Goal: Task Accomplishment & Management: Complete application form

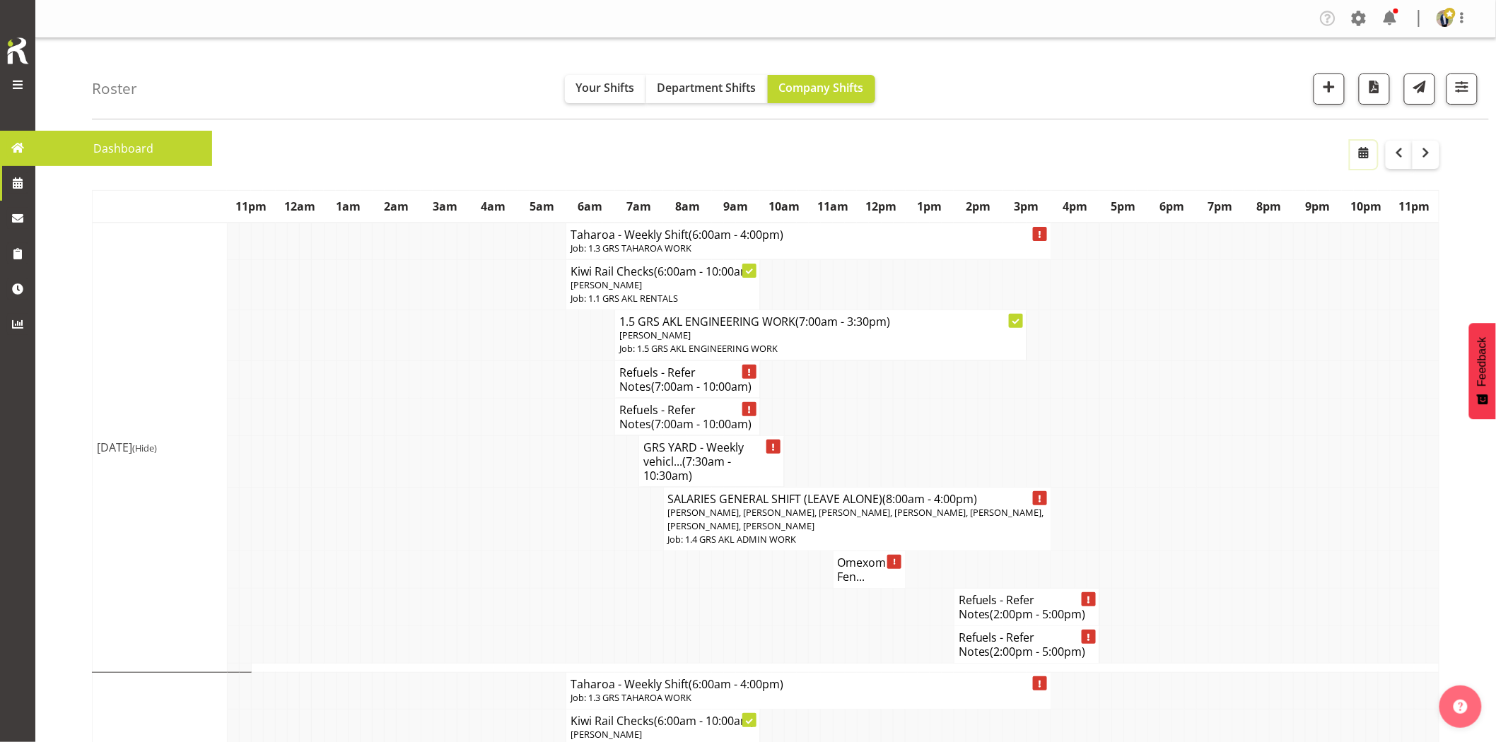
click at [1353, 159] on button "button" at bounding box center [1363, 155] width 27 height 28
select select "8"
select select "2025"
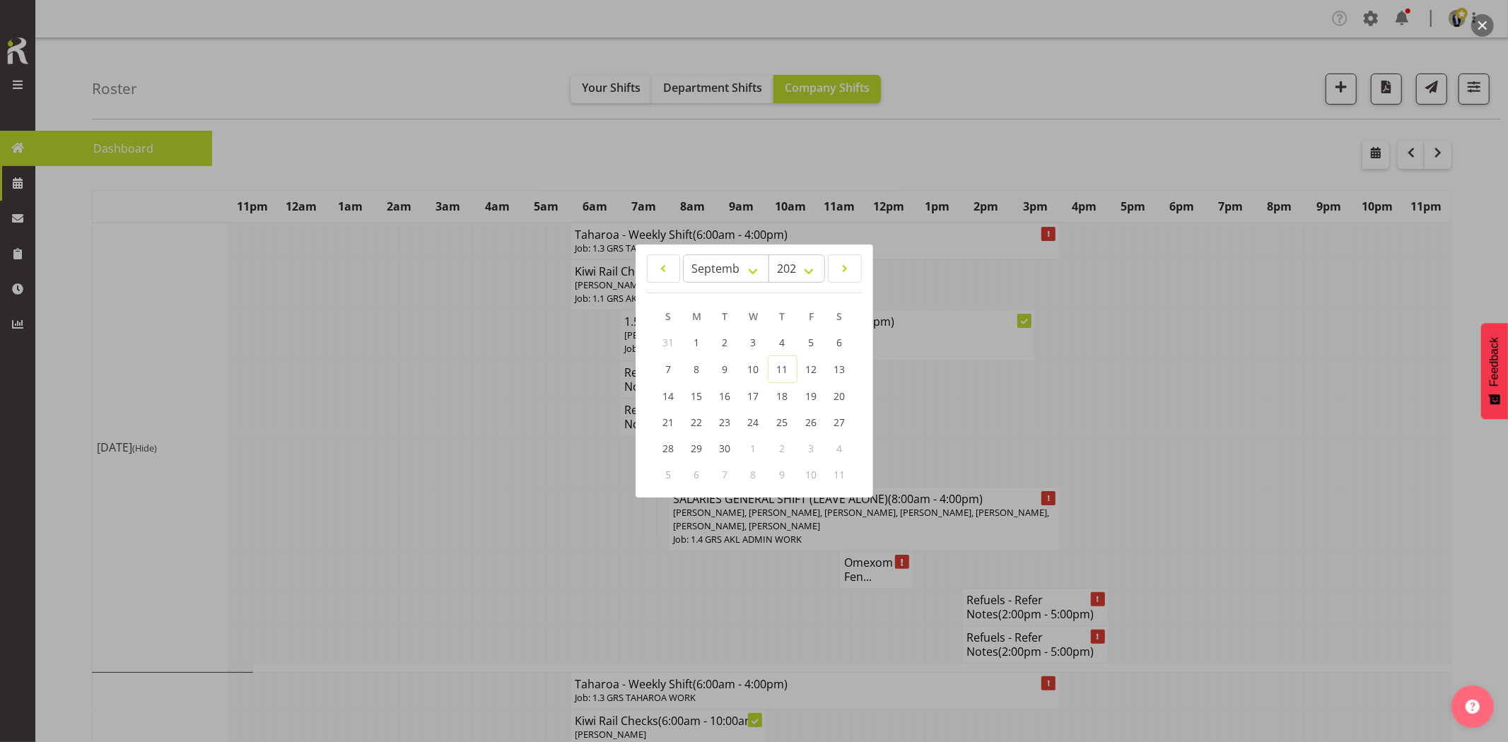
drag, startPoint x: 1334, startPoint y: 400, endPoint x: 1315, endPoint y: 399, distance: 19.8
click at [1334, 400] on div at bounding box center [754, 371] width 1508 height 742
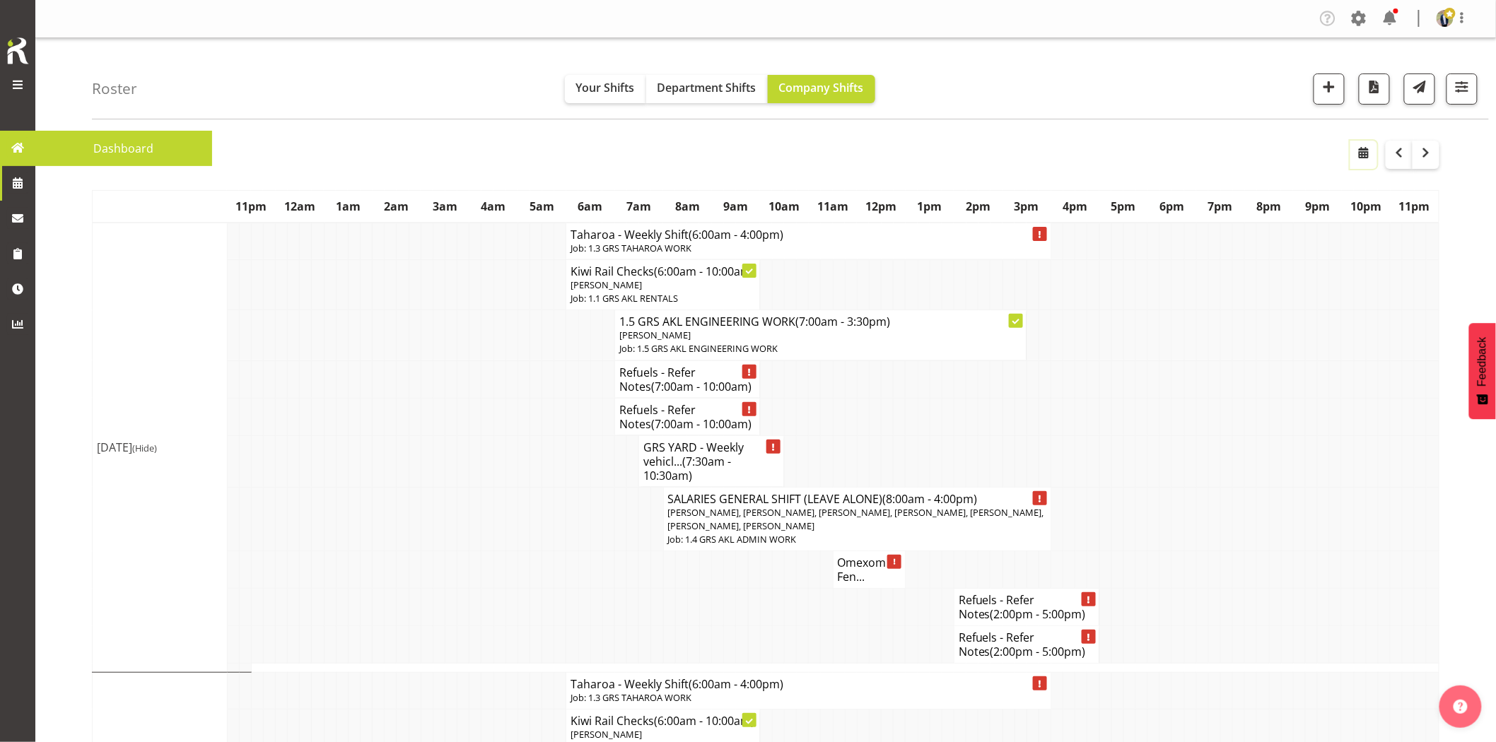
click at [1369, 158] on span "button" at bounding box center [1363, 152] width 17 height 17
select select "8"
select select "2025"
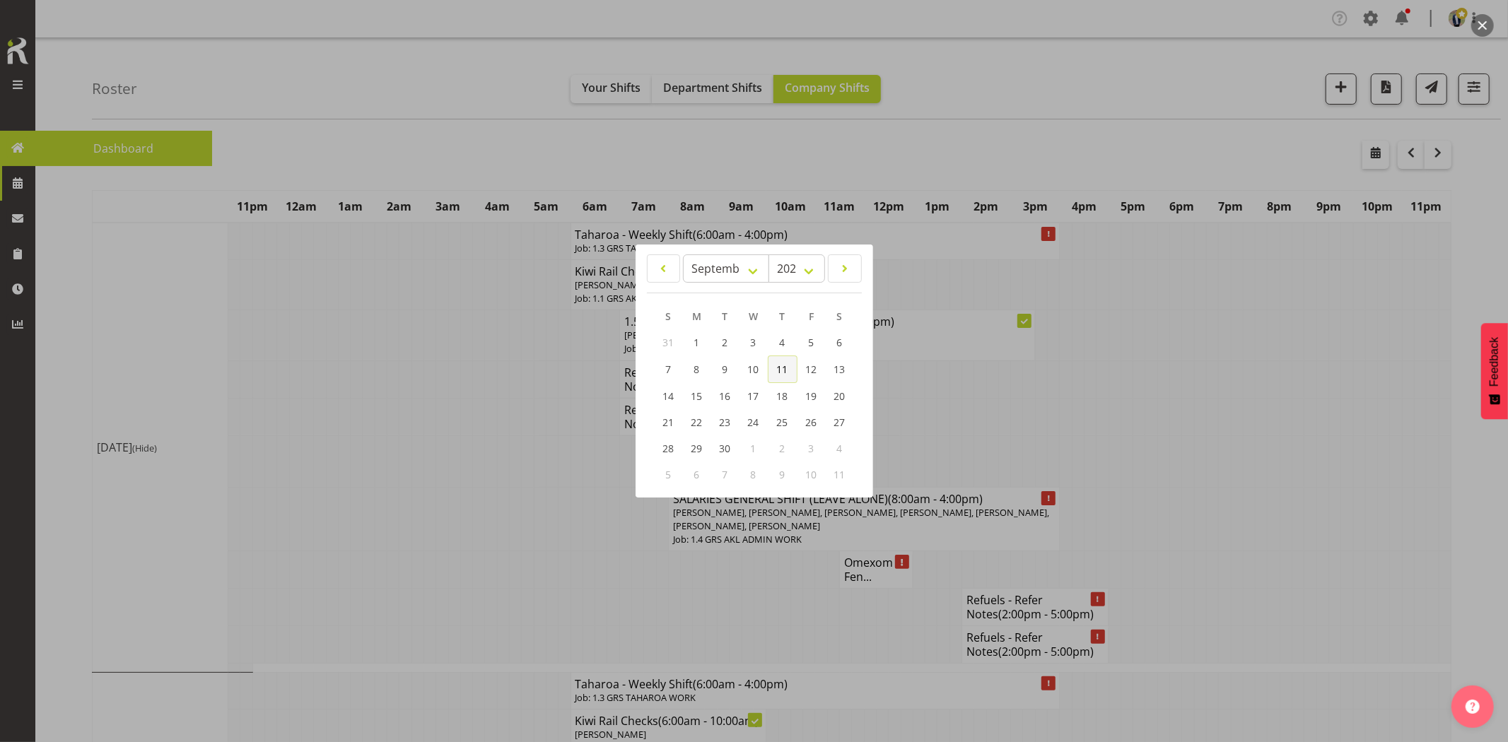
click at [783, 369] on span "11" at bounding box center [782, 369] width 11 height 13
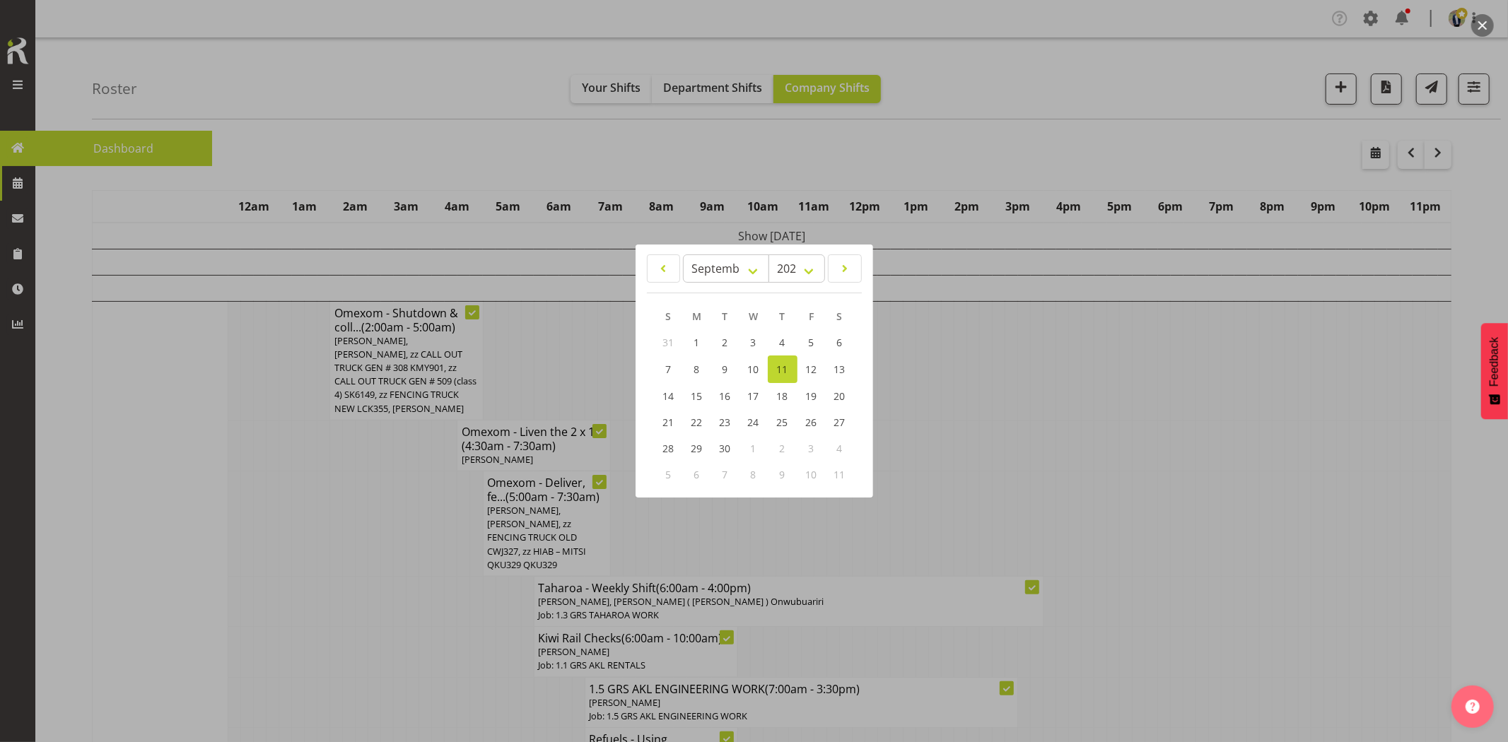
click at [354, 564] on div at bounding box center [754, 371] width 1508 height 742
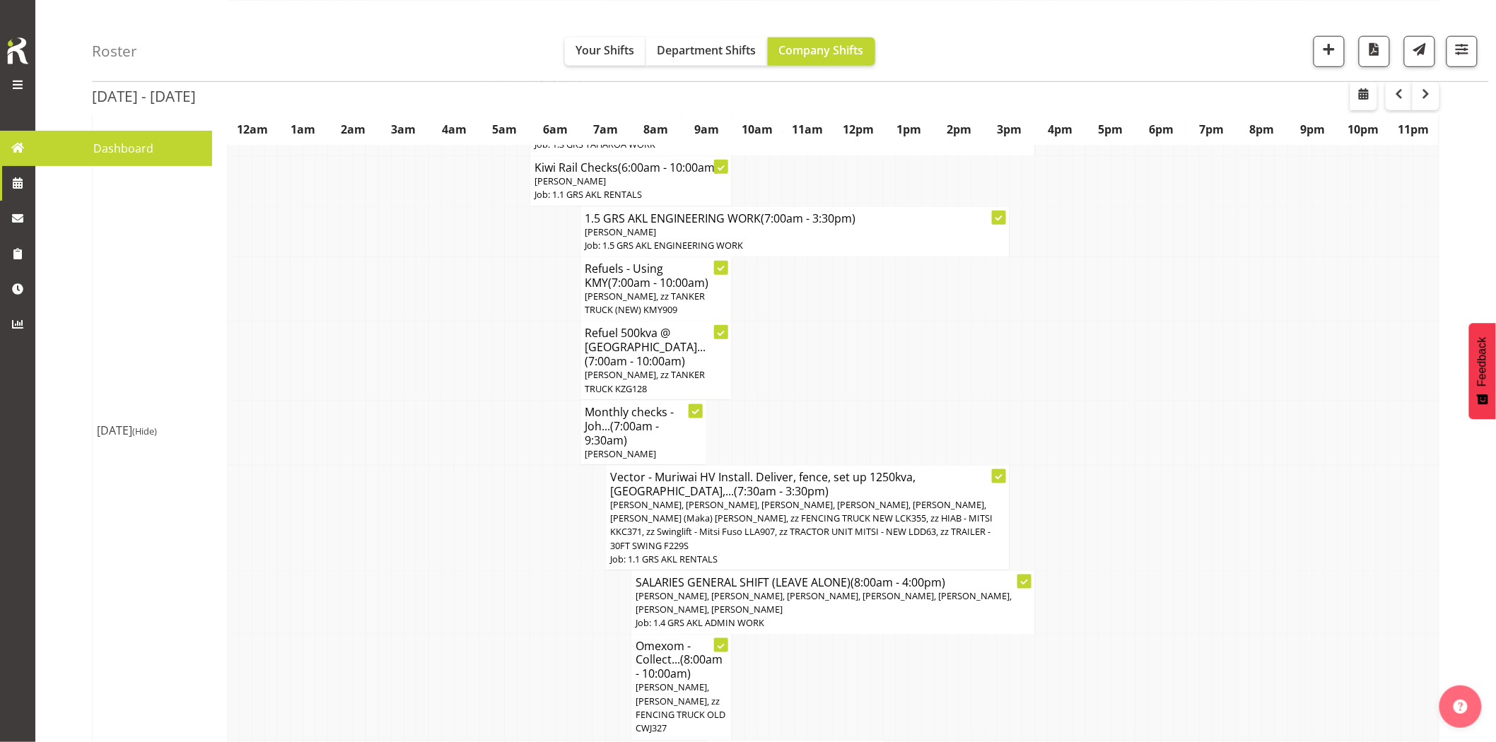
scroll to position [707, 0]
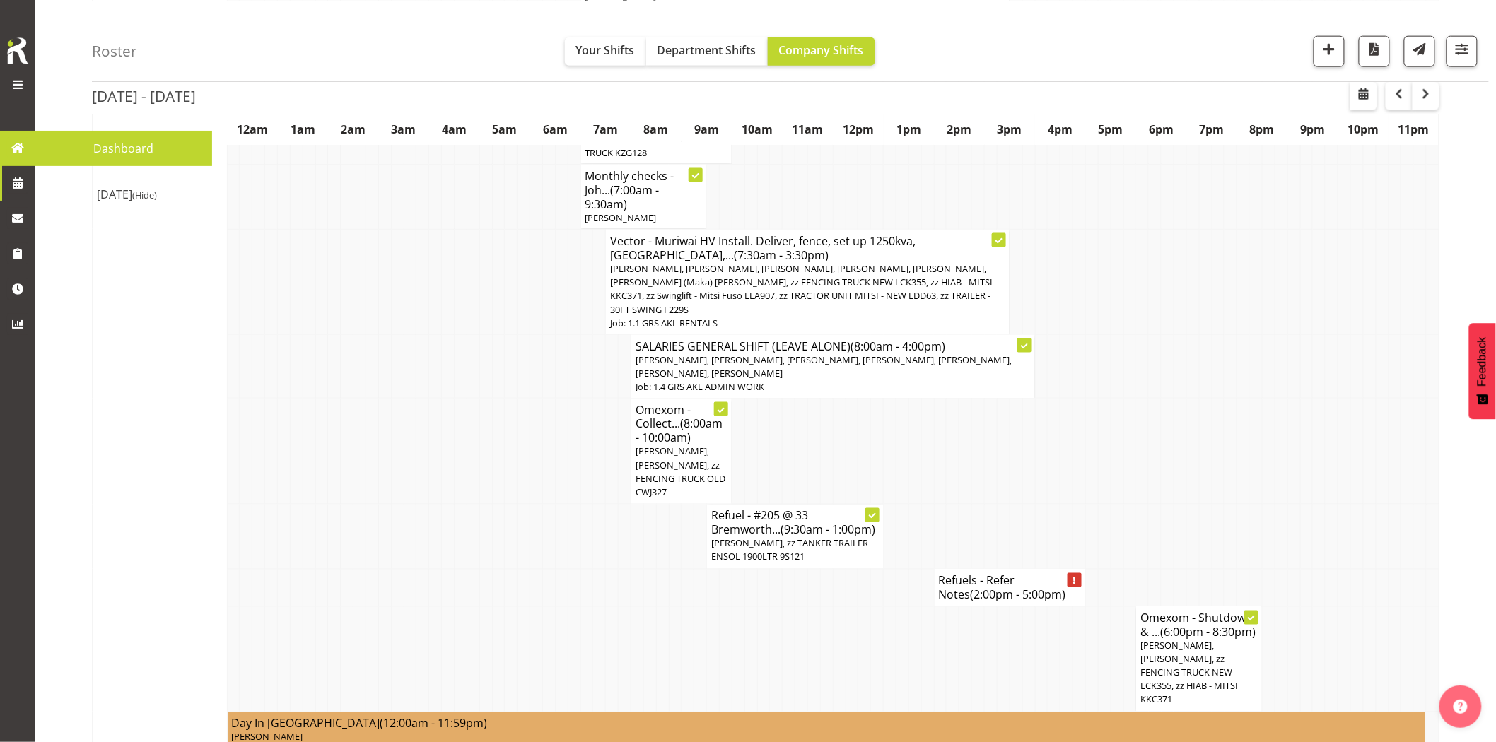
click at [556, 569] on td at bounding box center [561, 587] width 13 height 37
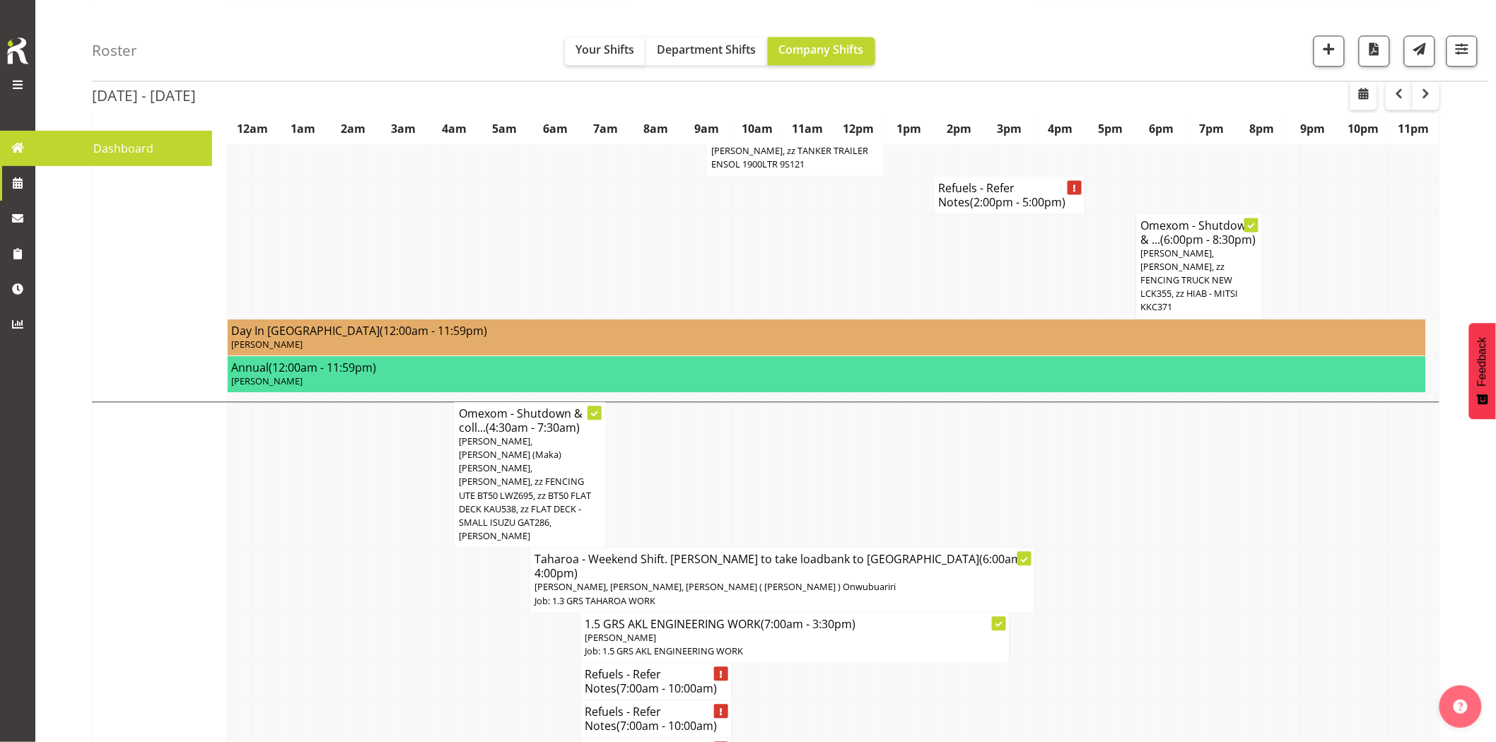
click at [444, 613] on td at bounding box center [448, 638] width 13 height 50
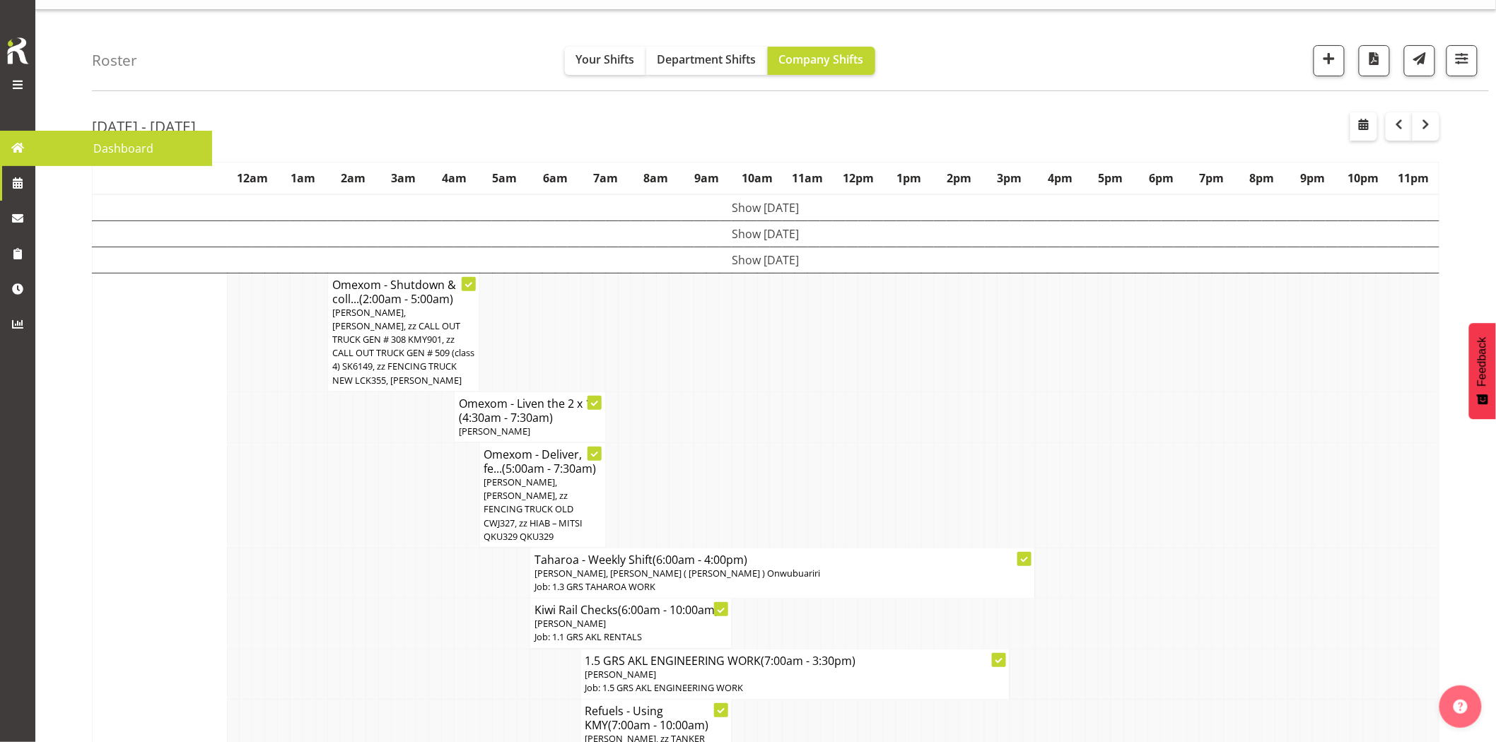
scroll to position [0, 0]
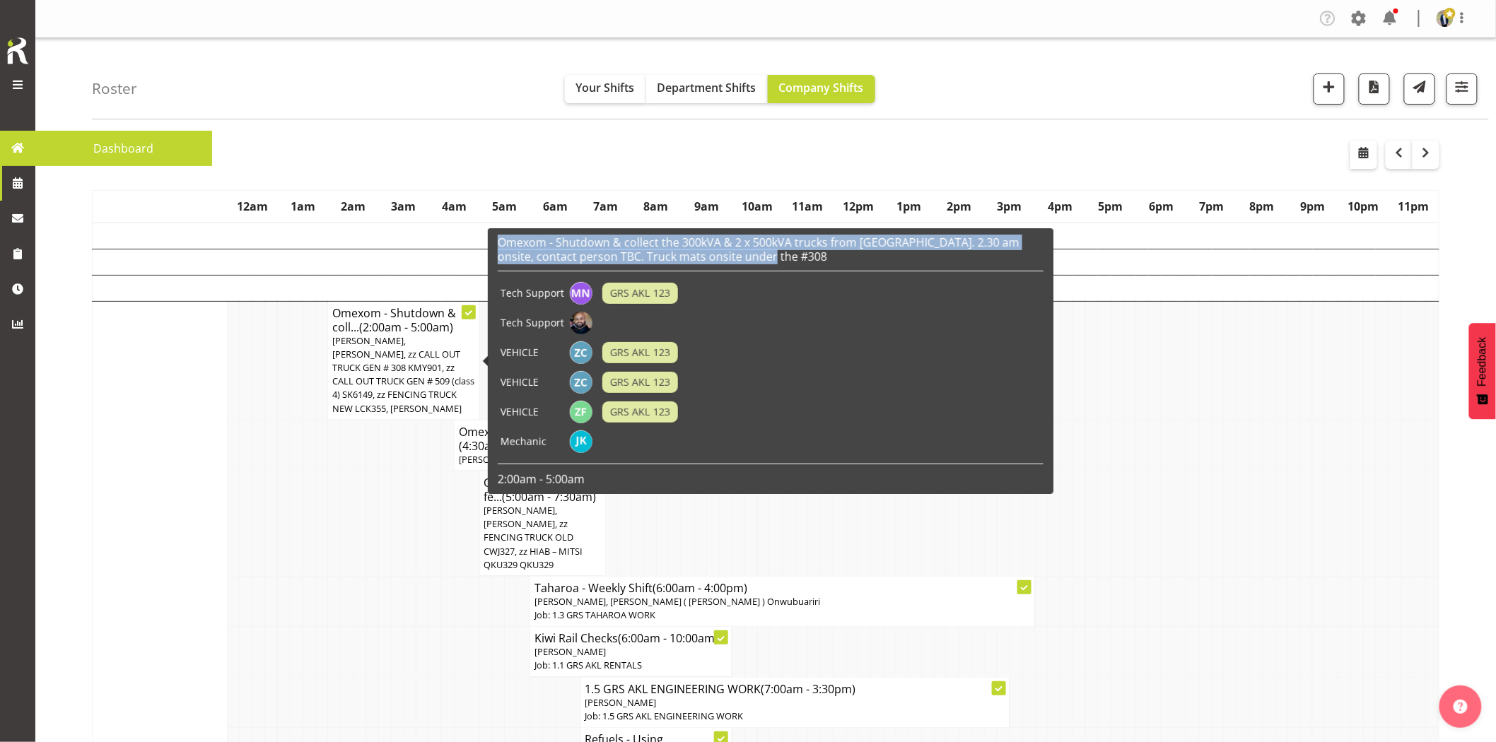
drag, startPoint x: 751, startPoint y: 259, endPoint x: 491, endPoint y: 237, distance: 260.3
click at [491, 237] on div "Omexom - Shutdown & collect the 300kVA & 2 x 500kVA trucks from Westgate. 2.30 …" at bounding box center [770, 361] width 565 height 266
copy h6 "Omexom - Shutdown & collect the 300kVA & 2 x 500kVA trucks from [GEOGRAPHIC_DAT…"
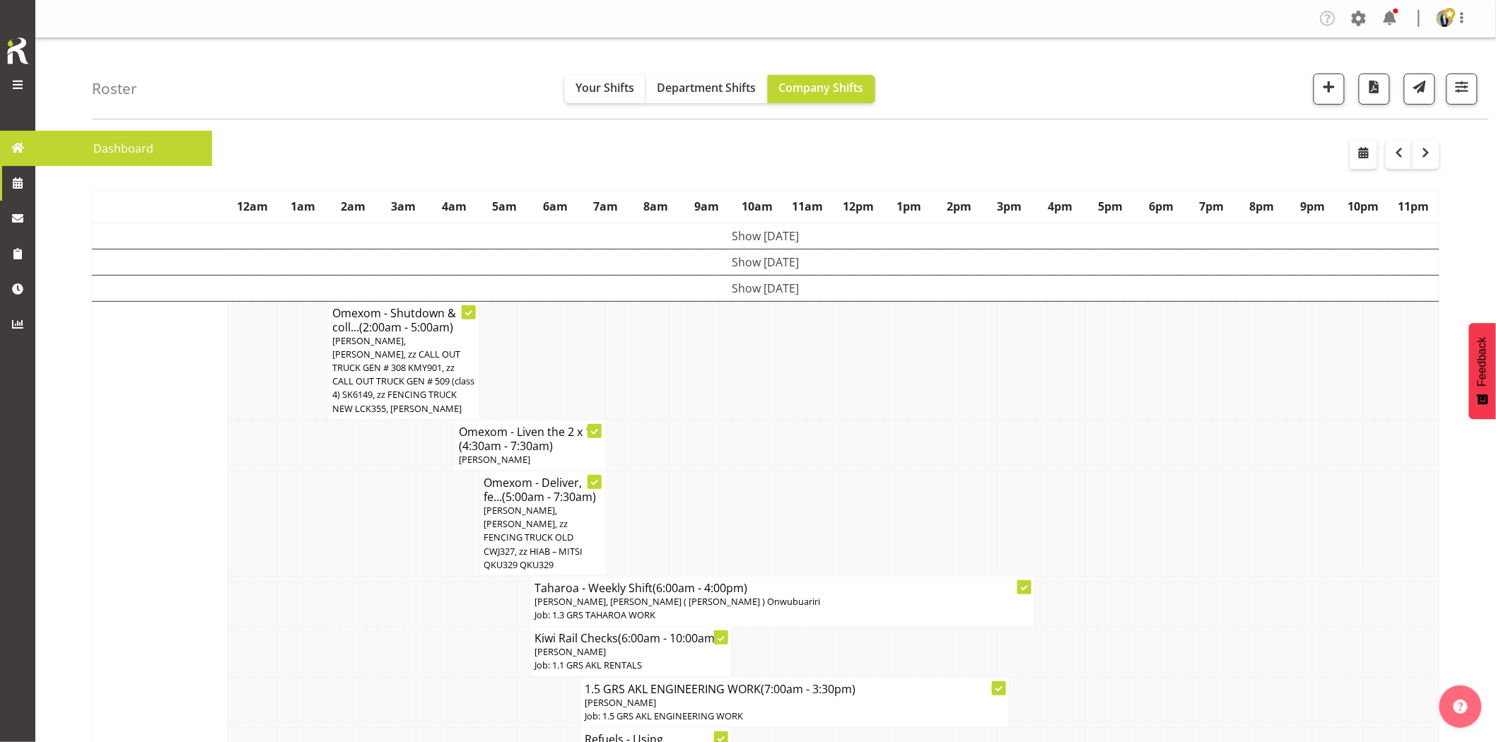
click at [394, 477] on td at bounding box center [397, 523] width 13 height 105
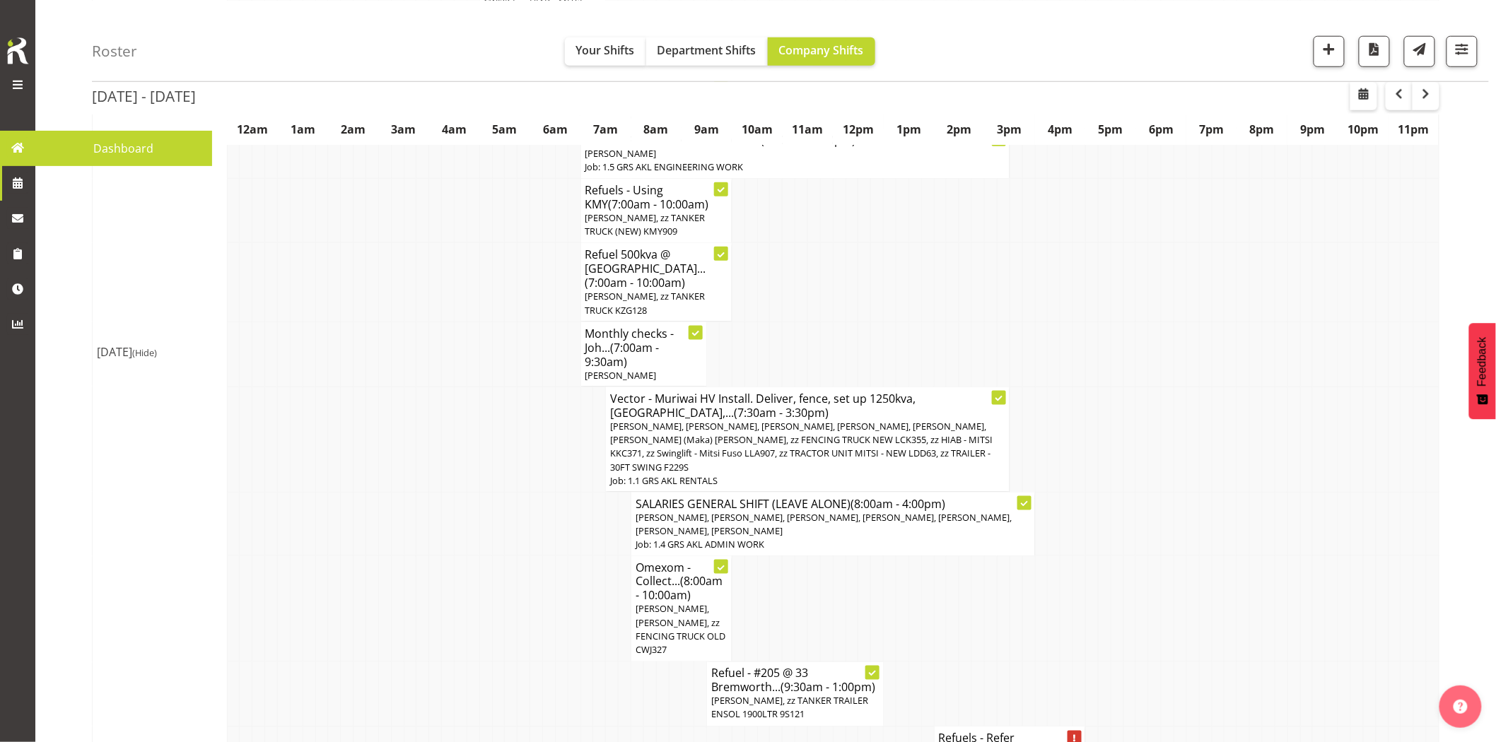
scroll to position [864, 0]
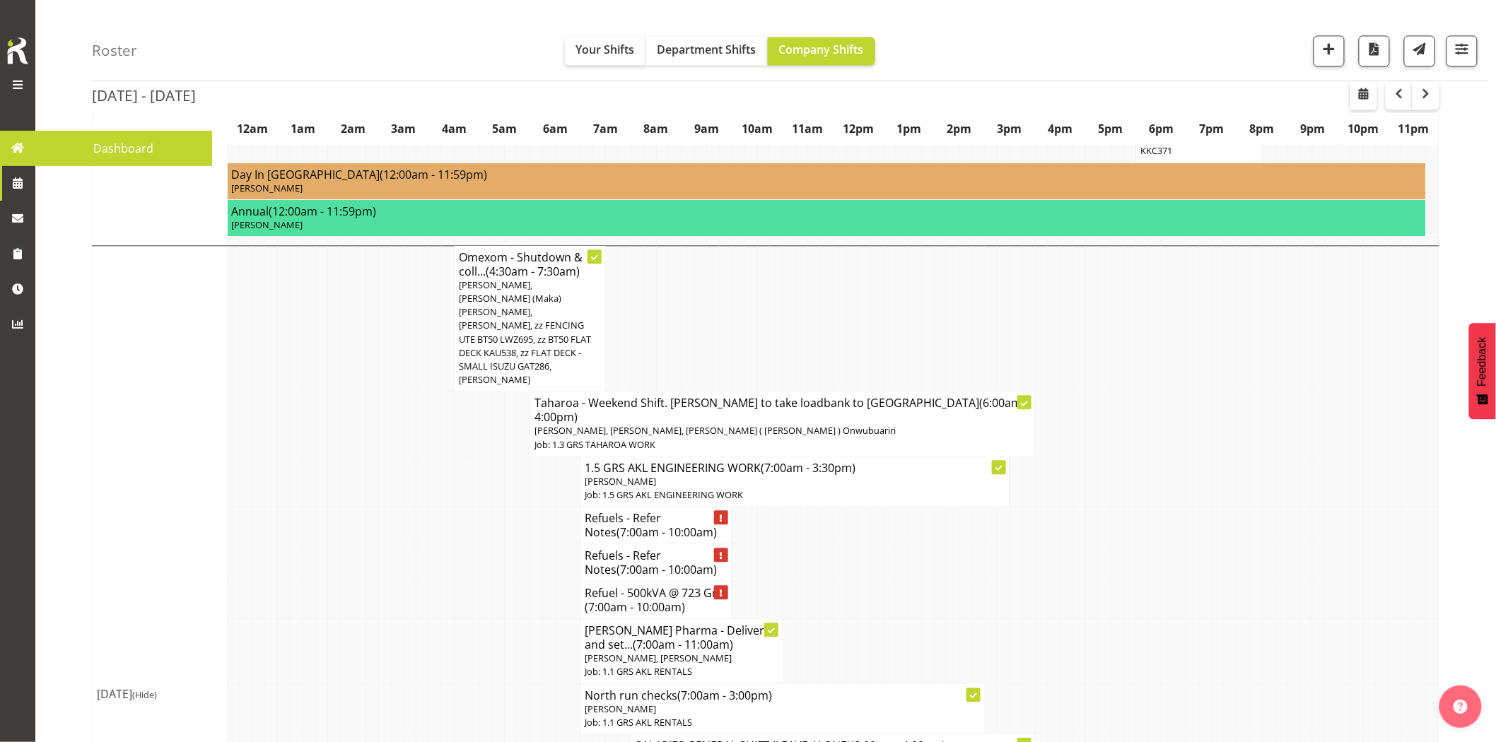
click at [440, 619] on td at bounding box center [435, 651] width 13 height 64
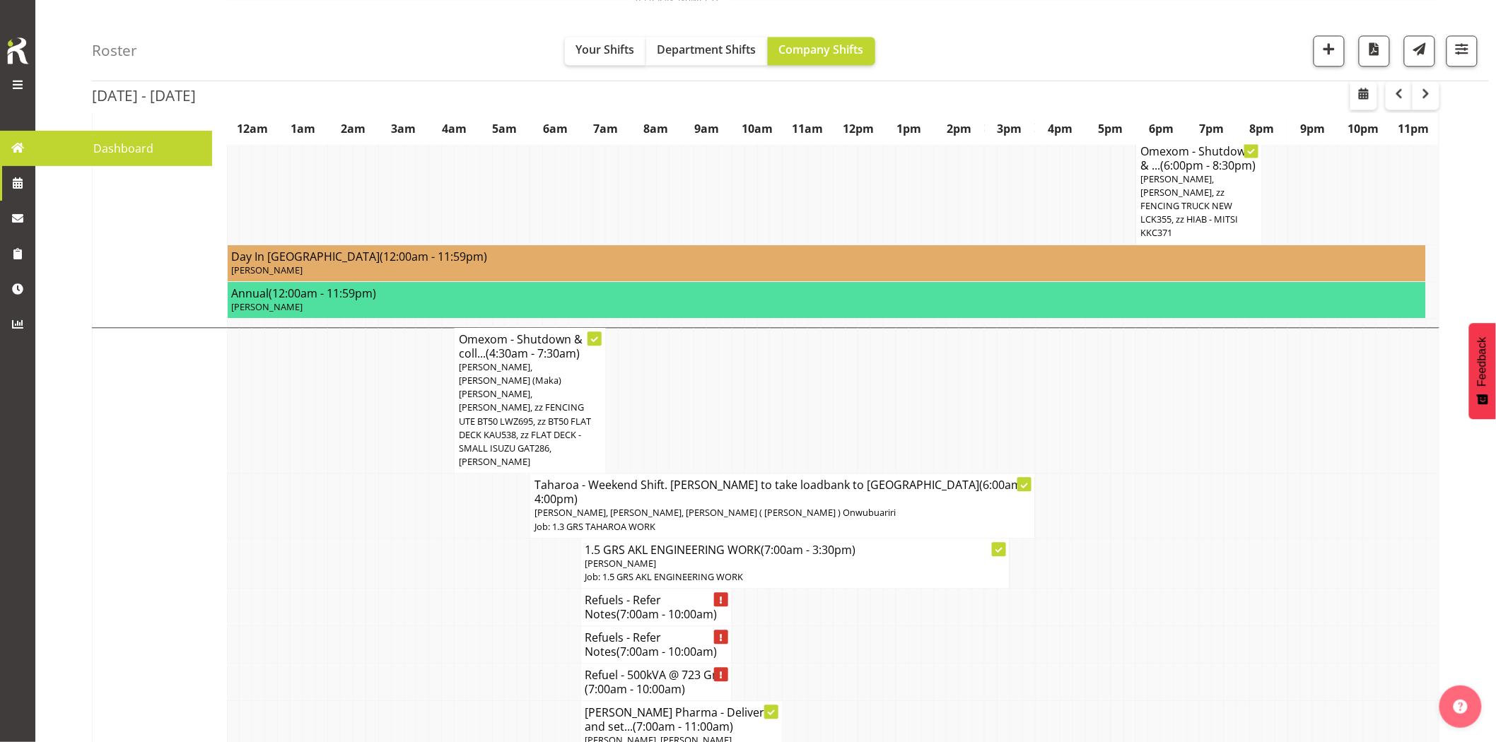
scroll to position [1099, 0]
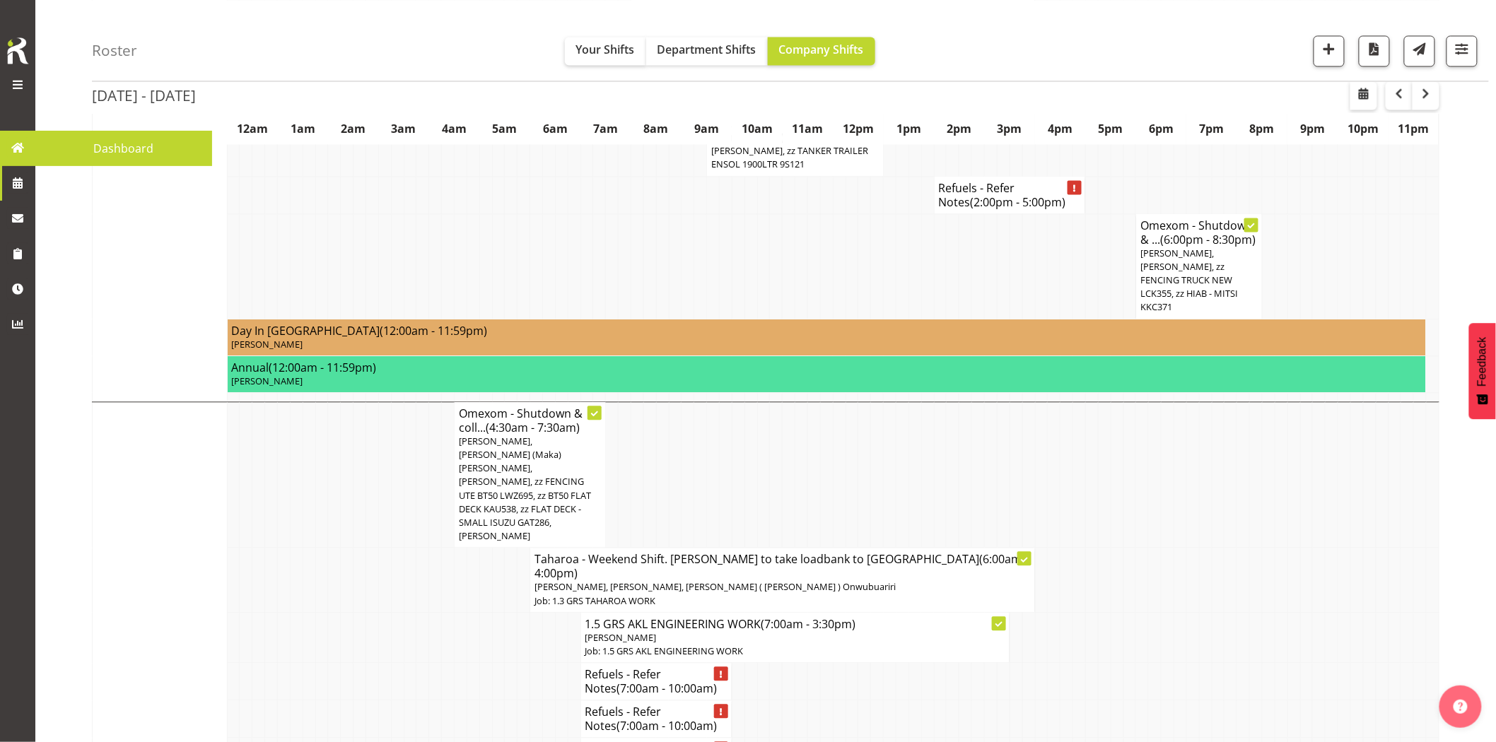
click at [457, 664] on td at bounding box center [460, 682] width 13 height 37
click at [1330, 49] on span "button" at bounding box center [1329, 49] width 18 height 18
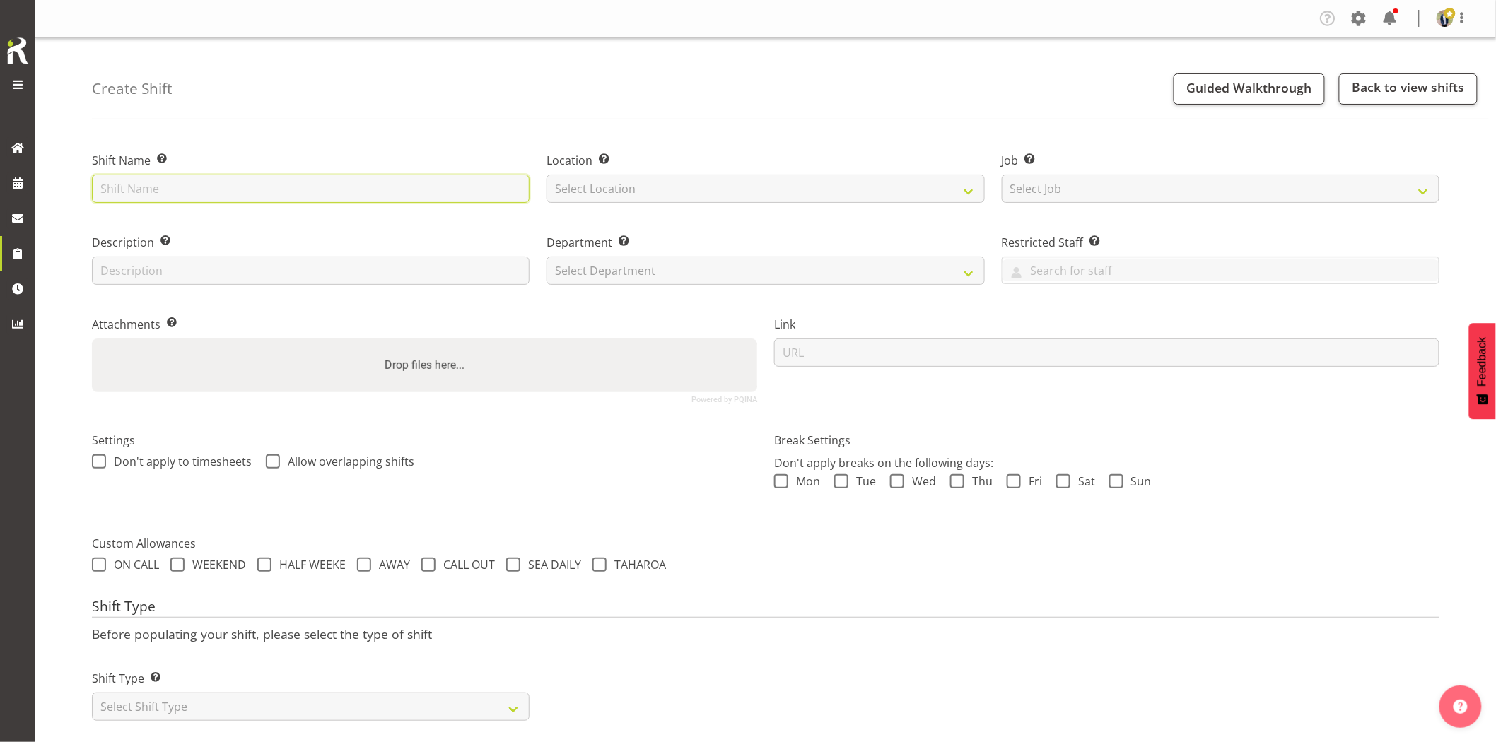
paste input "Omexom - Shutdown & collect the 300kVA & 2 x 500kVA trucks from [GEOGRAPHIC_DAT…"
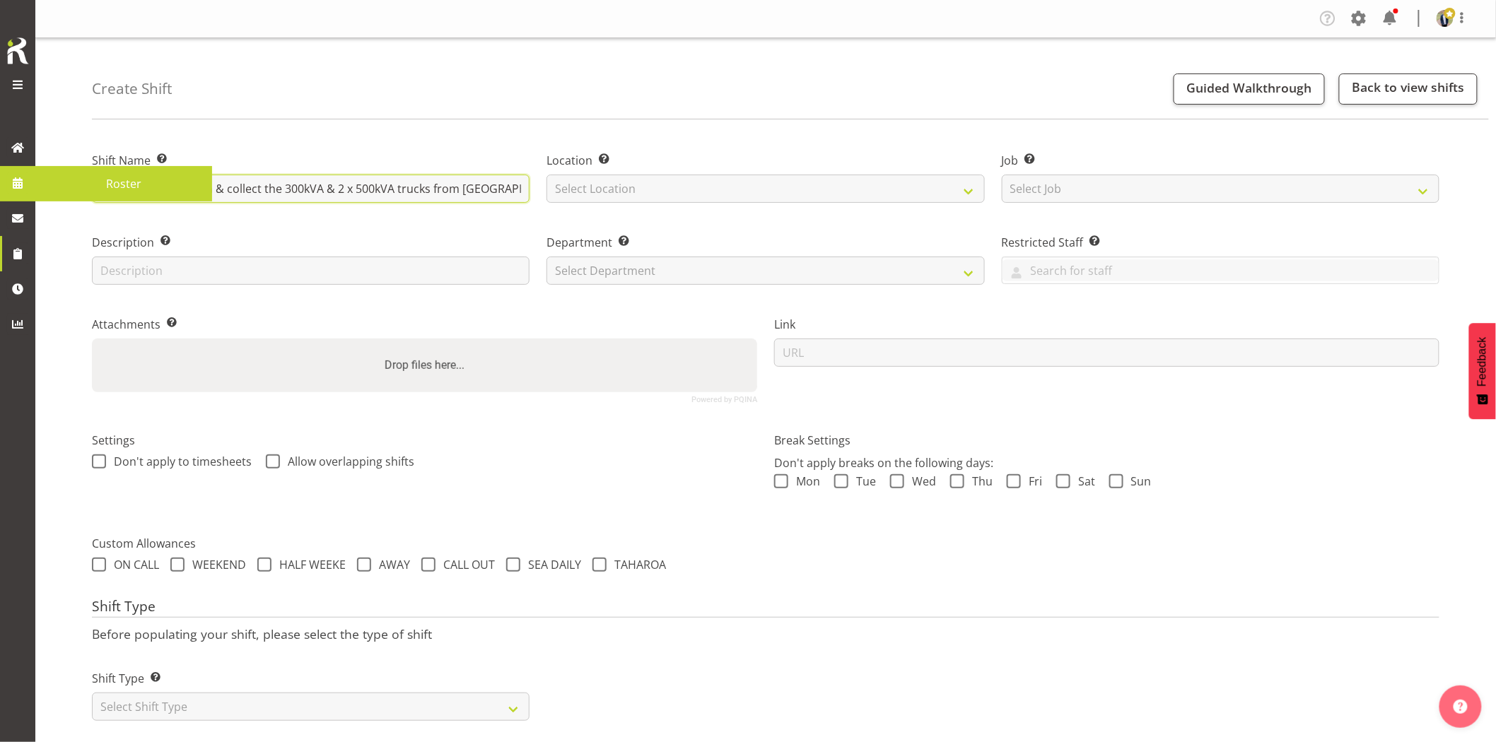
drag, startPoint x: 462, startPoint y: 189, endPoint x: 302, endPoint y: 181, distance: 160.7
click at [28, 184] on div "Generator Rental Services LTD Roster Tasks Jobs Employees Profile Log Out Creat…" at bounding box center [748, 377] width 1496 height 754
click at [450, 153] on label "Shift Name Enter a name for the shift (e.g. Day Shift)." at bounding box center [310, 160] width 437 height 17
drag, startPoint x: 364, startPoint y: 189, endPoint x: 507, endPoint y: 187, distance: 143.5
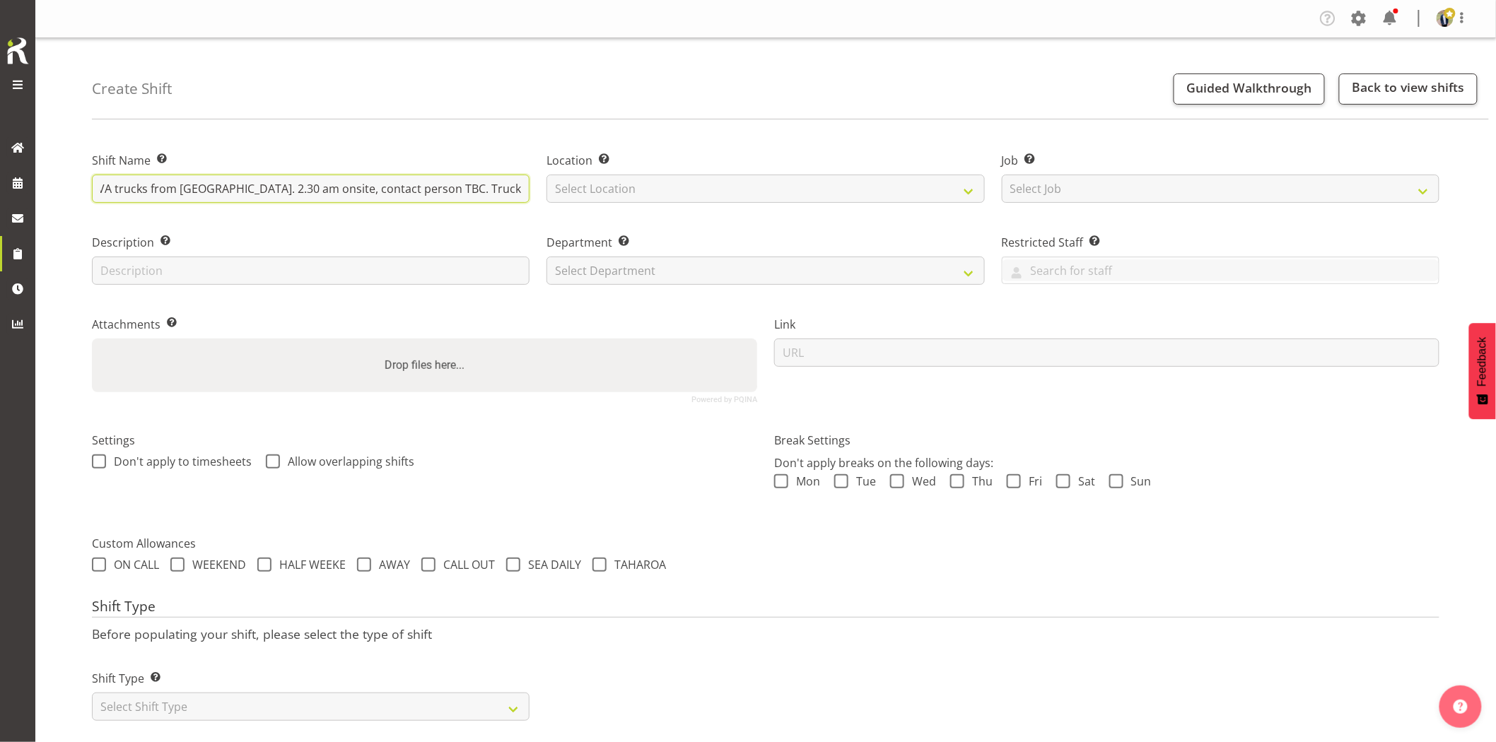
click at [507, 187] on input "Omexom - Shutdown & collect the 300kVA & 2 x 500kVA trucks from [GEOGRAPHIC_DAT…" at bounding box center [310, 189] width 437 height 28
click at [505, 188] on input "Omexom - Shutdown & collect the 300kVA & 2 x 500kVA trucks from [GEOGRAPHIC_DAT…" at bounding box center [310, 189] width 437 height 28
drag, startPoint x: 394, startPoint y: 187, endPoint x: 414, endPoint y: 194, distance: 21.5
click at [414, 194] on input "Omexom - Shutdown & collect the 300kVA & 2 x 500kVA trucks from [GEOGRAPHIC_DAT…" at bounding box center [310, 189] width 437 height 28
type input "Omexom - Shutdown & collect the 300kVA & 2 x 500kVA trucks from [GEOGRAPHIC_DAT…"
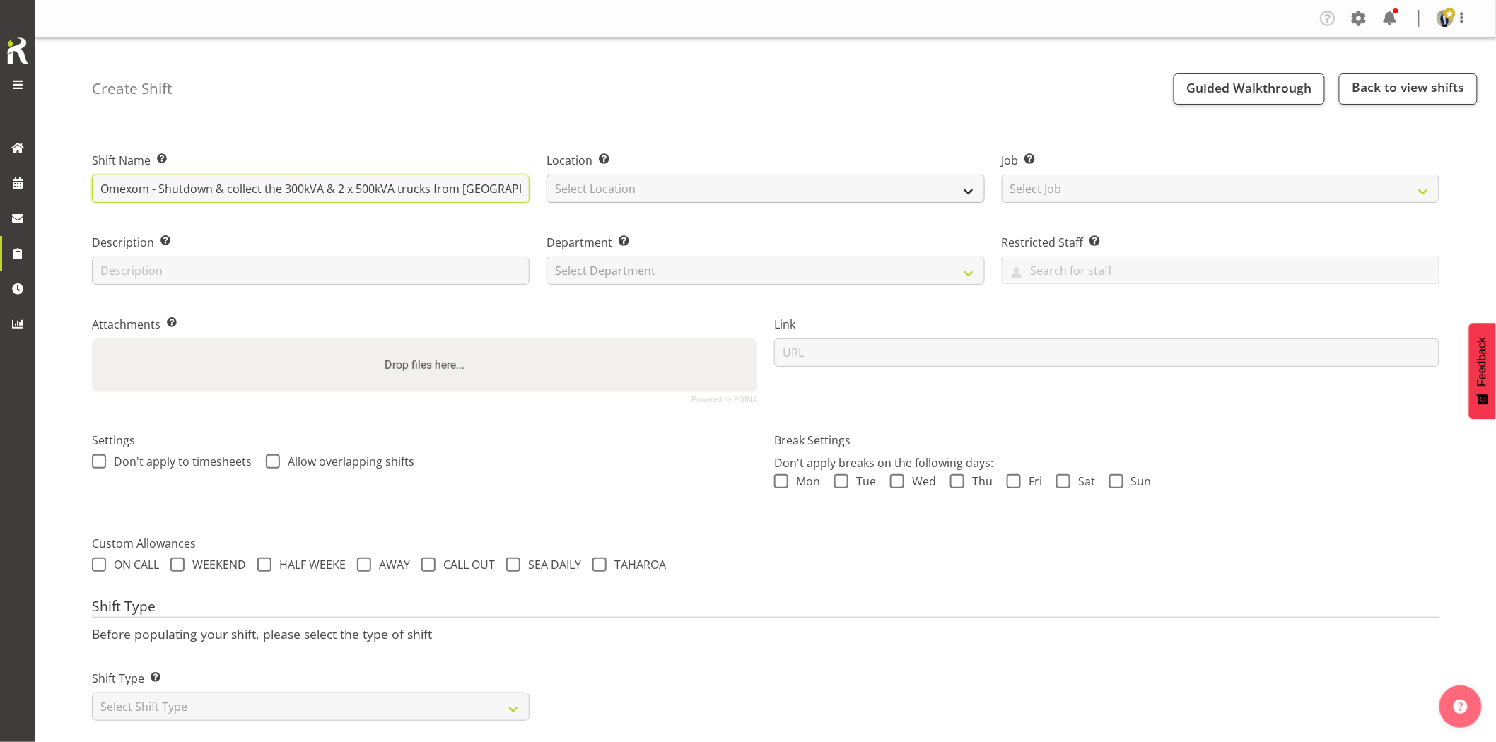
scroll to position [0, 438]
drag, startPoint x: 401, startPoint y: 193, endPoint x: 690, endPoint y: 200, distance: 289.2
click at [690, 200] on div "Shift Name Enter a name for the shift (e.g. Day Shift). Omexom - Shutdown & col…" at bounding box center [765, 272] width 1364 height 280
click at [405, 193] on input "Omexom - Shutdown & collect the 300kVA & 2 x 500kVA trucks from [GEOGRAPHIC_DAT…" at bounding box center [310, 189] width 437 height 28
drag, startPoint x: 442, startPoint y: 191, endPoint x: 592, endPoint y: 191, distance: 149.1
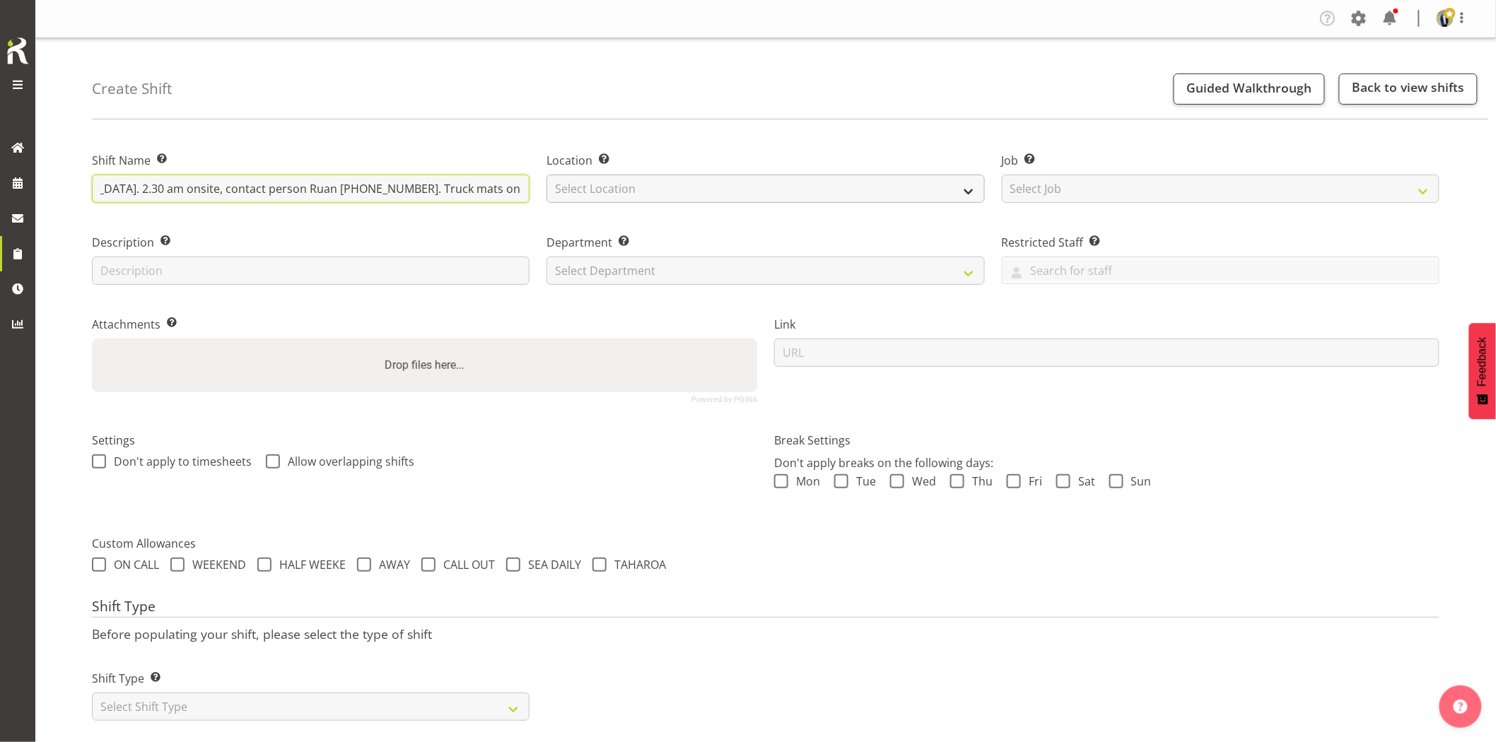
click at [592, 191] on div "Shift Name Enter a name for the shift (e.g. Day Shift). Omexom - Shutdown & col…" at bounding box center [765, 272] width 1364 height 280
click at [715, 187] on select "Select Location [GEOGRAPHIC_DATA] [GEOGRAPHIC_DATA] GRS [GEOGRAPHIC_DATA] [GEOG…" at bounding box center [764, 189] width 437 height 28
select select "28"
click at [546, 175] on select "Select Location [GEOGRAPHIC_DATA] [GEOGRAPHIC_DATA] GRS [GEOGRAPHIC_DATA] [GEOG…" at bounding box center [764, 189] width 437 height 28
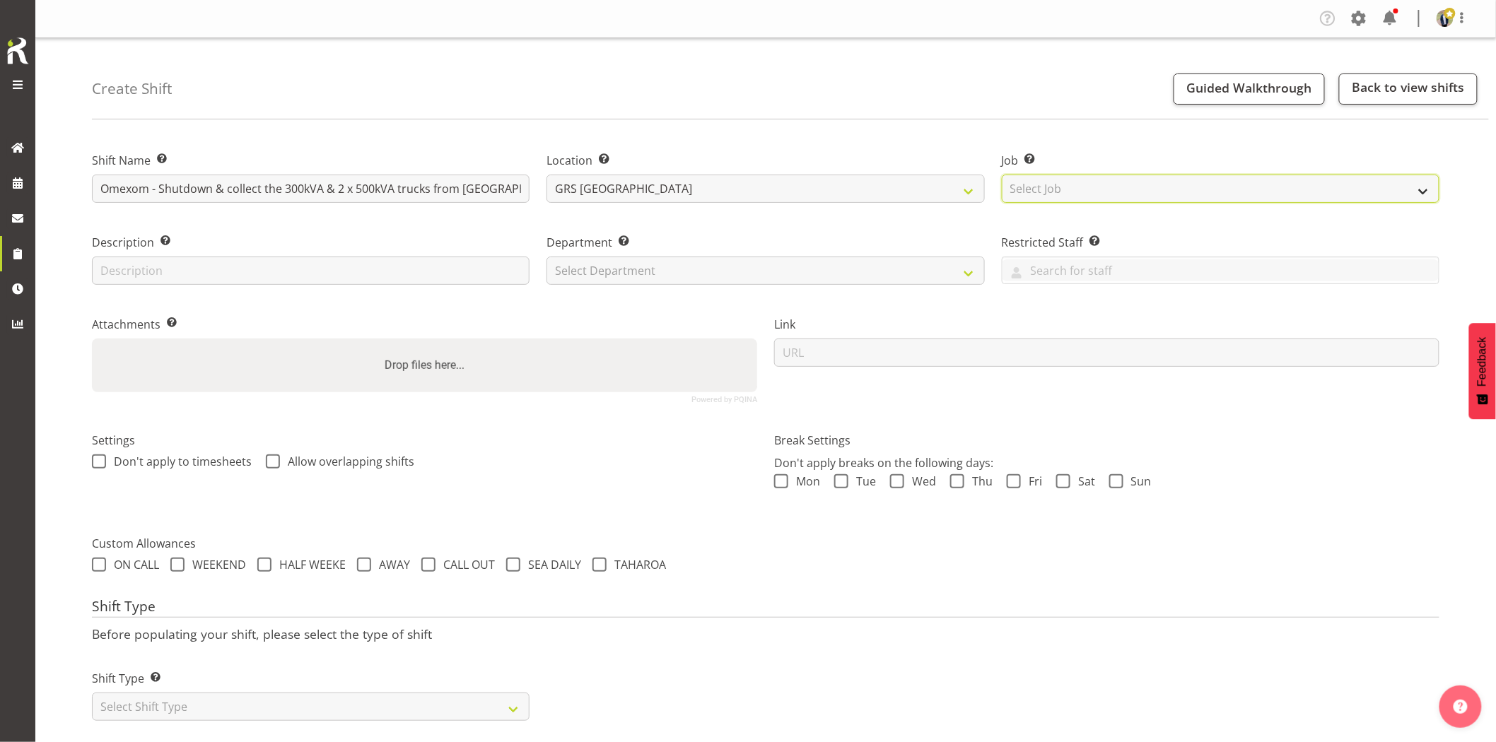
click at [1057, 189] on select "Select Job Create new job 1.1 GRS AKL RENTALS 1.1 GRS AKL RENTALS AC 1.1 GRS AK…" at bounding box center [1220, 189] width 437 height 28
select select "7504"
click at [1002, 175] on select "Select Job Create new job 1.1 GRS AKL RENTALS 1.1 GRS AKL RENTALS AC 1.1 GRS AK…" at bounding box center [1220, 189] width 437 height 28
click at [638, 271] on select "Select Department GRS HIRE AKL GRS HIRE AKL GRS HIRE TGA GRS HIRE HST GRS SALES…" at bounding box center [764, 271] width 437 height 28
select select "20"
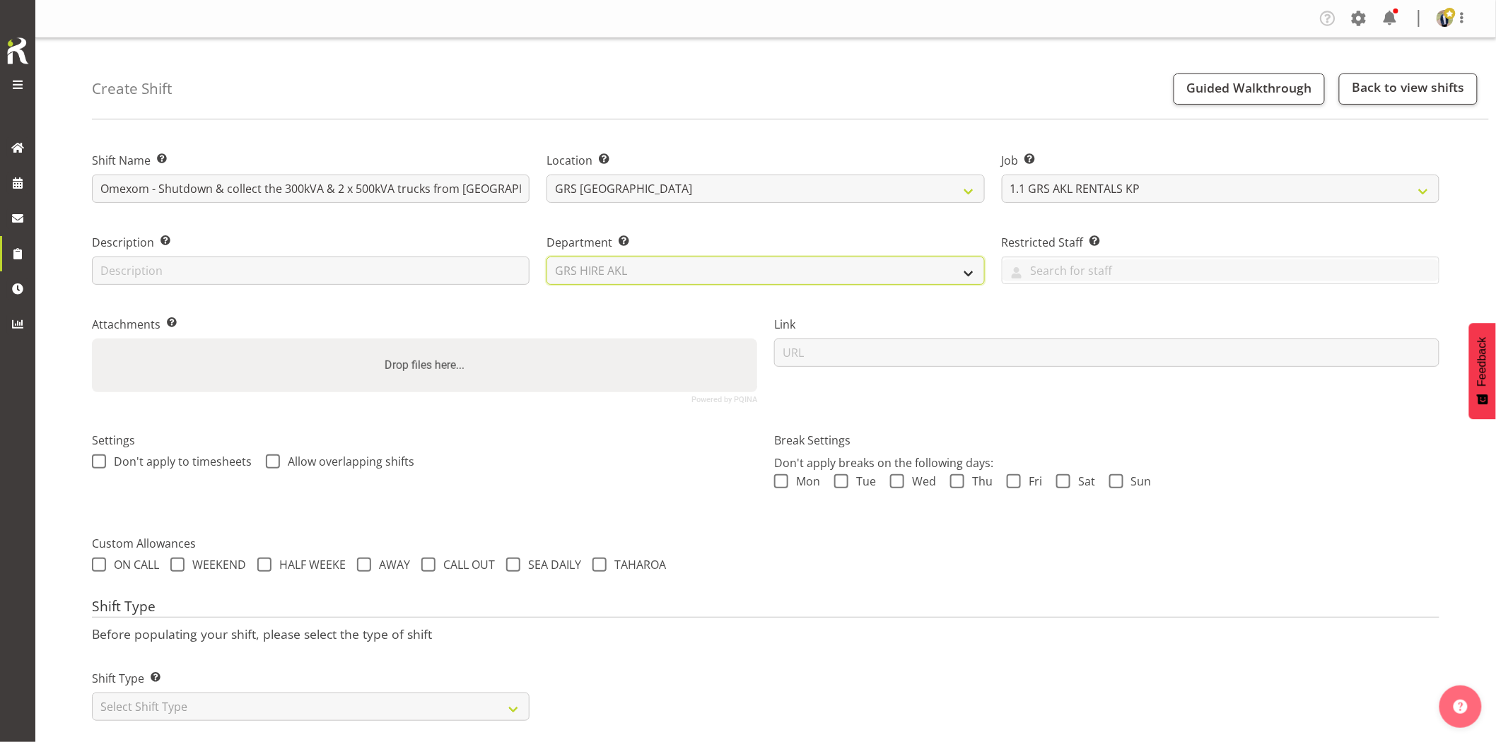
click at [546, 257] on select "Select Department GRS HIRE AKL GRS HIRE AKL GRS HIRE TGA GRS HIRE HST GRS SALES…" at bounding box center [764, 271] width 437 height 28
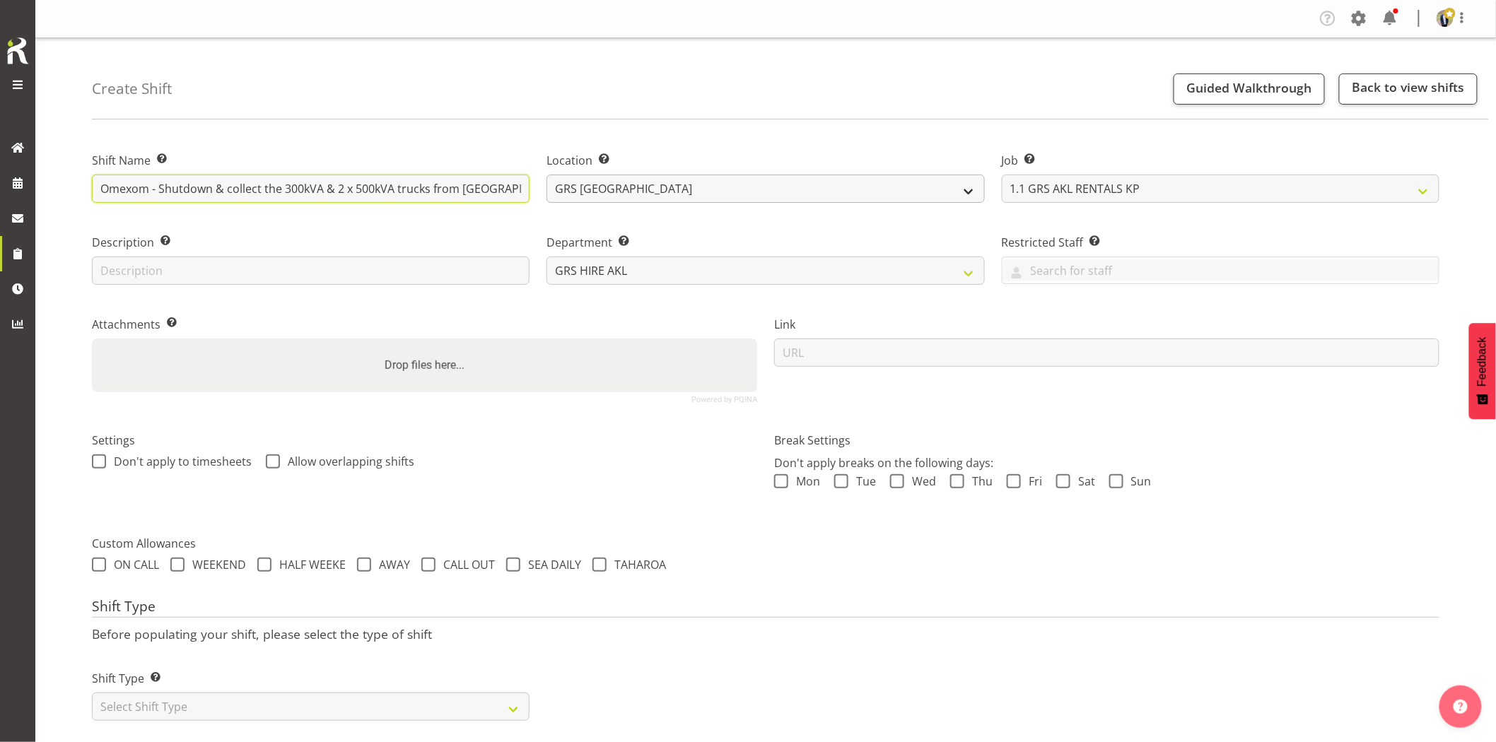
scroll to position [0, 438]
drag, startPoint x: 408, startPoint y: 194, endPoint x: 674, endPoint y: 196, distance: 265.8
click at [674, 196] on div "Shift Name Enter a name for the shift (e.g. Day Shift). Omexom - Shutdown & col…" at bounding box center [765, 272] width 1364 height 280
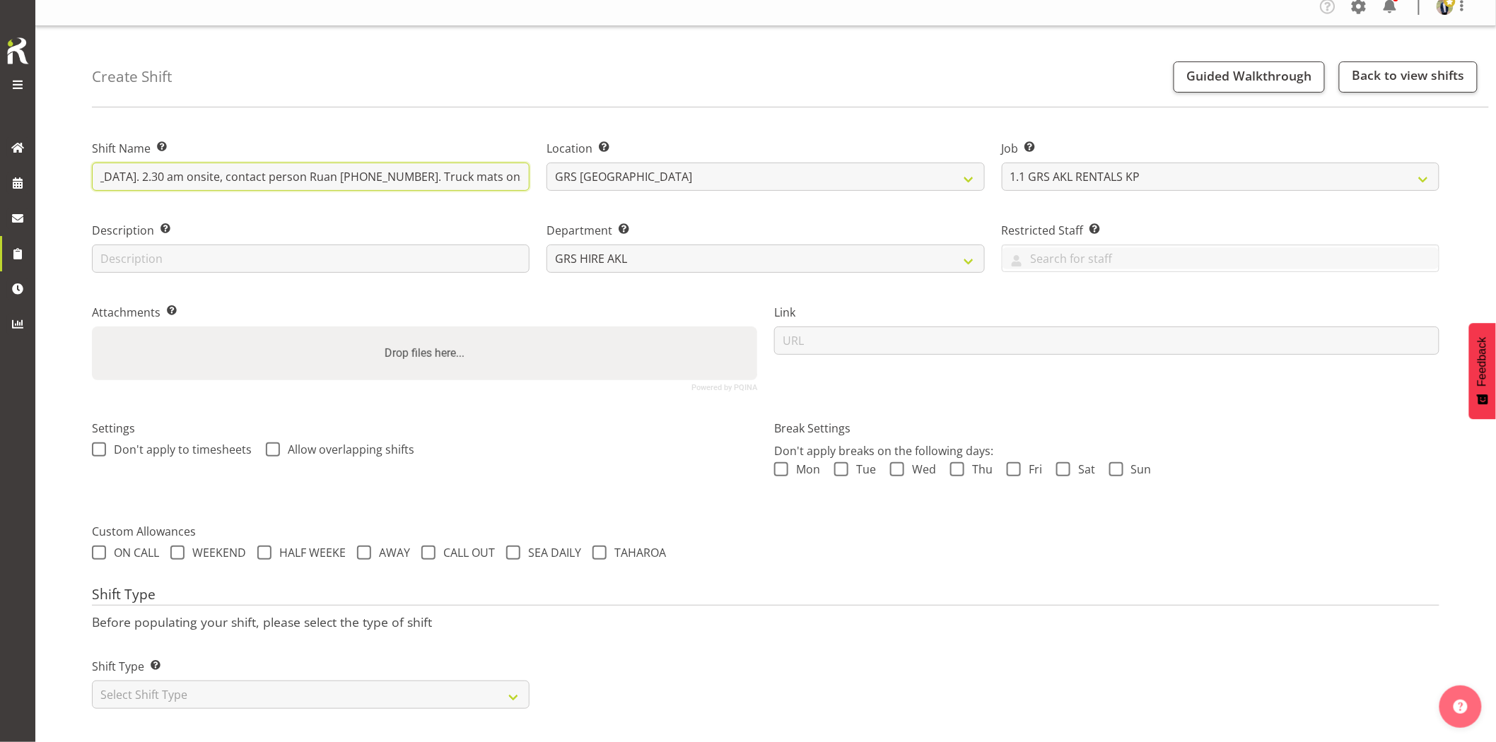
scroll to position [24, 0]
click at [293, 687] on select "Select Shift Type One Off Shift Recurring Shift Rotating Shift" at bounding box center [310, 695] width 437 height 28
select select "one_off"
click at [92, 681] on select "Select Shift Type One Off Shift Recurring Shift Rotating Shift" at bounding box center [310, 695] width 437 height 28
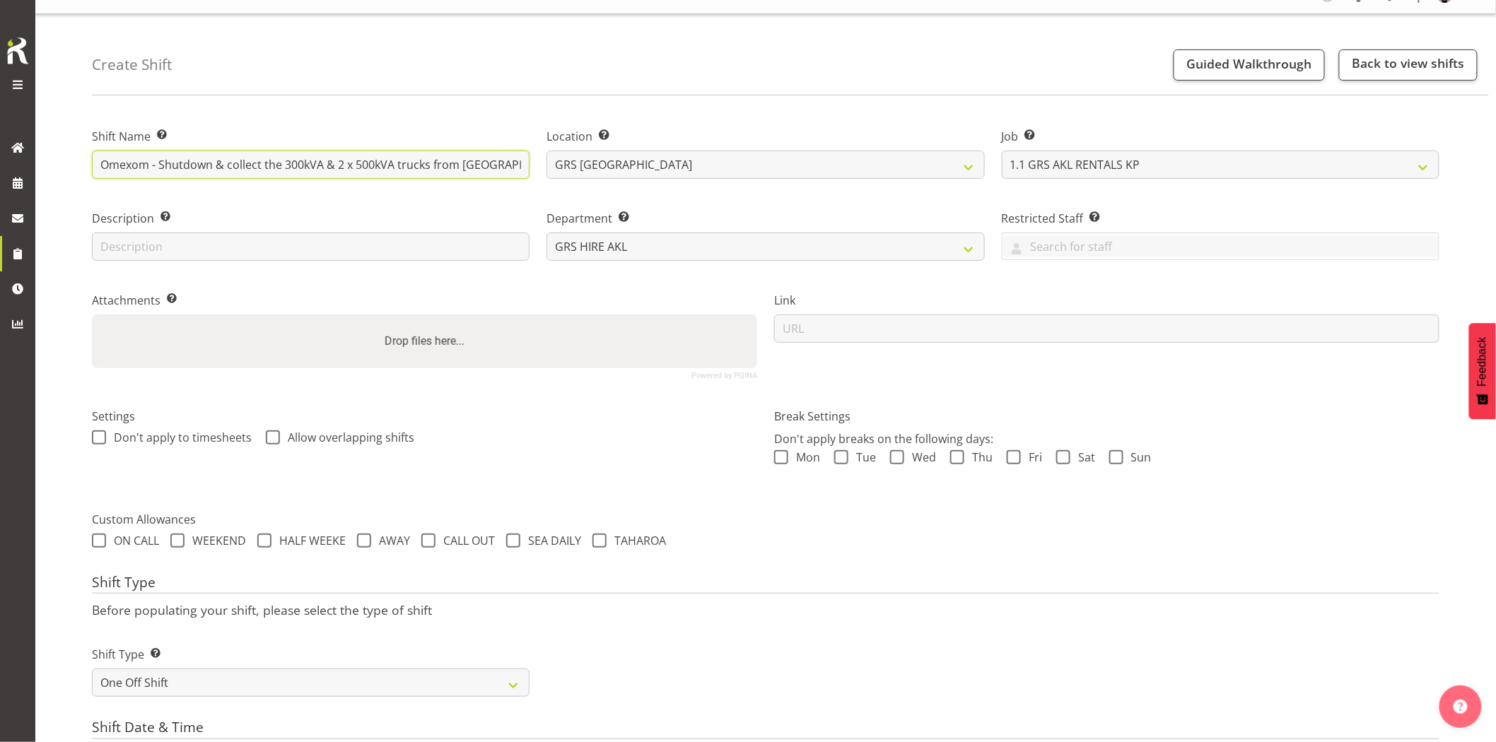
scroll to position [0, 438]
drag, startPoint x: 397, startPoint y: 170, endPoint x: 746, endPoint y: 184, distance: 350.1
click at [746, 184] on div "Shift Name Enter a name for the shift (e.g. Day Shift). Omexom - Shutdown & col…" at bounding box center [765, 248] width 1364 height 280
click at [239, 153] on input "Omexom - Shutdown & collect the 300kVA & 2 x 500kVA trucks from [GEOGRAPHIC_DAT…" at bounding box center [310, 165] width 437 height 28
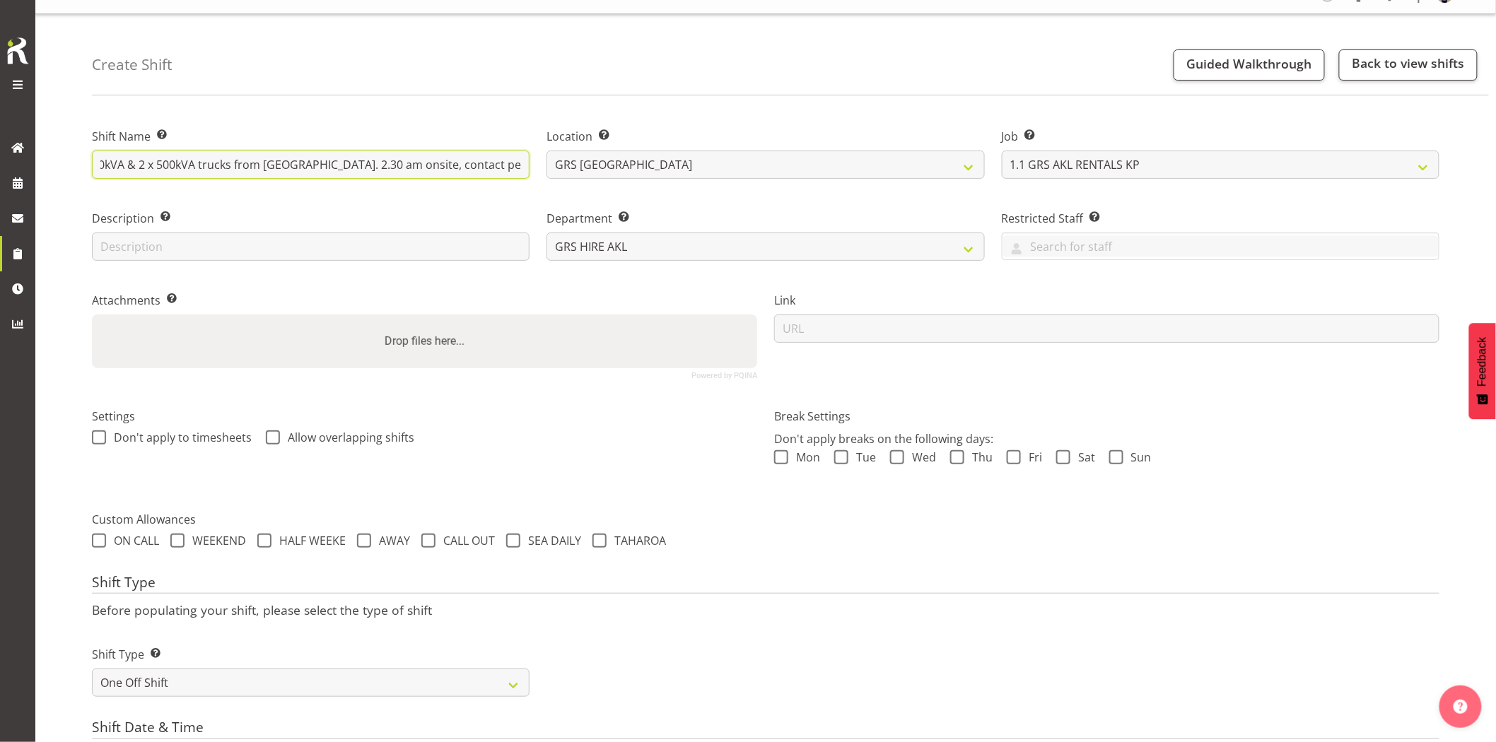
drag, startPoint x: 209, startPoint y: 160, endPoint x: 155, endPoint y: 164, distance: 53.9
click at [155, 164] on input "Omexom - Shutdown & collect the 300kVA & 2 x 500kVA trucks from [GEOGRAPHIC_DAT…" at bounding box center [310, 165] width 437 height 28
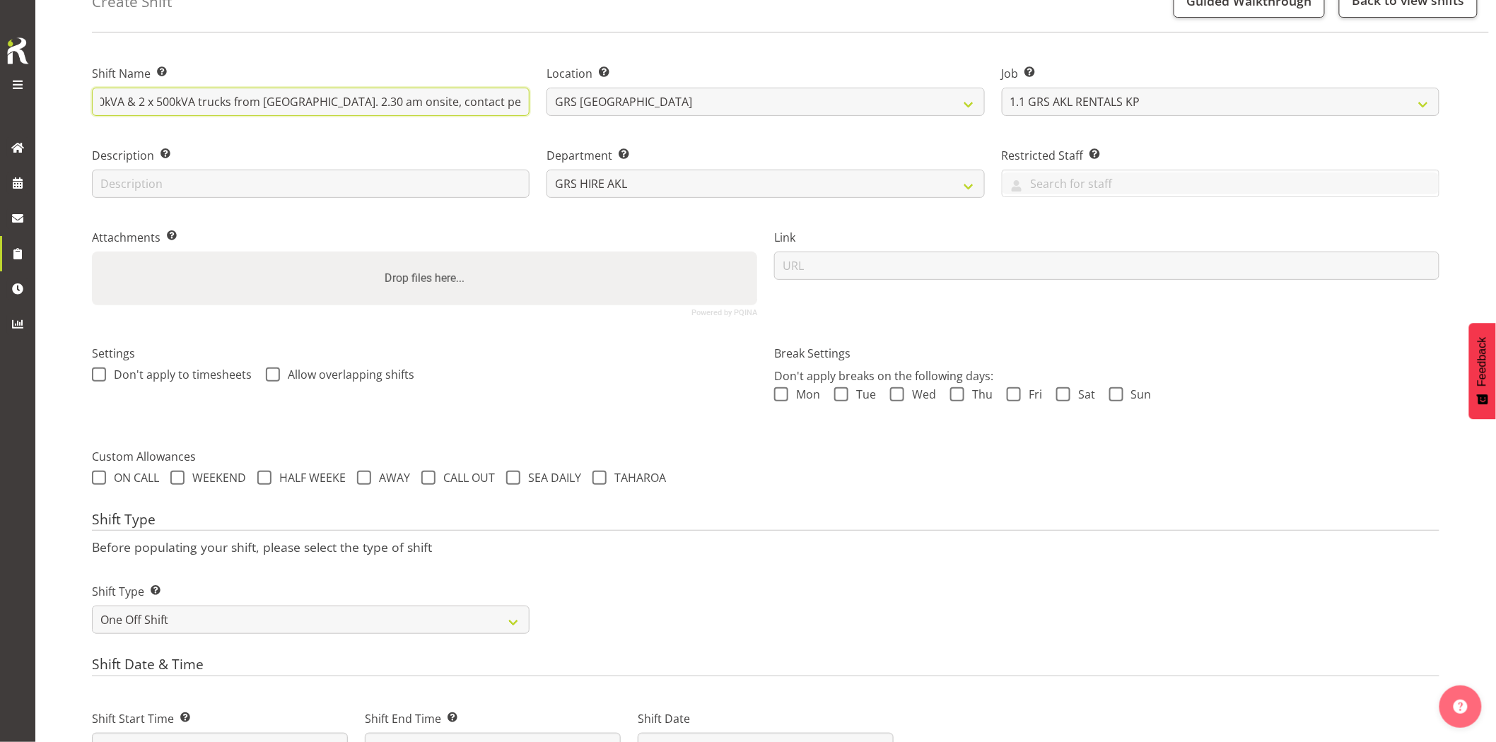
scroll to position [338, 0]
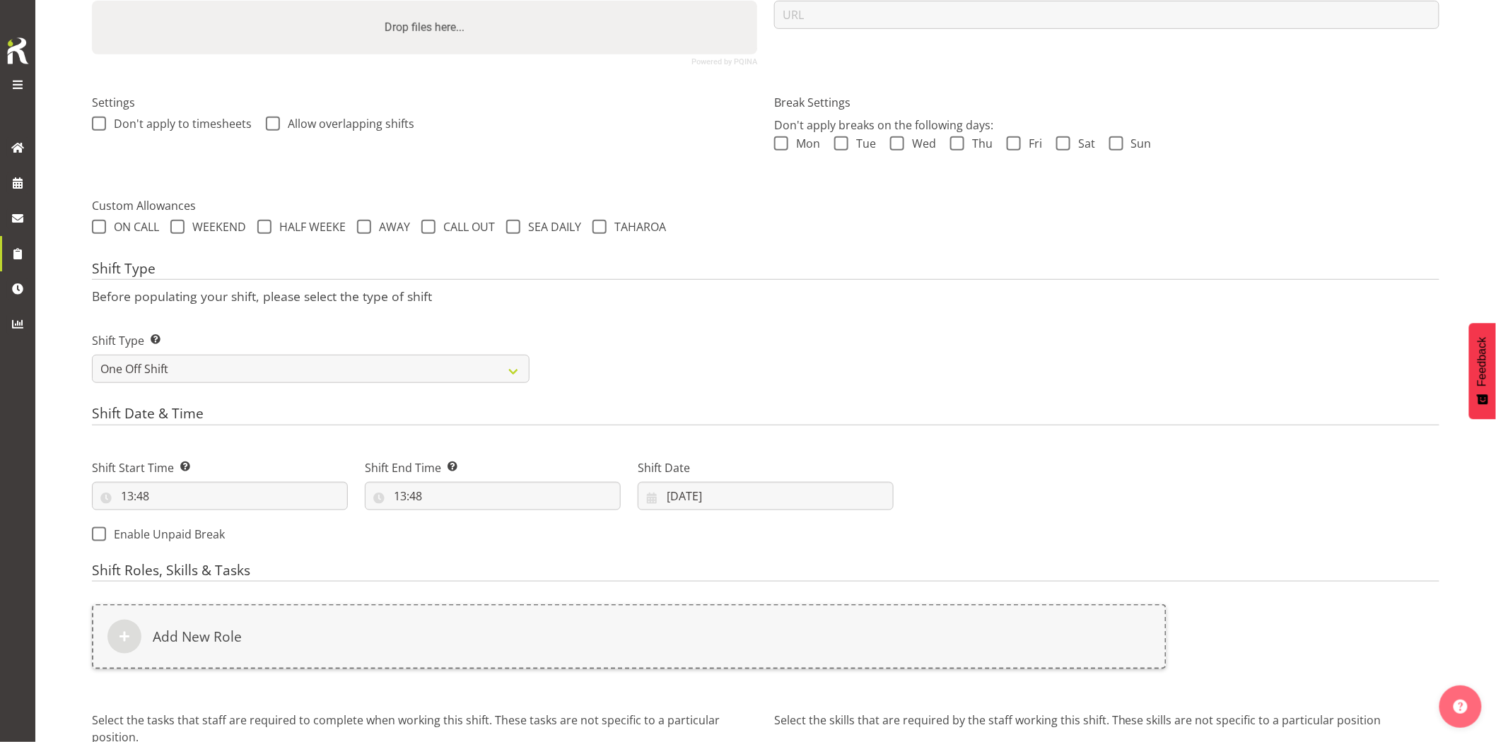
click at [248, 511] on div "Shift Start Time Set the time of the day you wish this shift to start 13:48 00 …" at bounding box center [219, 479] width 273 height 79
click at [242, 507] on input "13:48" at bounding box center [220, 496] width 256 height 28
click at [188, 539] on select "00 01 02 03 04 05 06 07 08 09 10 11 12 13 14 15 16 17 18 19 20 21 22 23" at bounding box center [188, 533] width 32 height 28
select select "14"
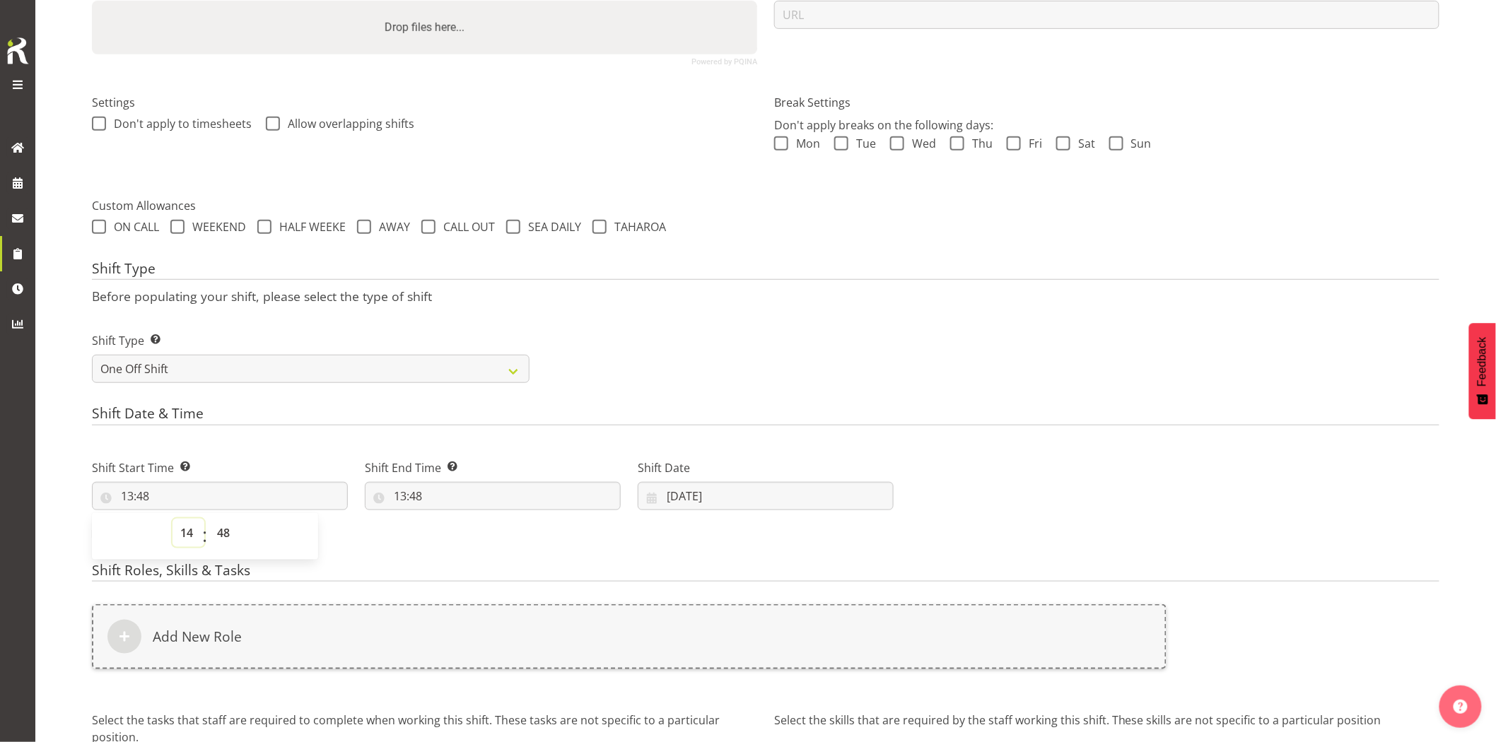
click at [172, 519] on select "00 01 02 03 04 05 06 07 08 09 10 11 12 13 14 15 16 17 18 19 20 21 22 23" at bounding box center [188, 533] width 32 height 28
type input "14:48"
drag, startPoint x: 179, startPoint y: 529, endPoint x: 180, endPoint y: 521, distance: 7.8
click at [179, 529] on select "00 01 02 03 04 05 06 07 08 09 10 11 12 13 14 15 16 17 18 19 20 21 22 23" at bounding box center [188, 533] width 32 height 28
select select "2"
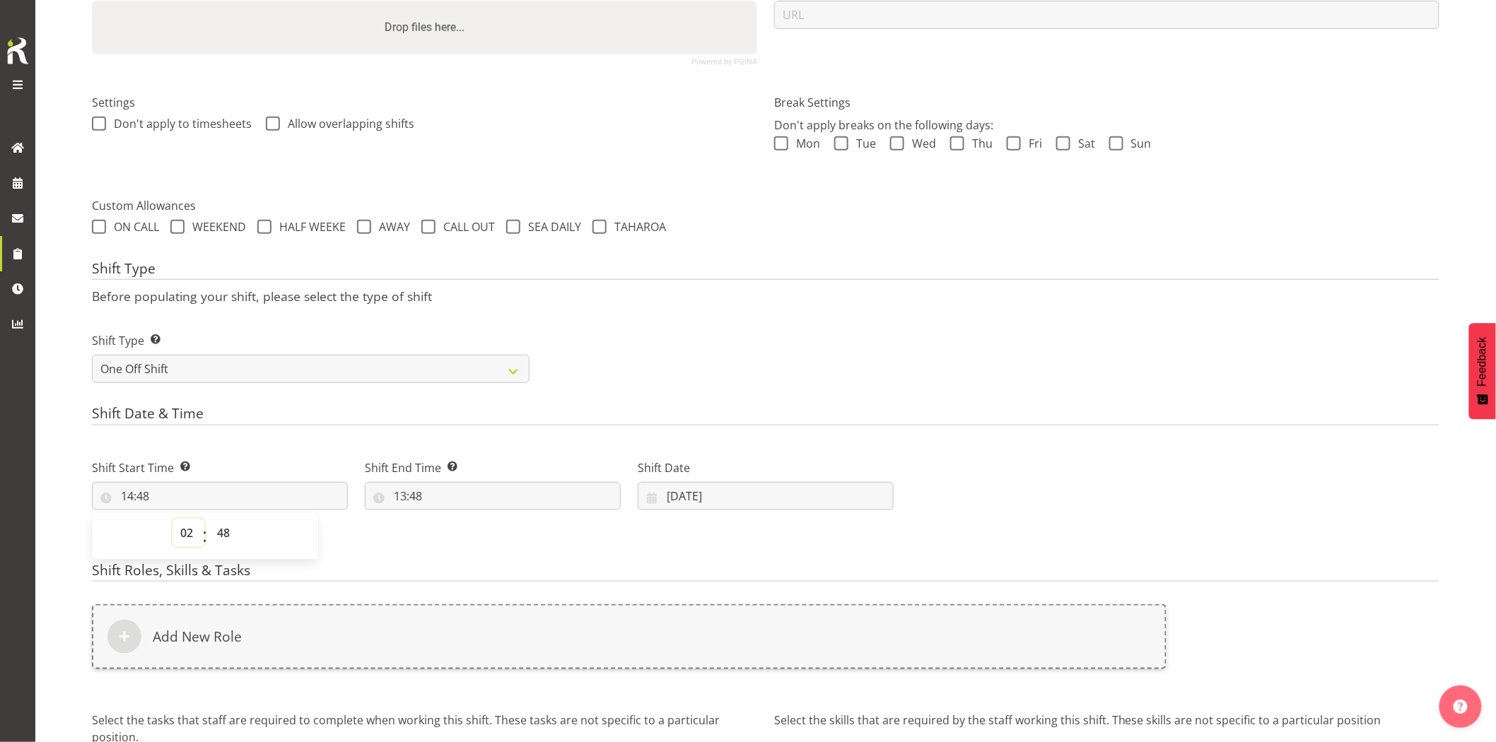
click at [172, 519] on select "00 01 02 03 04 05 06 07 08 09 10 11 12 13 14 15 16 17 18 19 20 21 22 23" at bounding box center [188, 533] width 32 height 28
type input "02:48"
click at [238, 539] on select "00 01 02 03 04 05 06 07 08 09 10 11 12 13 14 15 16 17 18 19 20 21 22 23 24 25 2…" at bounding box center [225, 533] width 32 height 28
select select "0"
click at [209, 519] on select "00 01 02 03 04 05 06 07 08 09 10 11 12 13 14 15 16 17 18 19 20 21 22 23 24 25 2…" at bounding box center [225, 533] width 32 height 28
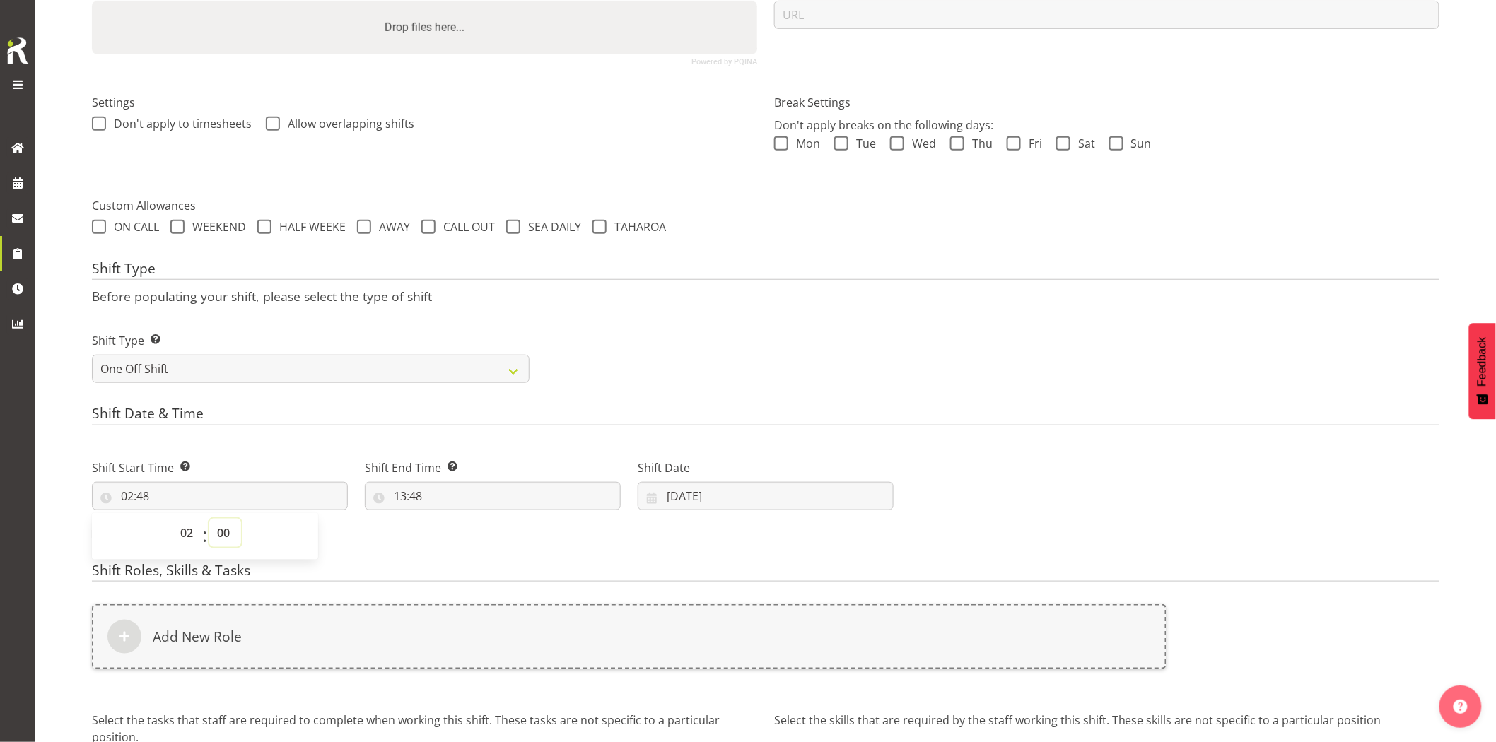
type input "02:00"
click at [492, 489] on input "13:48" at bounding box center [493, 496] width 256 height 28
click at [462, 530] on select "00 01 02 03 04 05 06 07 08 09 10 11 12 13 14 15 16 17 18 19 20 21 22 23" at bounding box center [461, 533] width 32 height 28
select select "5"
click at [445, 519] on select "00 01 02 03 04 05 06 07 08 09 10 11 12 13 14 15 16 17 18 19 20 21 22 23" at bounding box center [461, 533] width 32 height 28
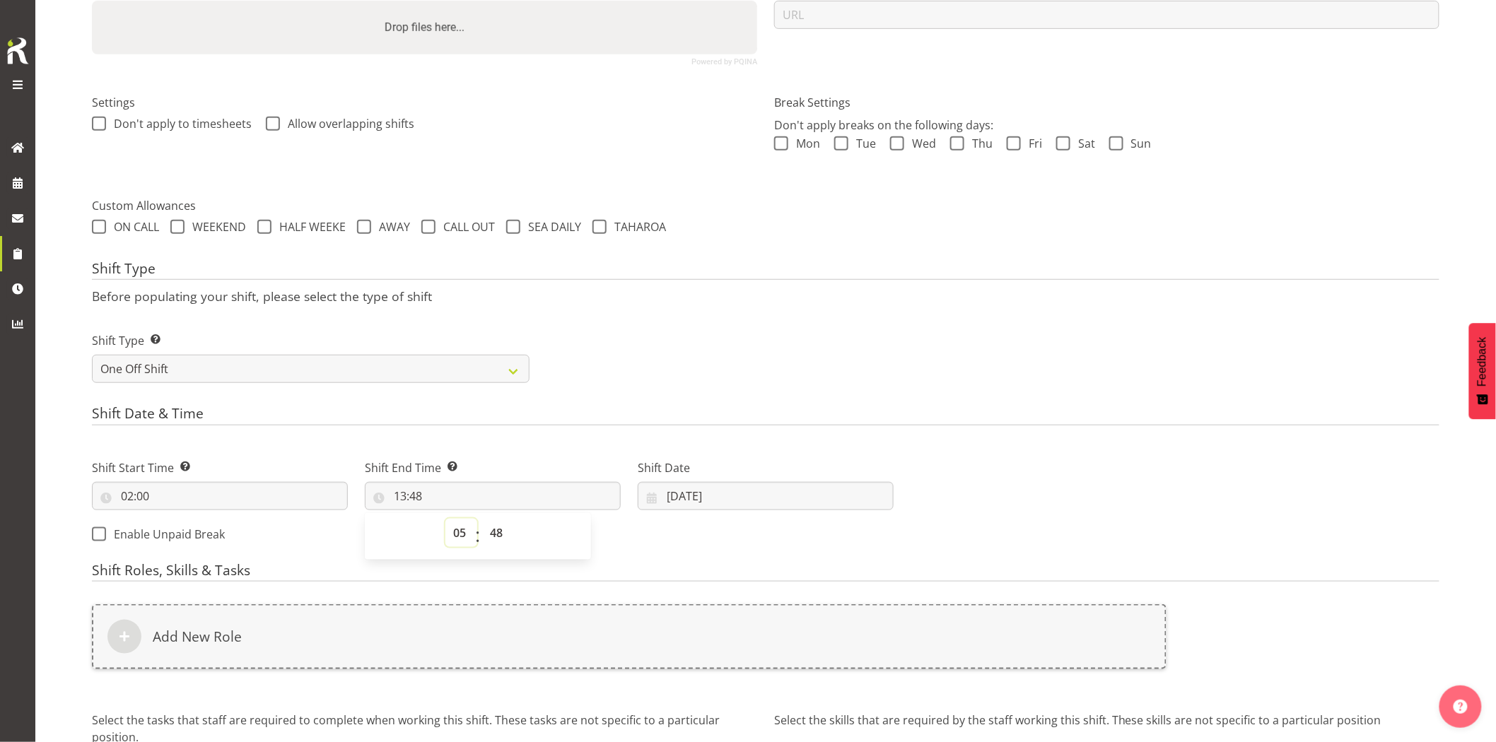
type input "05:48"
click at [498, 539] on select "00 01 02 03 04 05 06 07 08 09 10 11 12 13 14 15 16 17 18 19 20 21 22 23 24 25 2…" at bounding box center [498, 533] width 32 height 28
select select "0"
click at [482, 519] on select "00 01 02 03 04 05 06 07 08 09 10 11 12 13 14 15 16 17 18 19 20 21 22 23 24 25 2…" at bounding box center [498, 533] width 32 height 28
type input "05:00"
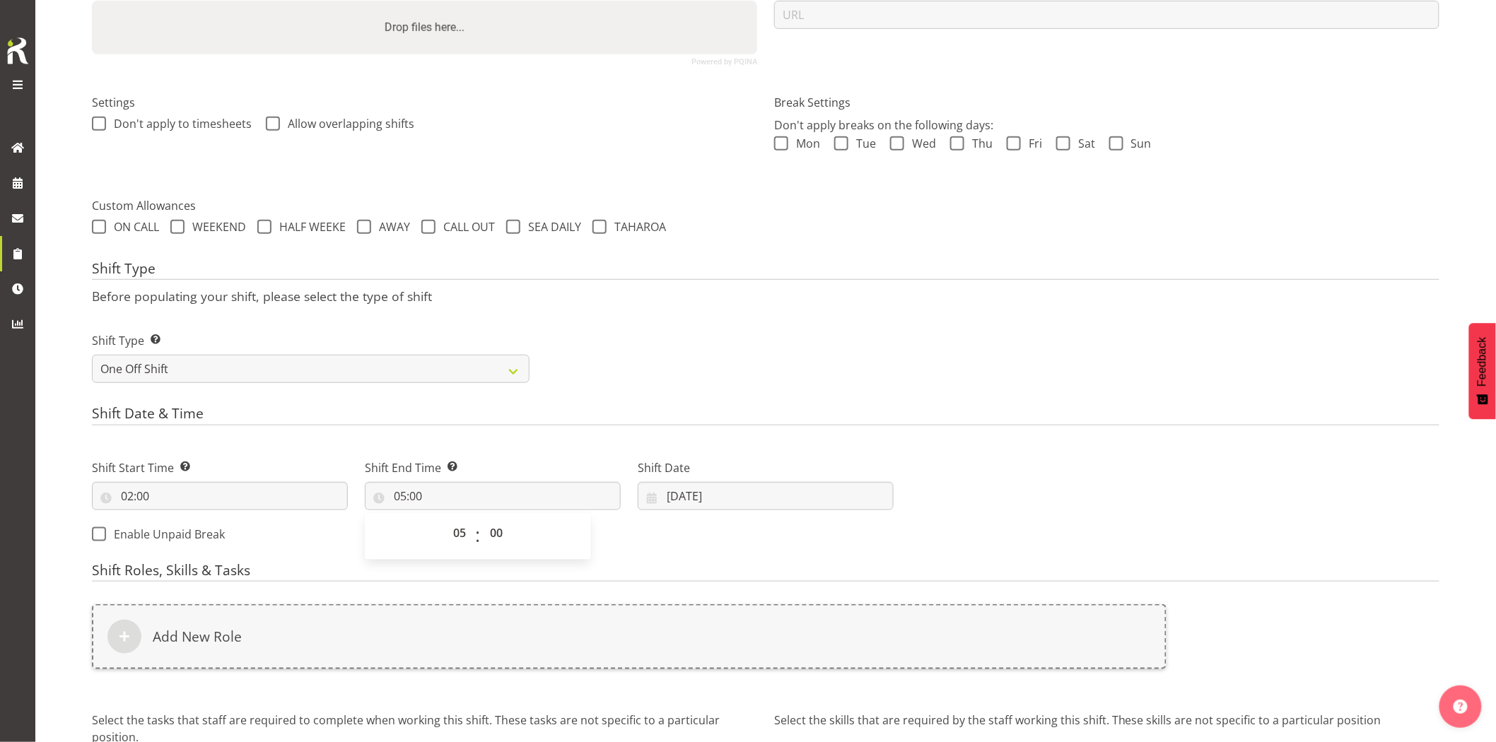
click at [852, 425] on h4 "Shift Date & Time" at bounding box center [765, 416] width 1347 height 20
click at [782, 510] on input "[DATE]" at bounding box center [766, 496] width 256 height 28
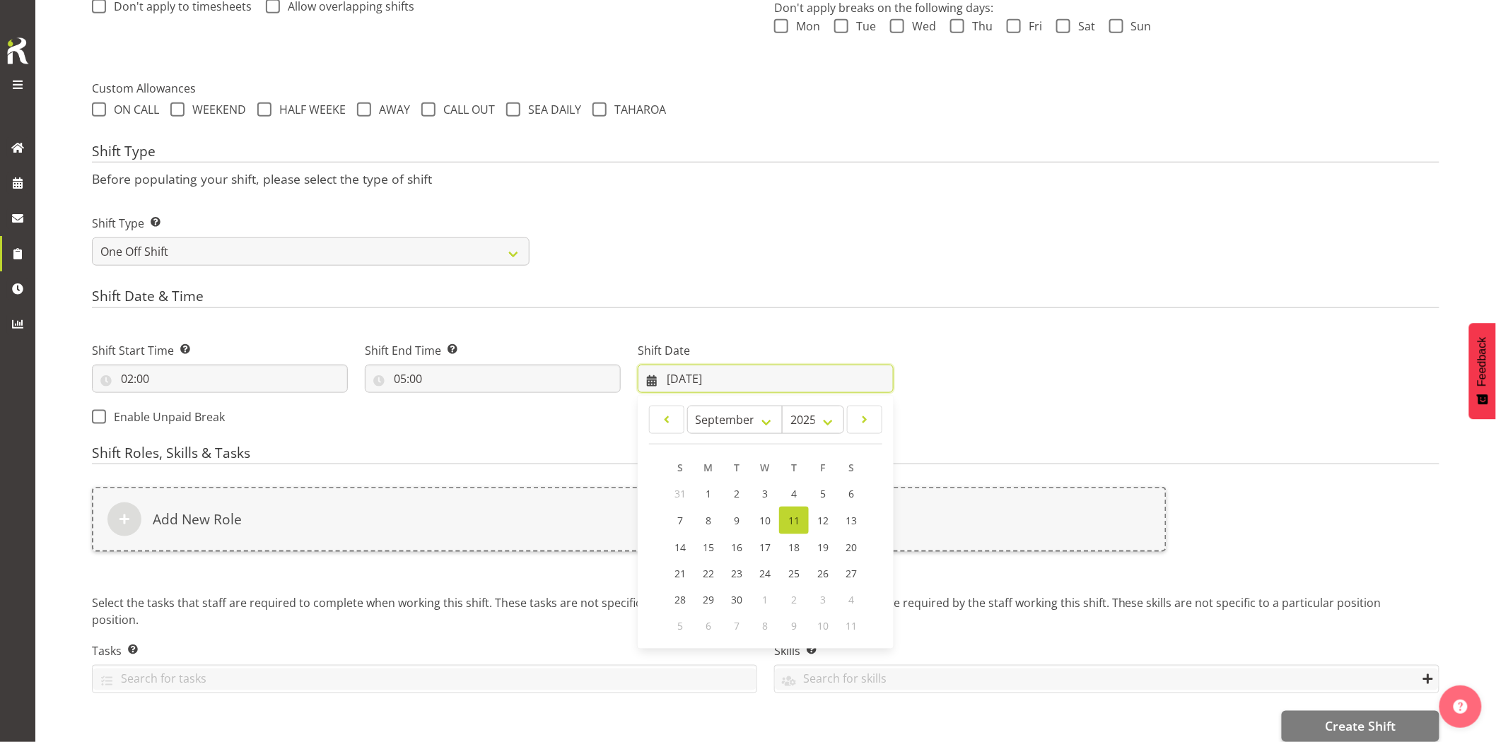
scroll to position [477, 0]
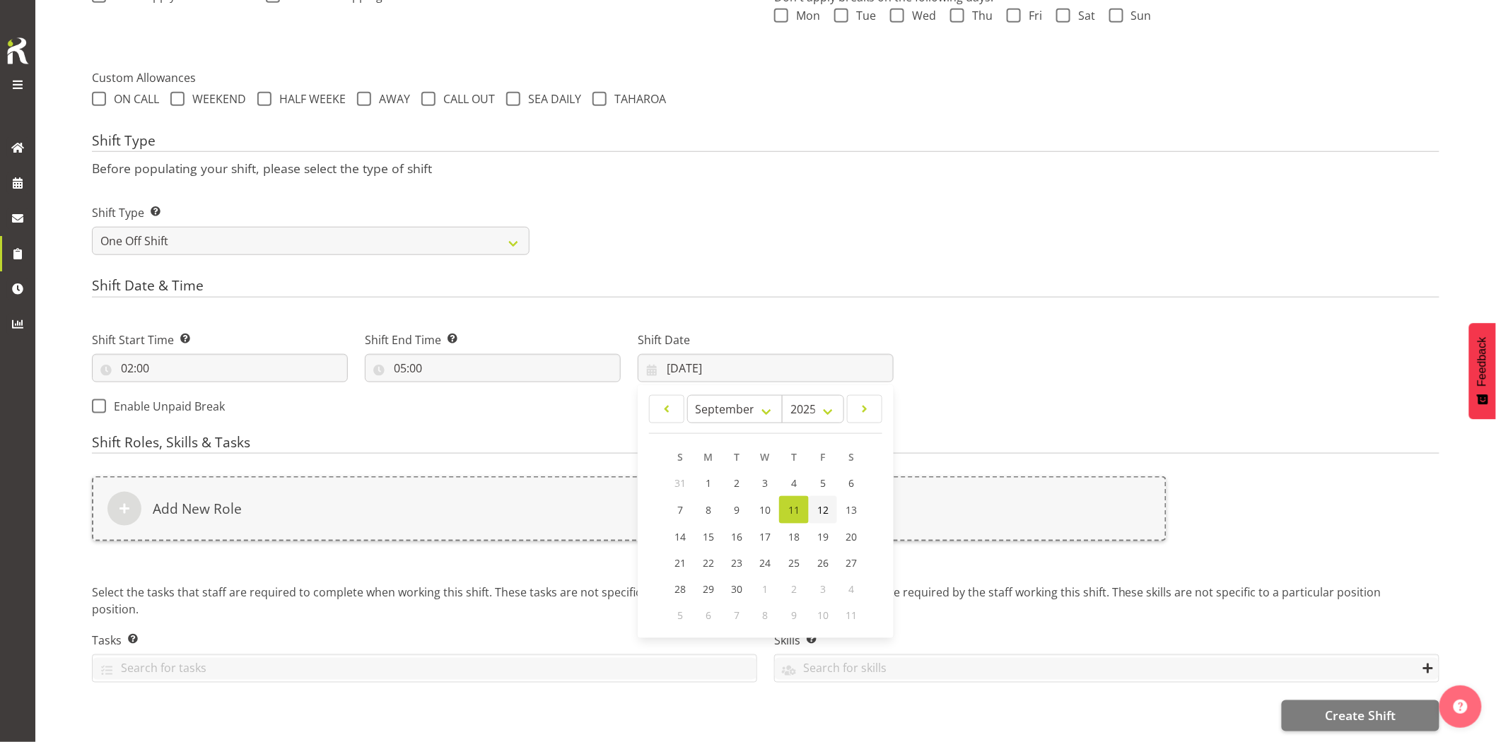
click at [823, 503] on span "12" at bounding box center [822, 509] width 11 height 13
type input "[DATE]"
click at [818, 490] on div "Add New Role" at bounding box center [629, 508] width 1074 height 65
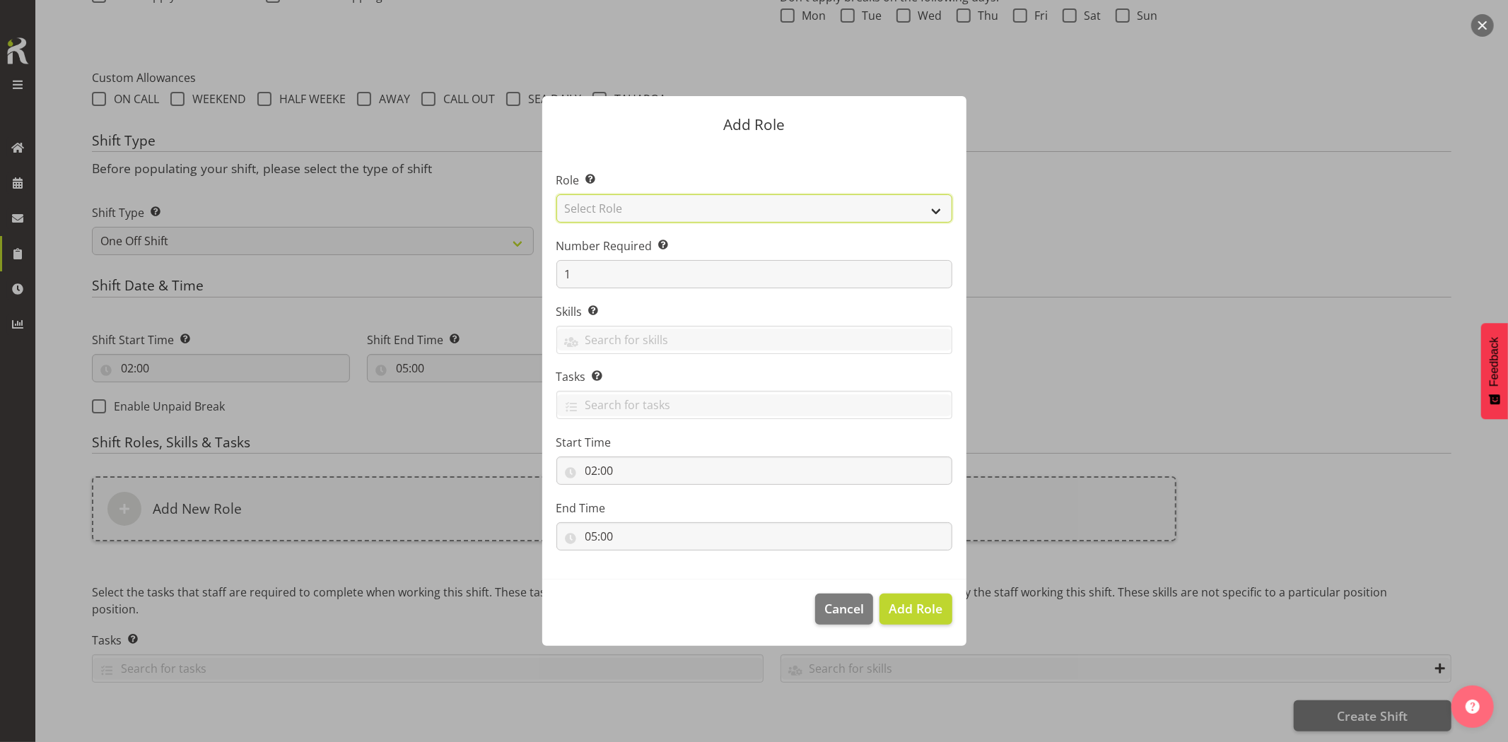
click at [635, 210] on select "Select Role Account Manager Electrician Engineering GM HSEQ manager MECH Mechan…" at bounding box center [754, 208] width 396 height 28
select select "20"
click at [556, 194] on select "Select Role Account Manager Electrician Engineering GM HSEQ manager MECH Mechan…" at bounding box center [754, 208] width 396 height 28
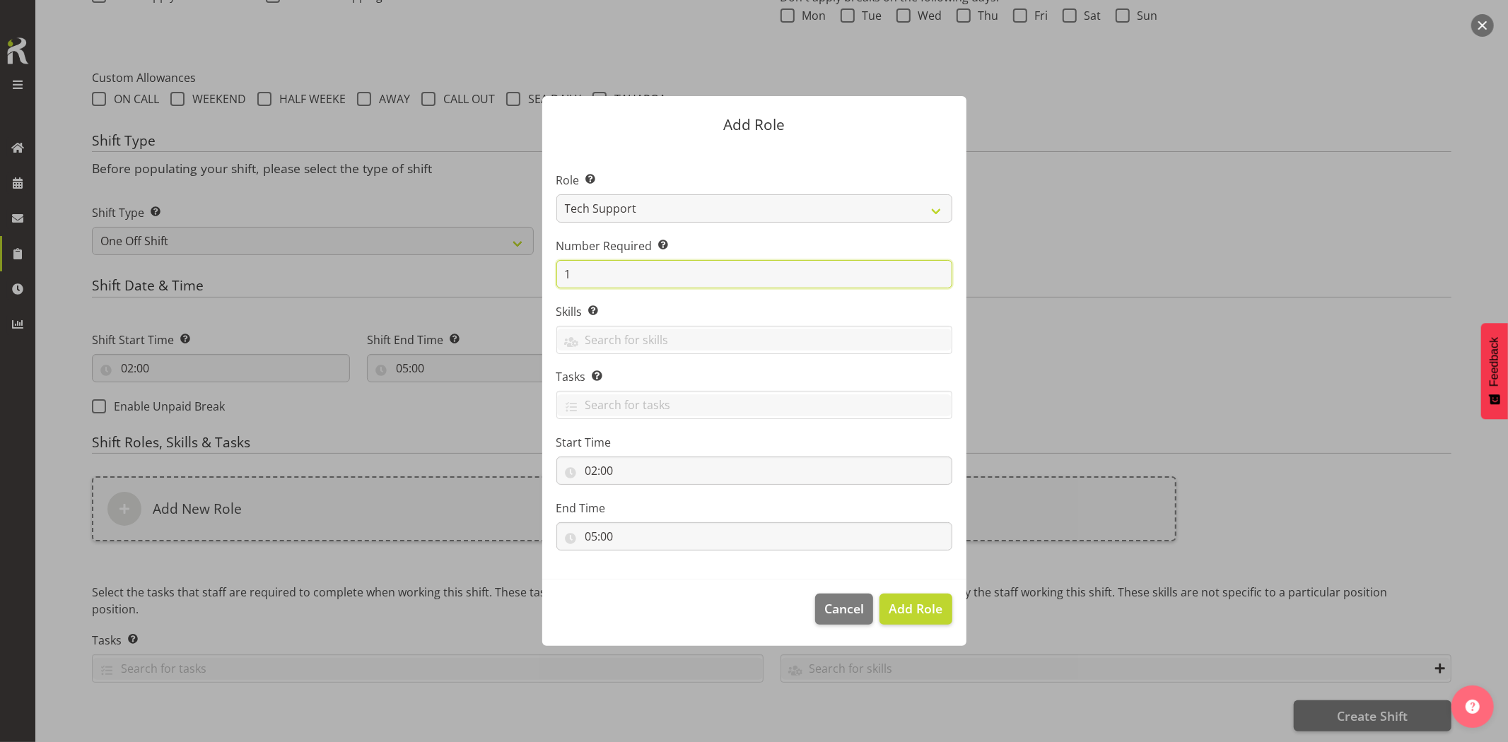
drag, startPoint x: 524, startPoint y: 287, endPoint x: 486, endPoint y: 290, distance: 38.3
click at [493, 291] on form "Add Role Role Select the role you wish to add to the shift. Account Manager Ele…" at bounding box center [754, 371] width 679 height 620
type input "3"
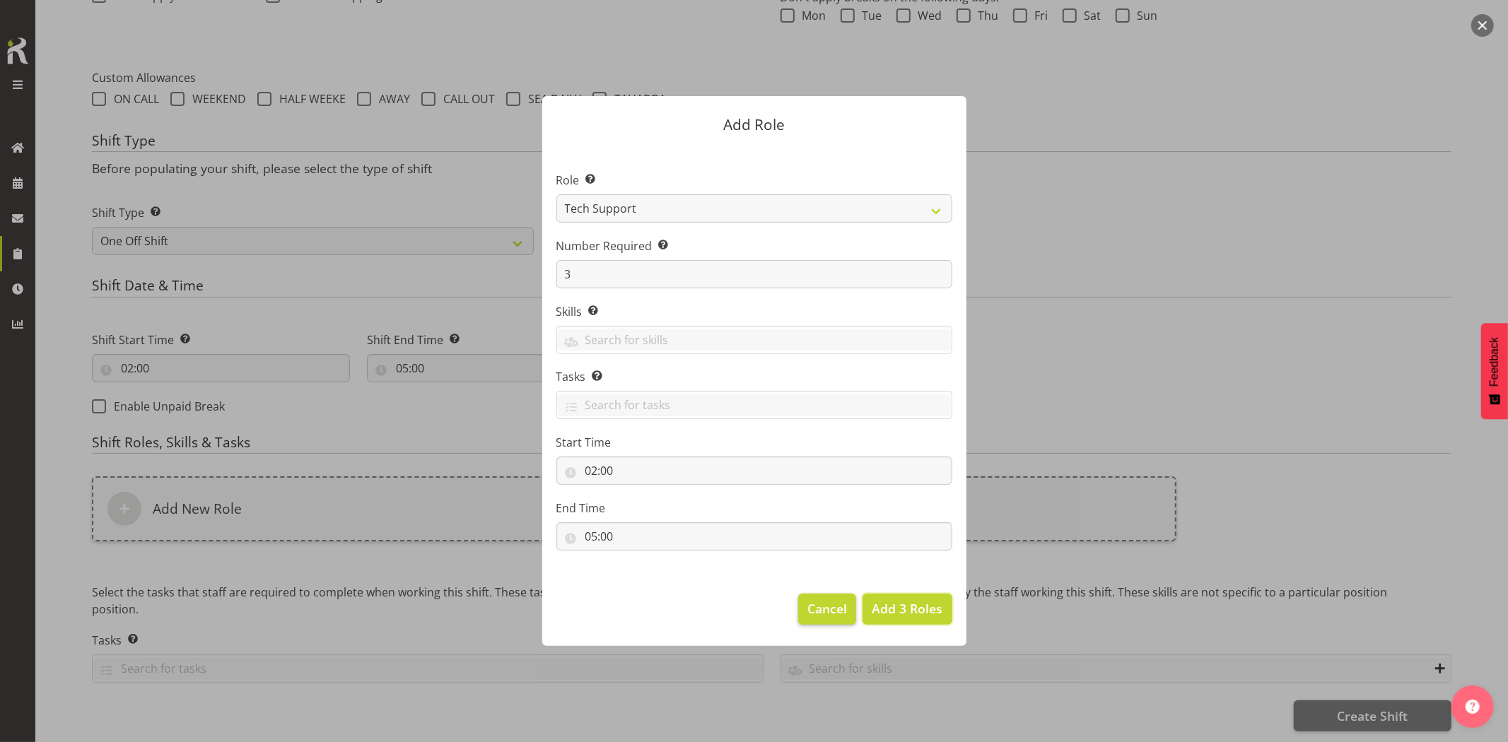
drag, startPoint x: 898, startPoint y: 613, endPoint x: 846, endPoint y: 618, distance: 51.8
click at [894, 613] on span "Add 3 Roles" at bounding box center [906, 608] width 71 height 17
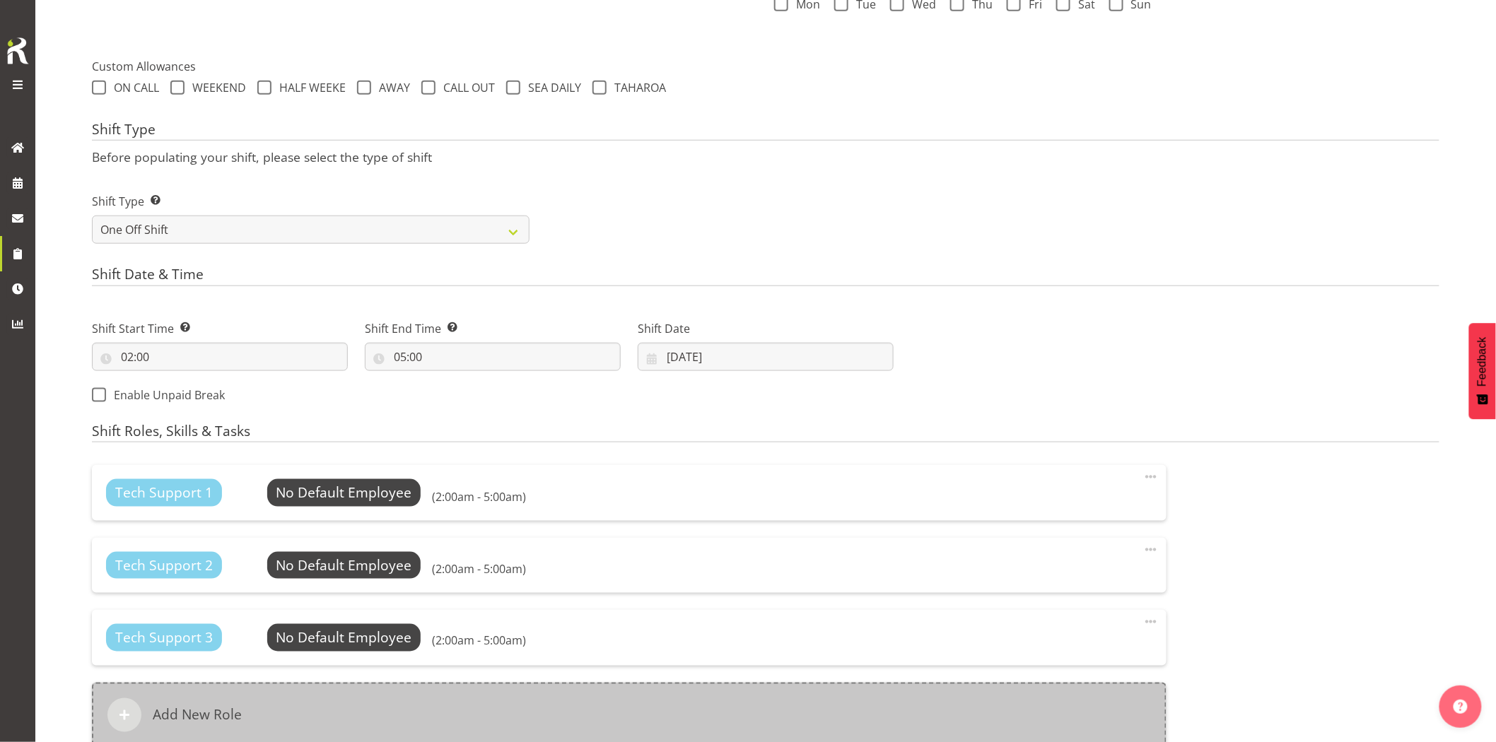
click at [783, 700] on div "Add New Role" at bounding box center [629, 715] width 1074 height 65
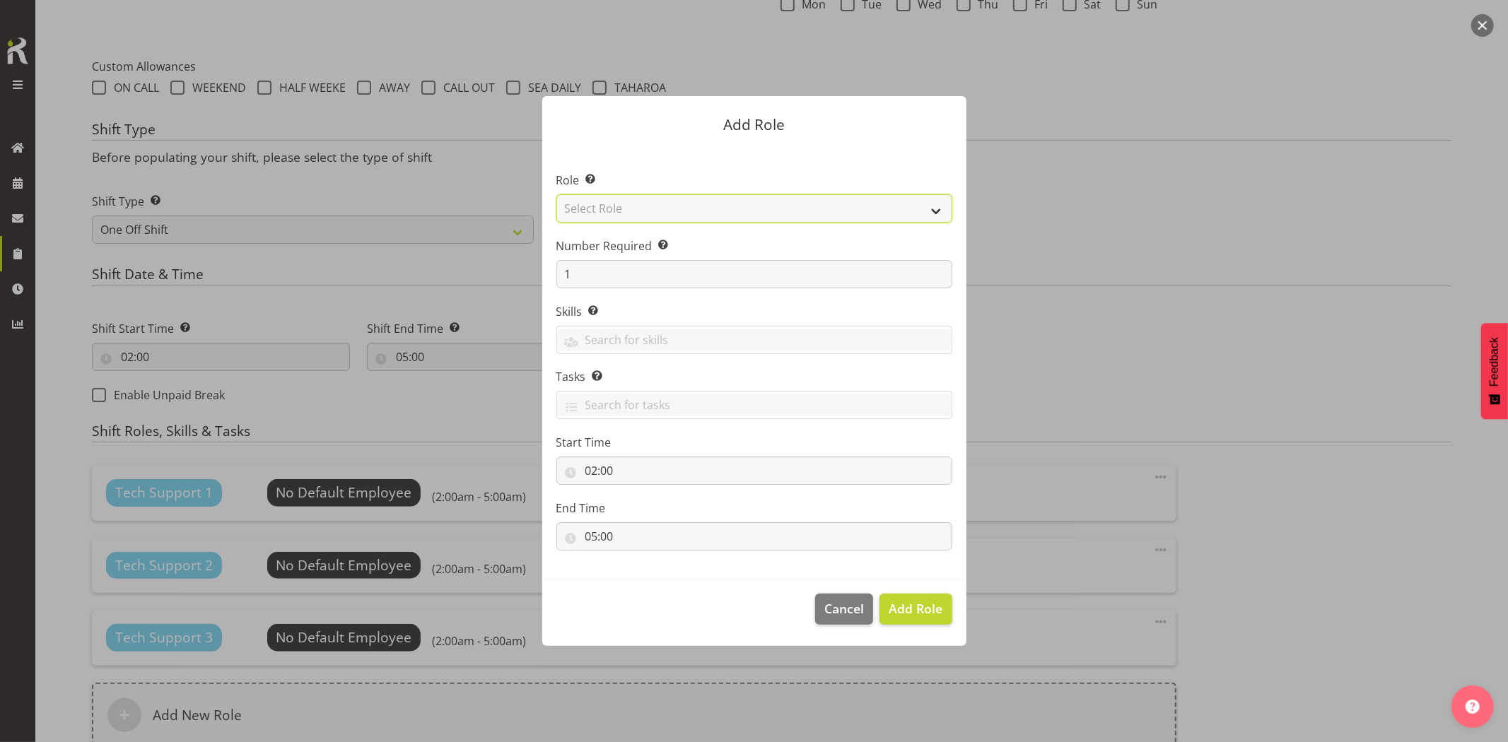
click at [606, 209] on select "Select Role Account Manager Electrician Engineering GM HSEQ manager MECH Mechan…" at bounding box center [754, 208] width 396 height 28
select select "21"
click at [556, 194] on select "Select Role Account Manager Electrician Engineering GM HSEQ manager MECH Mechan…" at bounding box center [754, 208] width 396 height 28
click at [917, 604] on span "Add Role" at bounding box center [915, 608] width 54 height 17
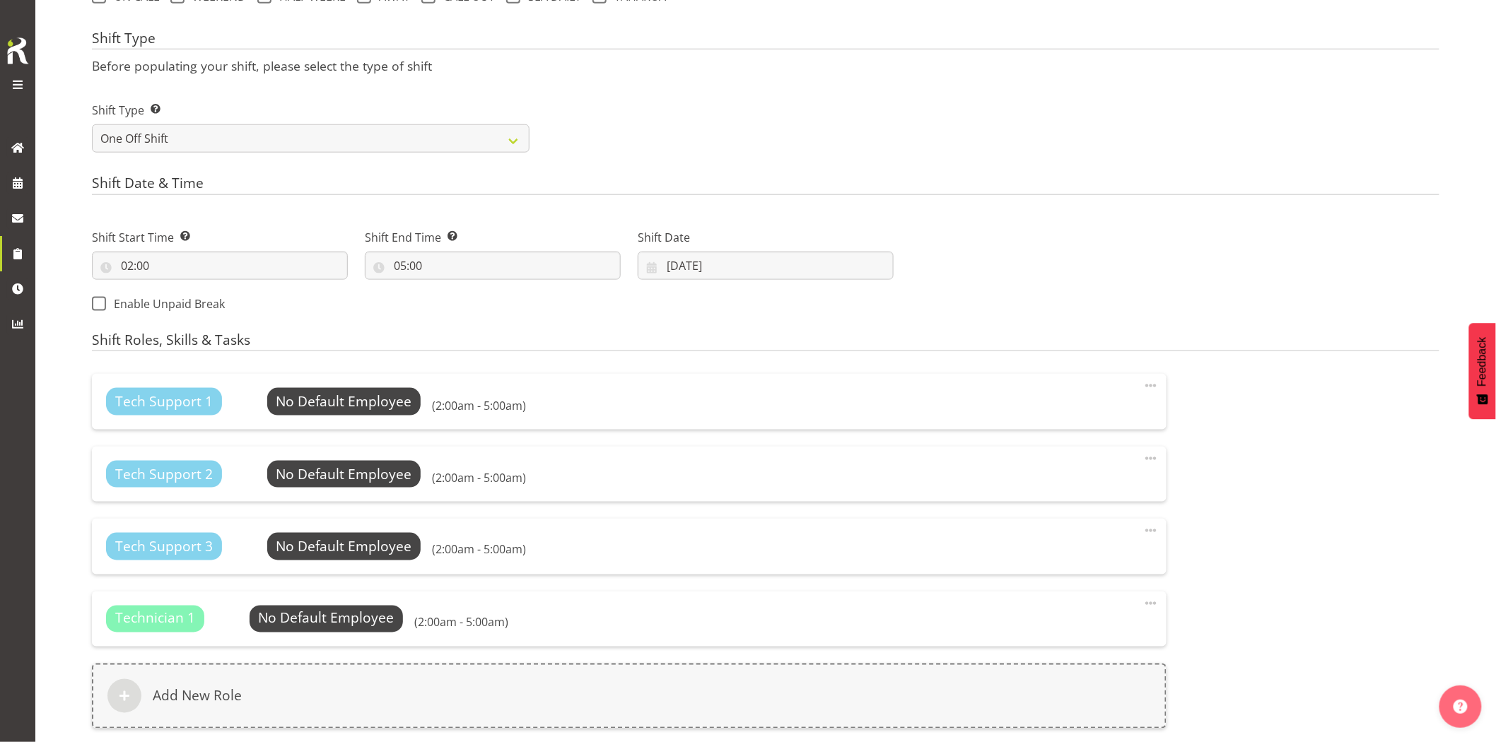
scroll to position [712, 0]
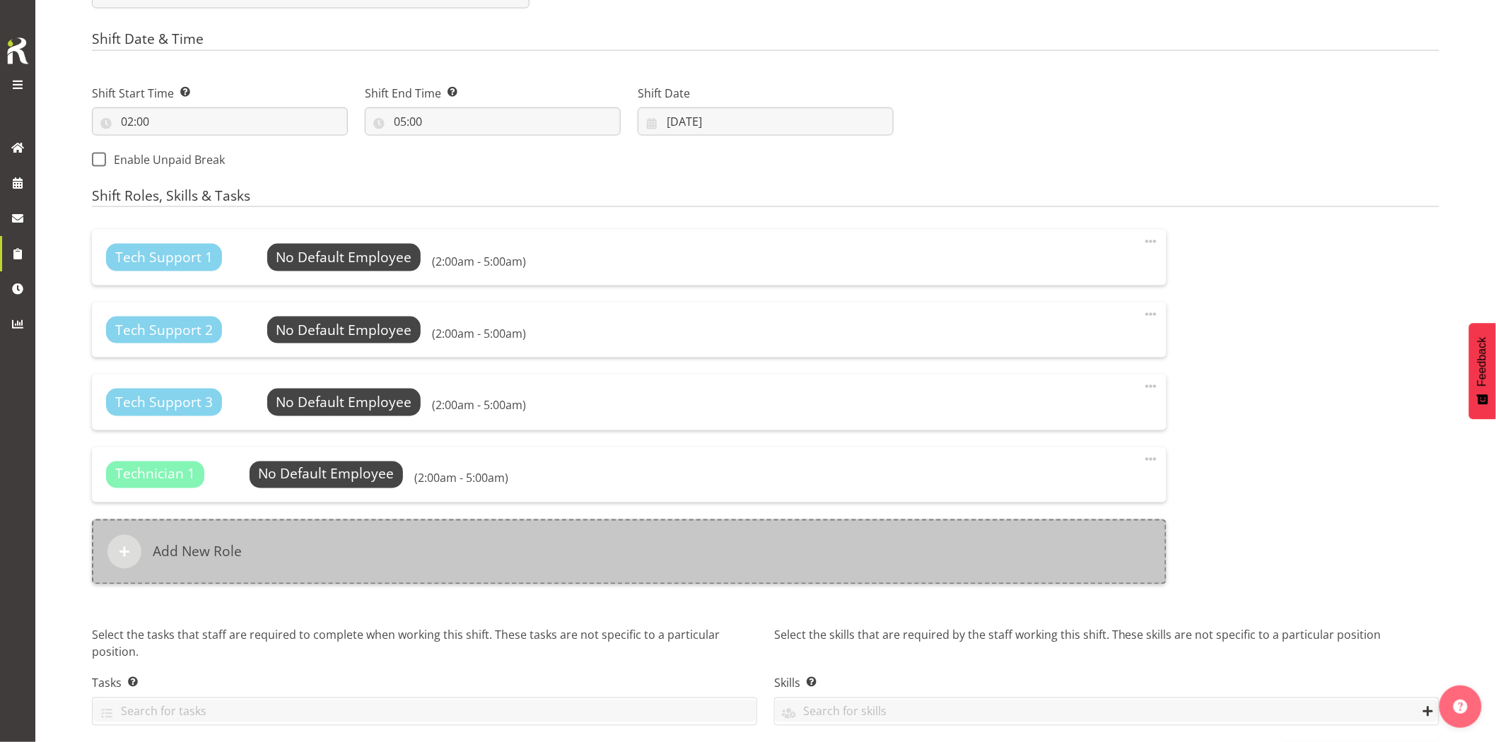
click at [463, 541] on div "Add New Role" at bounding box center [629, 551] width 1074 height 65
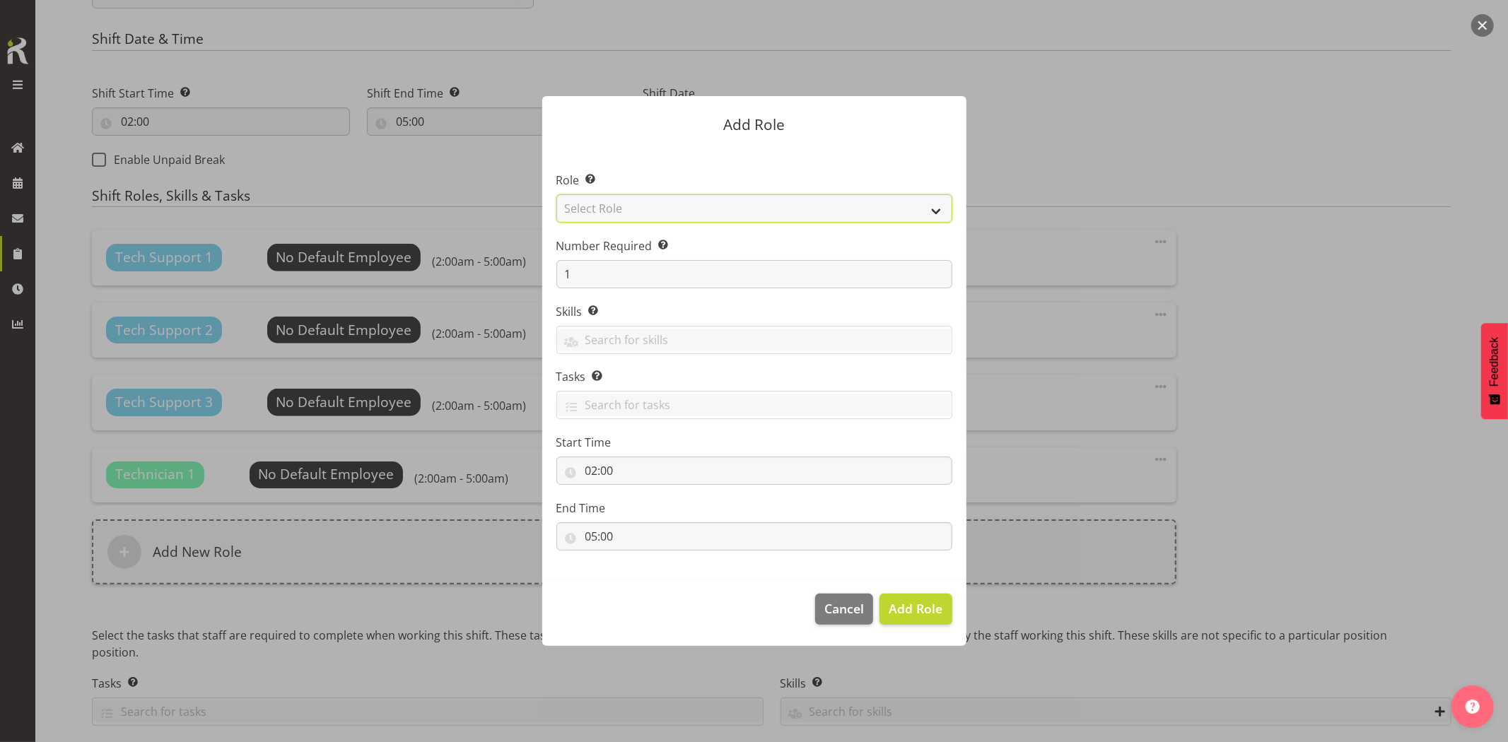
click at [620, 212] on select "Select Role Account Manager Electrician Engineering GM HSEQ manager MECH Mechan…" at bounding box center [754, 208] width 396 height 28
select select "27"
click at [556, 194] on select "Select Role Account Manager Electrician Engineering GM HSEQ manager MECH Mechan…" at bounding box center [754, 208] width 396 height 28
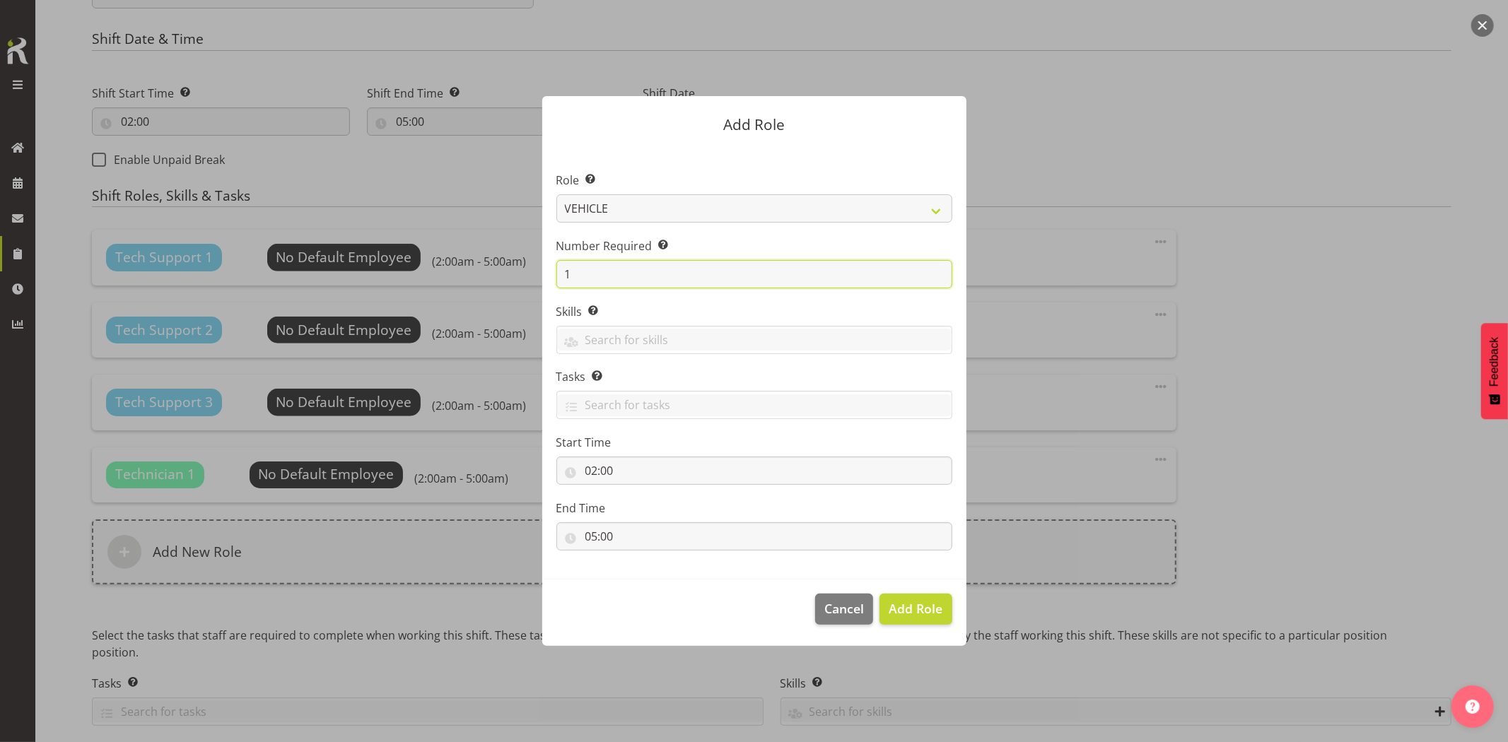
drag, startPoint x: 550, startPoint y: 269, endPoint x: 534, endPoint y: 272, distance: 16.5
click at [534, 272] on div "Add Role Role Select the role you wish to add to the shift. Account Manager Ele…" at bounding box center [754, 371] width 452 height 620
click at [937, 603] on span "Add Role" at bounding box center [915, 608] width 54 height 17
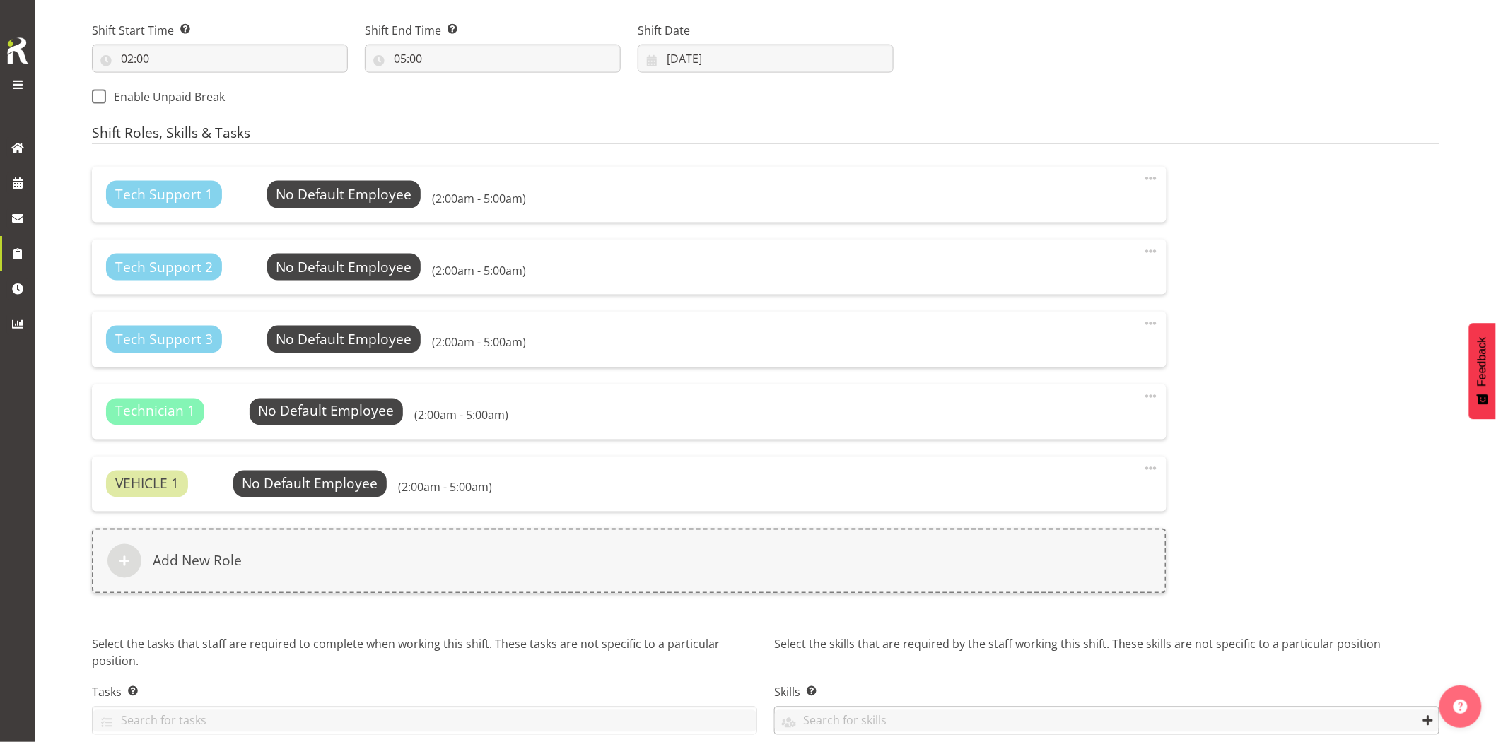
scroll to position [839, 0]
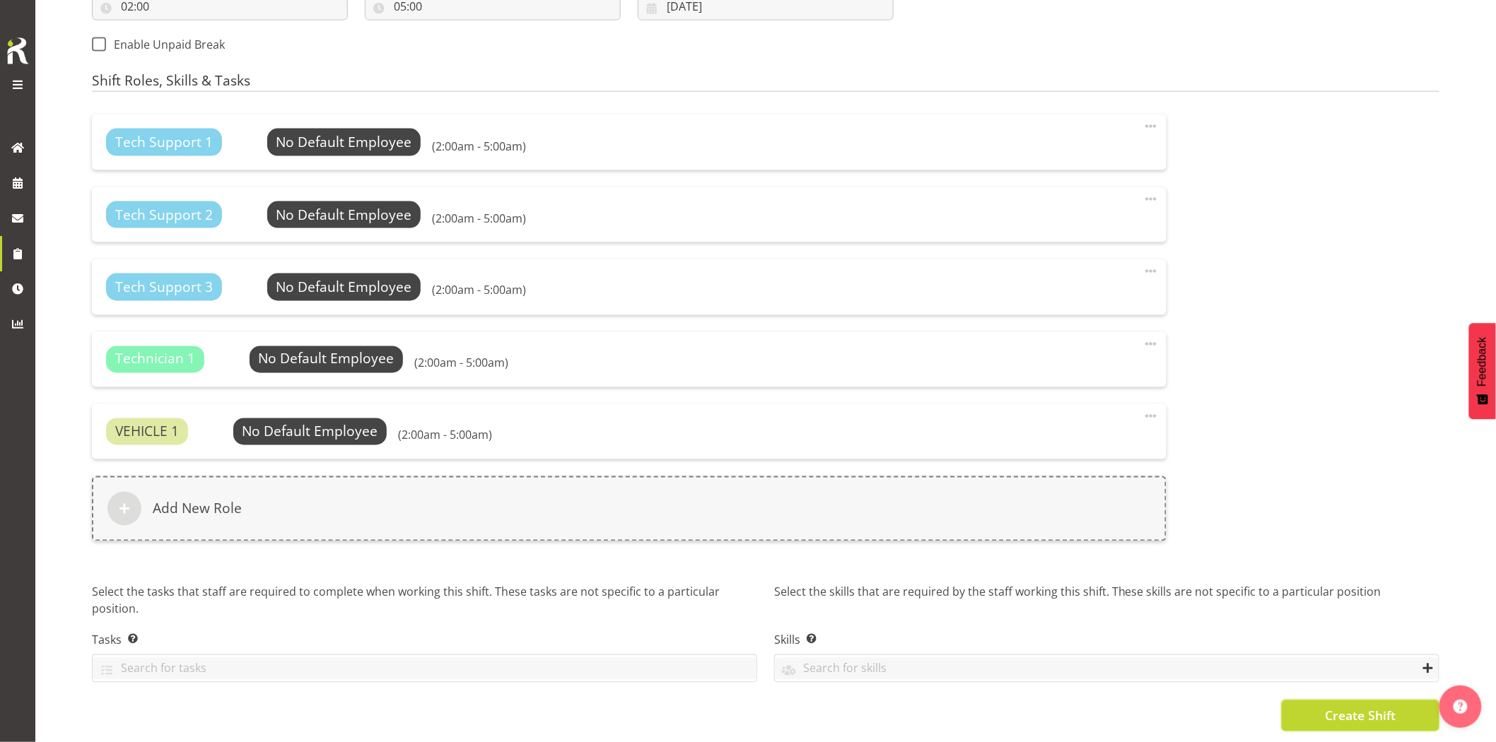
click at [1348, 707] on span "Create Shift" at bounding box center [1360, 716] width 71 height 18
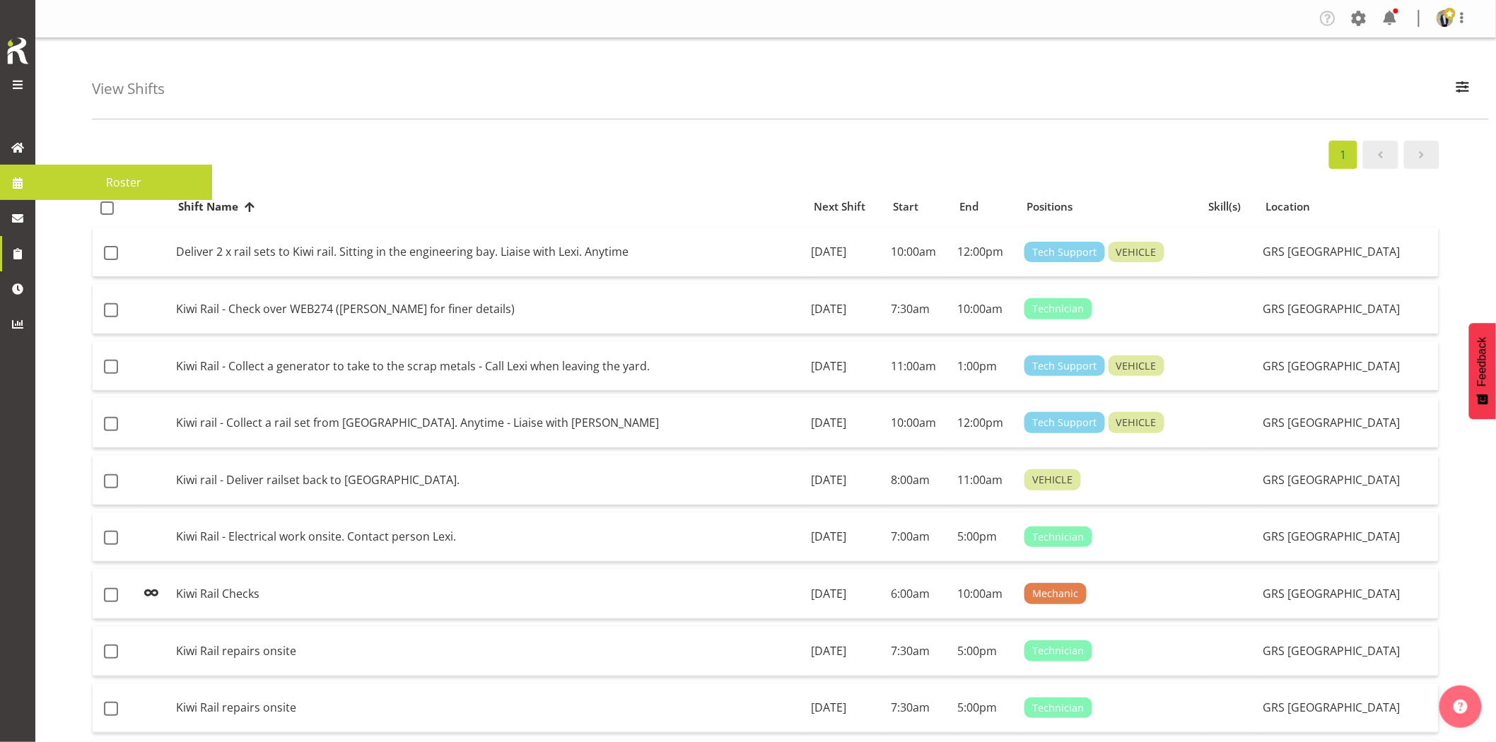
drag, startPoint x: 0, startPoint y: 0, endPoint x: 13, endPoint y: 184, distance: 184.2
click at [13, 184] on span at bounding box center [17, 182] width 21 height 21
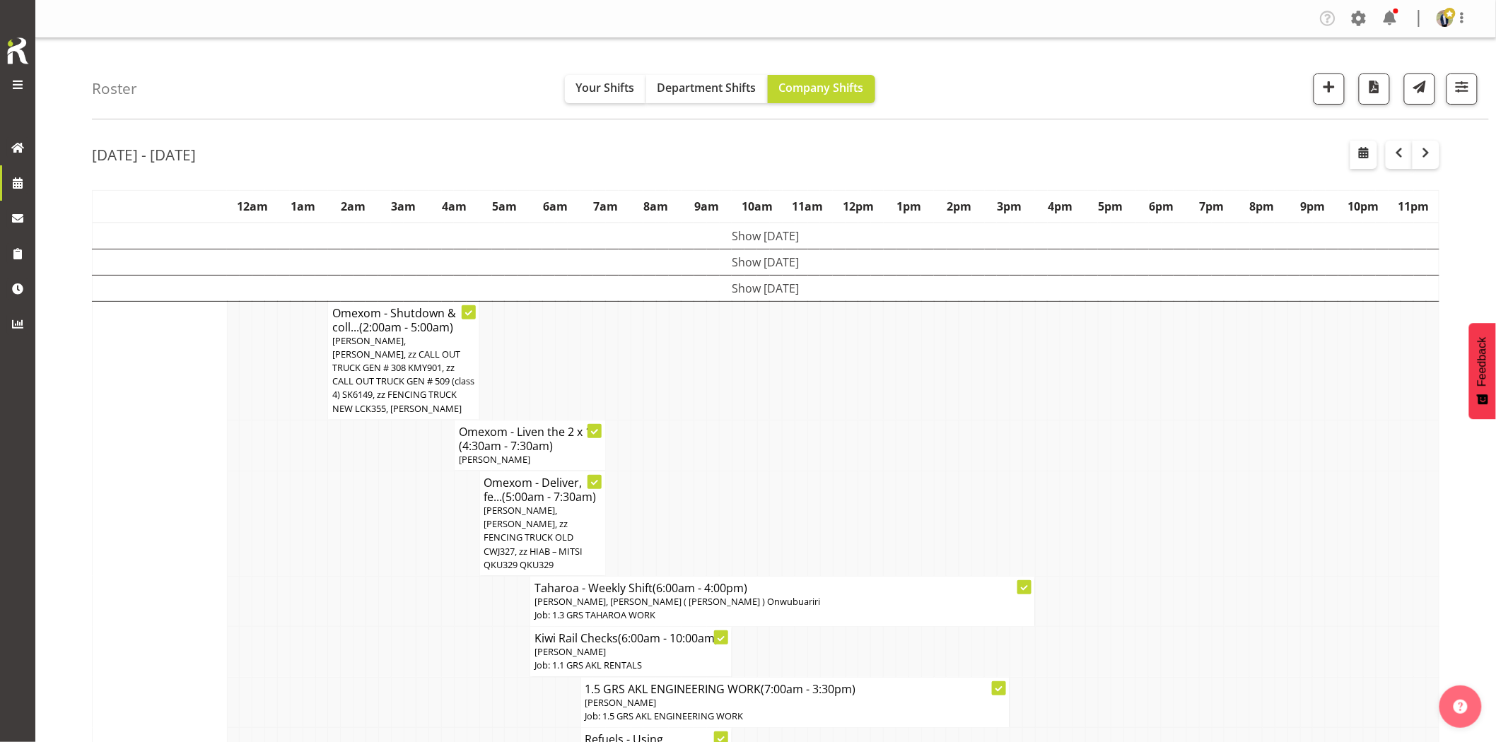
click at [1008, 372] on td at bounding box center [1003, 360] width 13 height 119
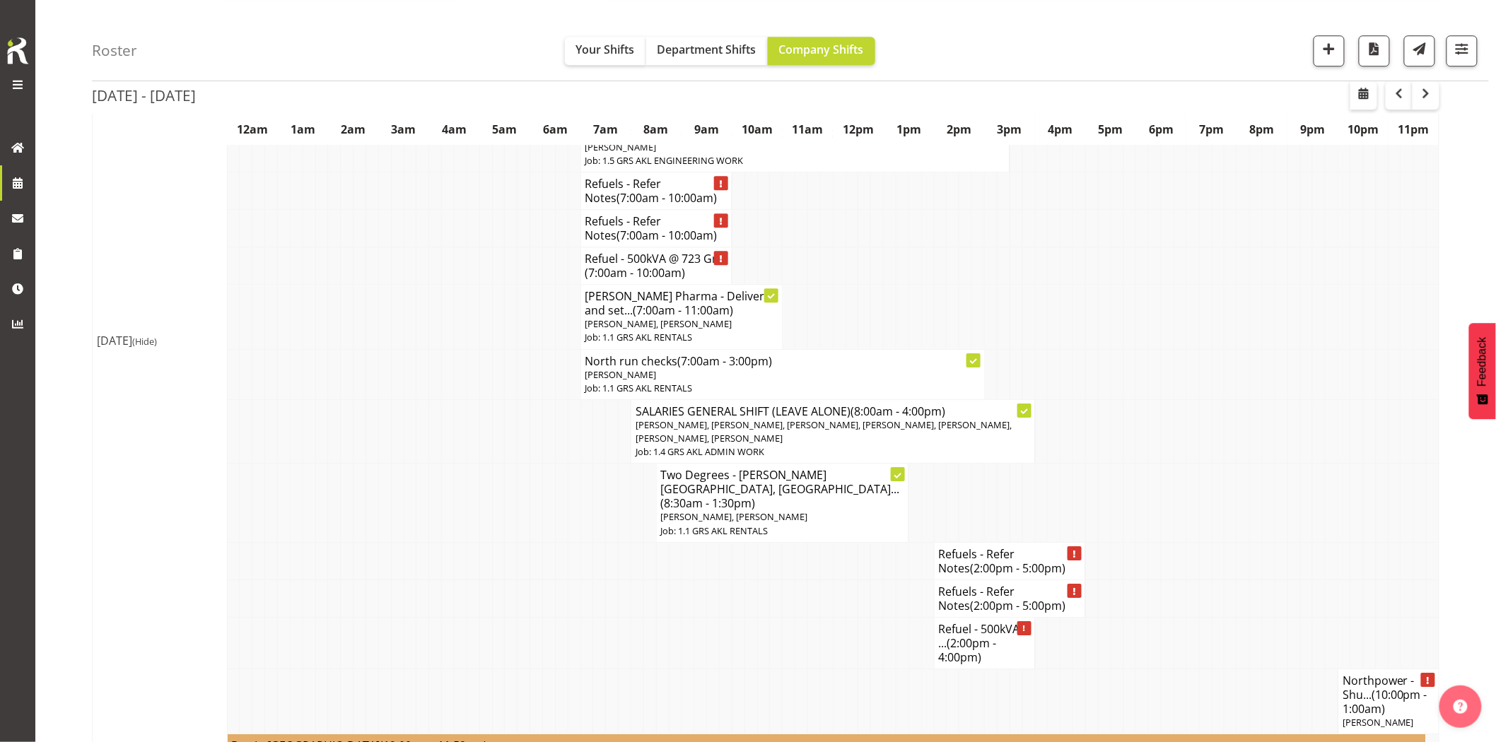
scroll to position [1495, 0]
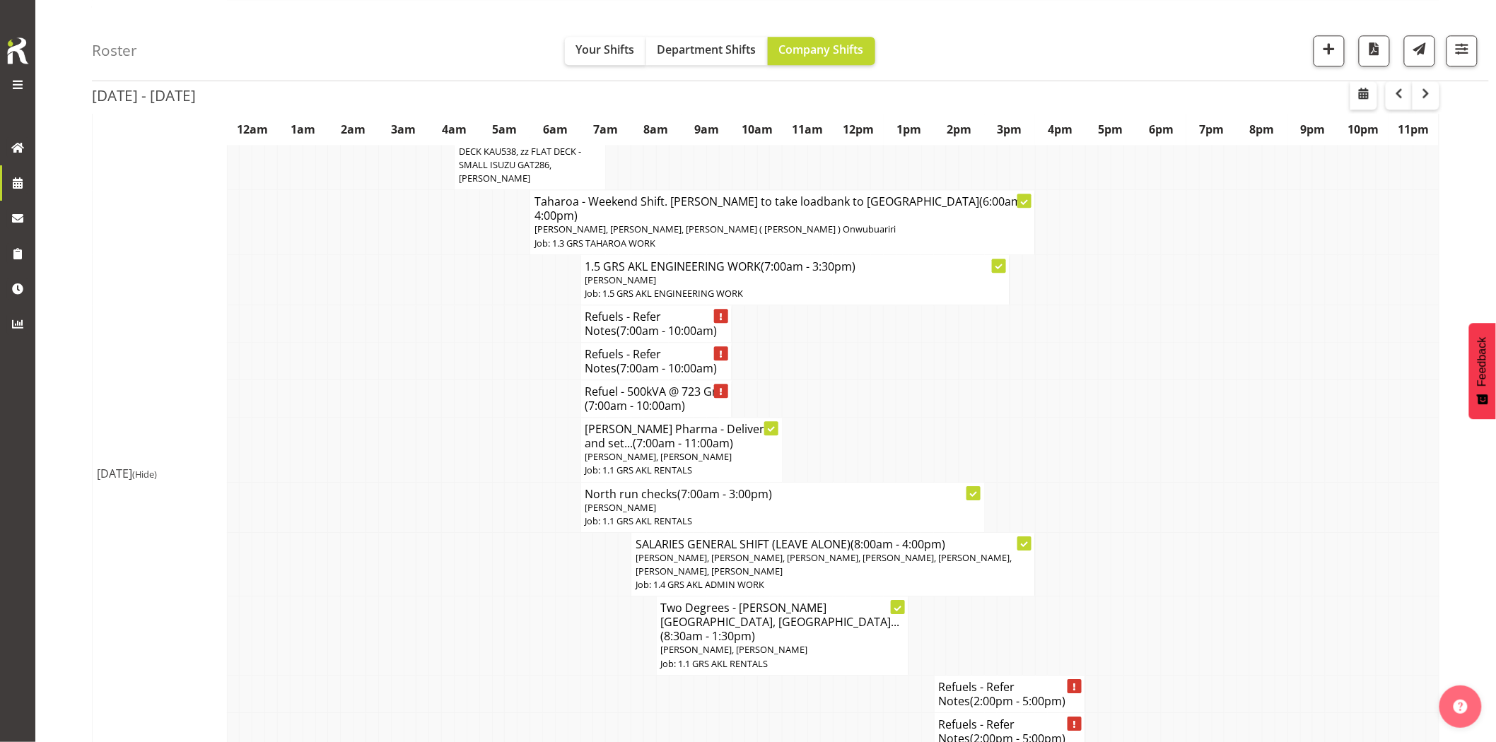
click at [681, 675] on td at bounding box center [687, 693] width 13 height 37
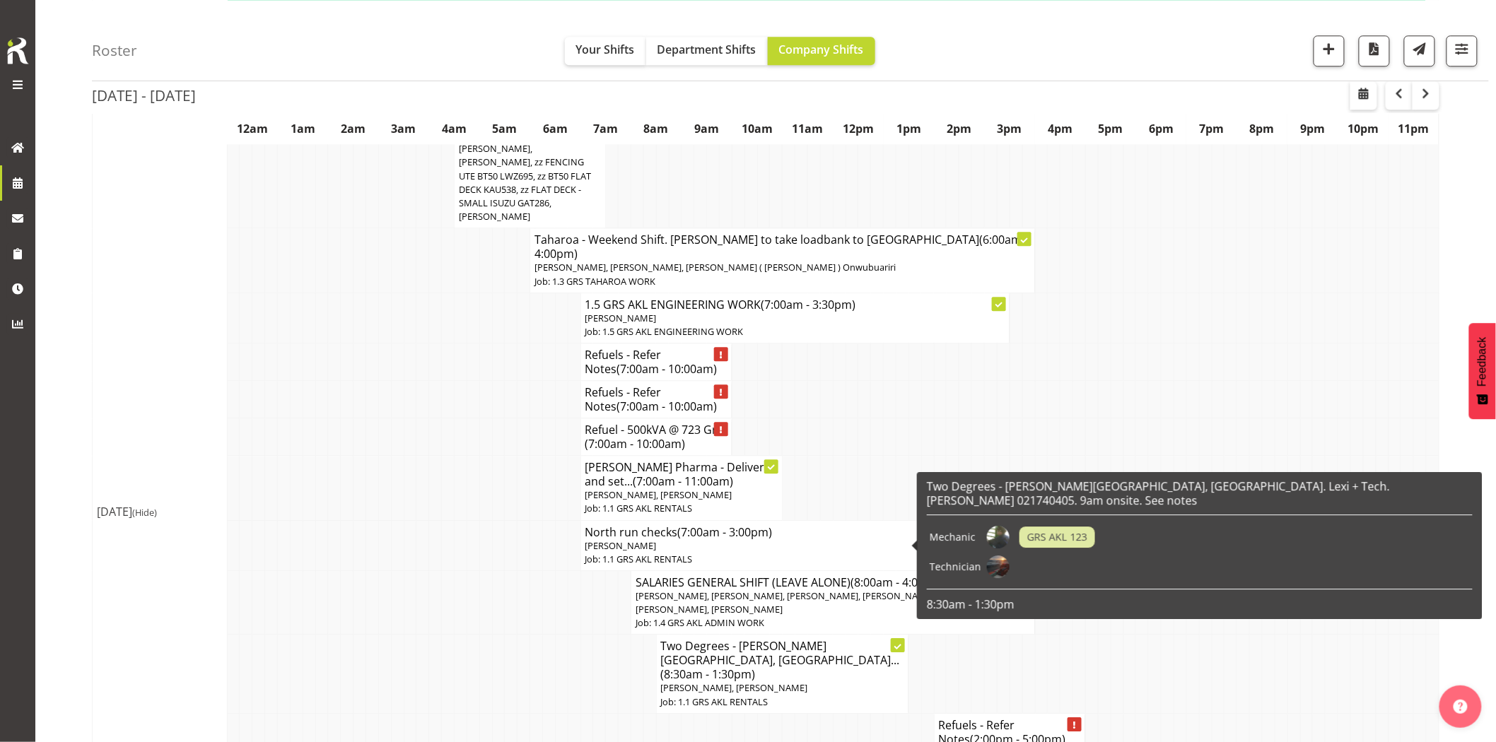
scroll to position [1573, 0]
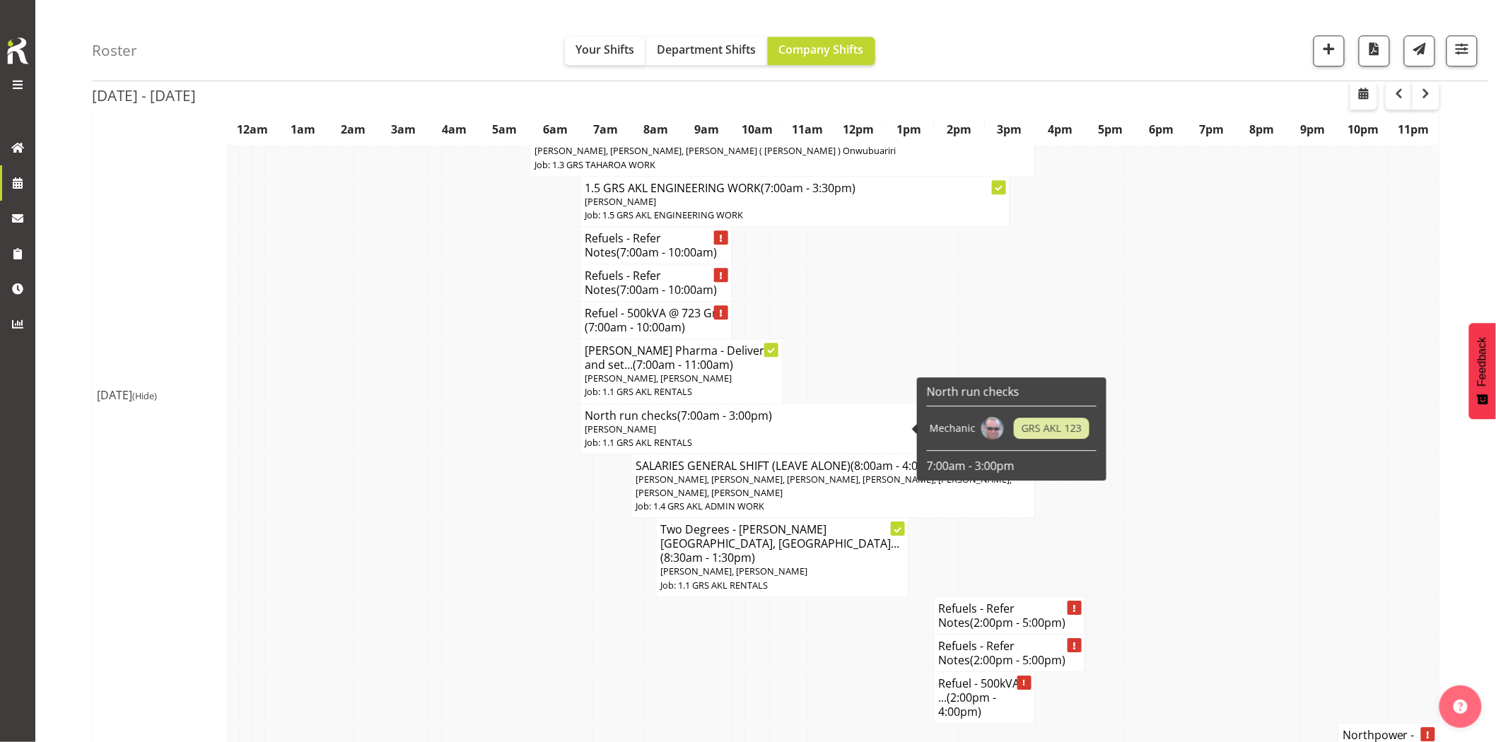
click at [764, 671] on td at bounding box center [763, 697] width 13 height 52
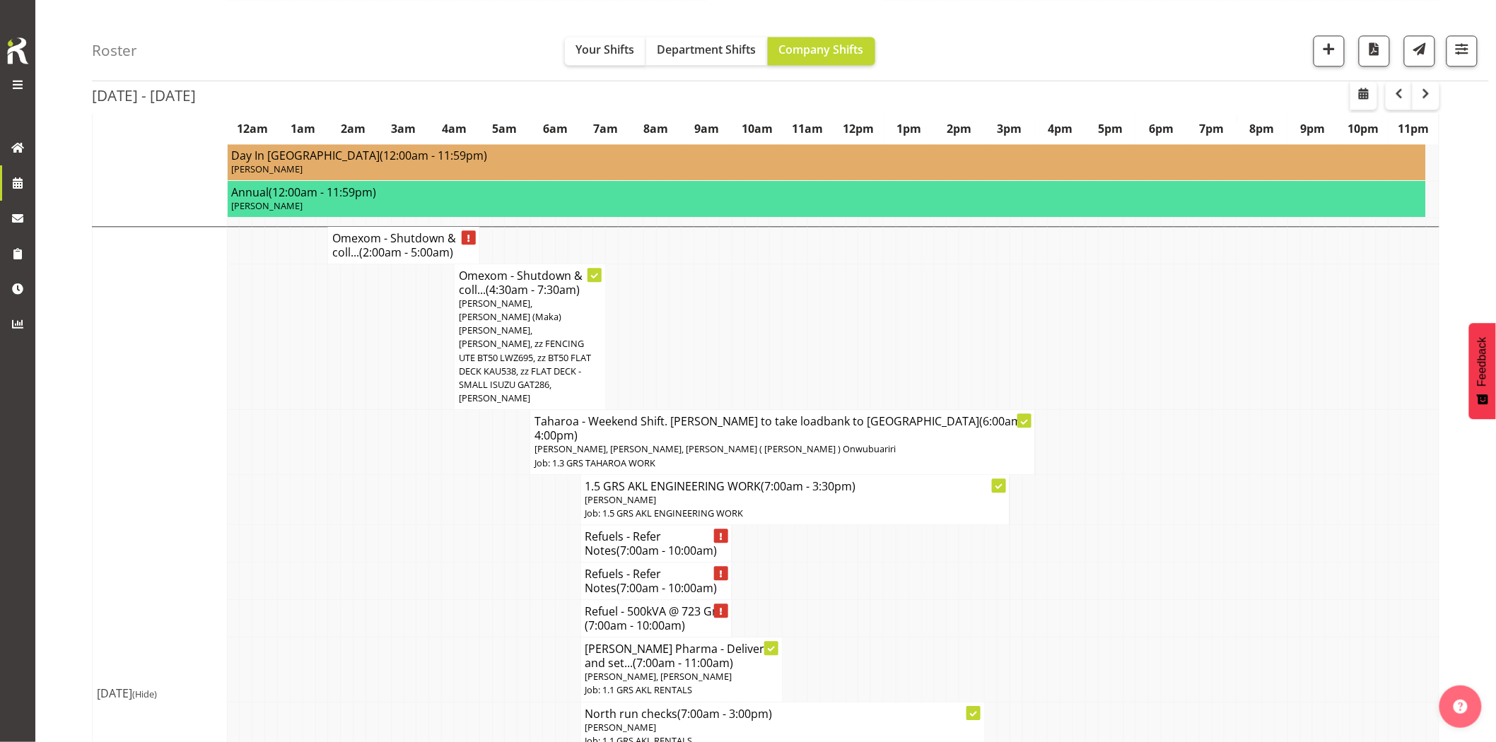
scroll to position [1181, 0]
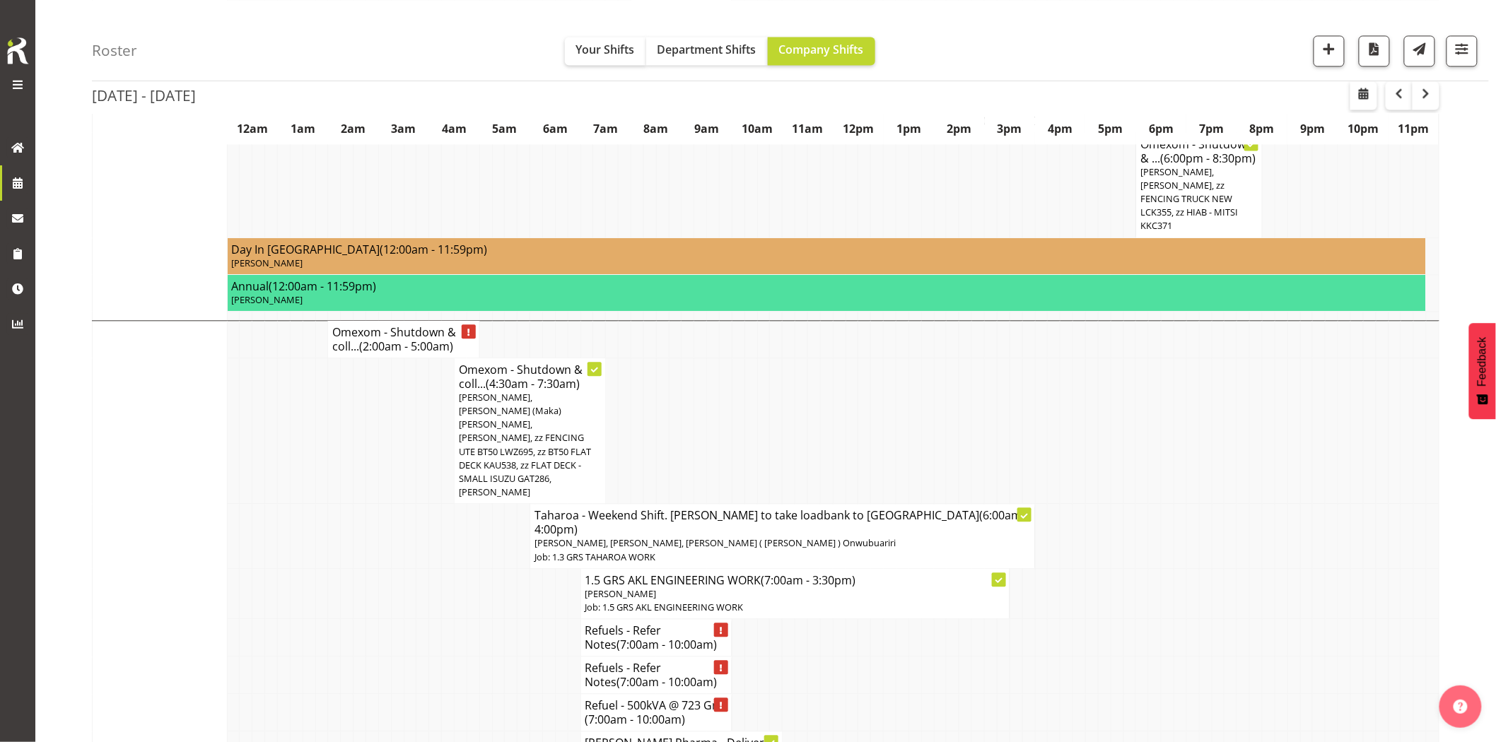
click at [341, 504] on td at bounding box center [347, 536] width 13 height 64
drag, startPoint x: 470, startPoint y: 499, endPoint x: 546, endPoint y: 447, distance: 92.5
click at [470, 619] on td at bounding box center [472, 637] width 13 height 37
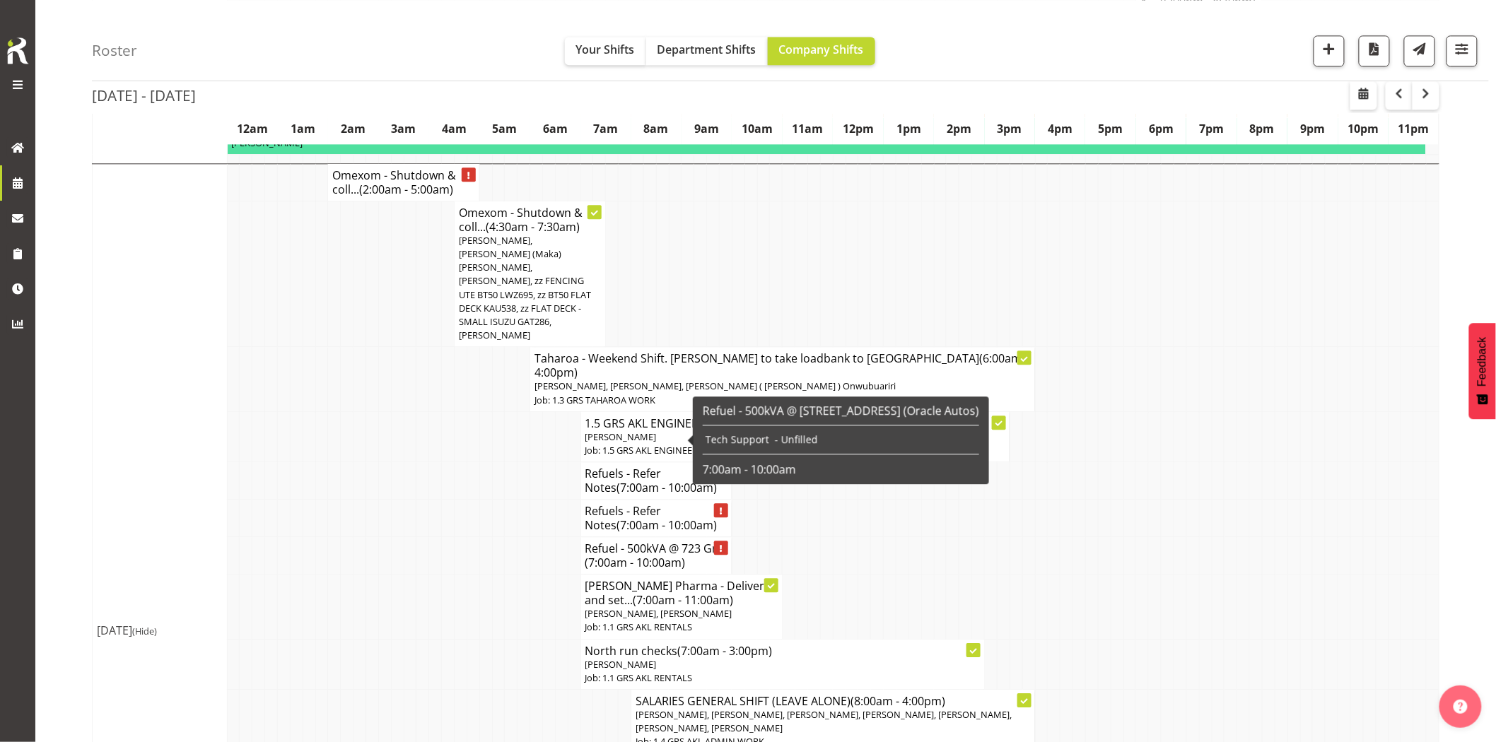
click at [440, 575] on td at bounding box center [435, 607] width 13 height 64
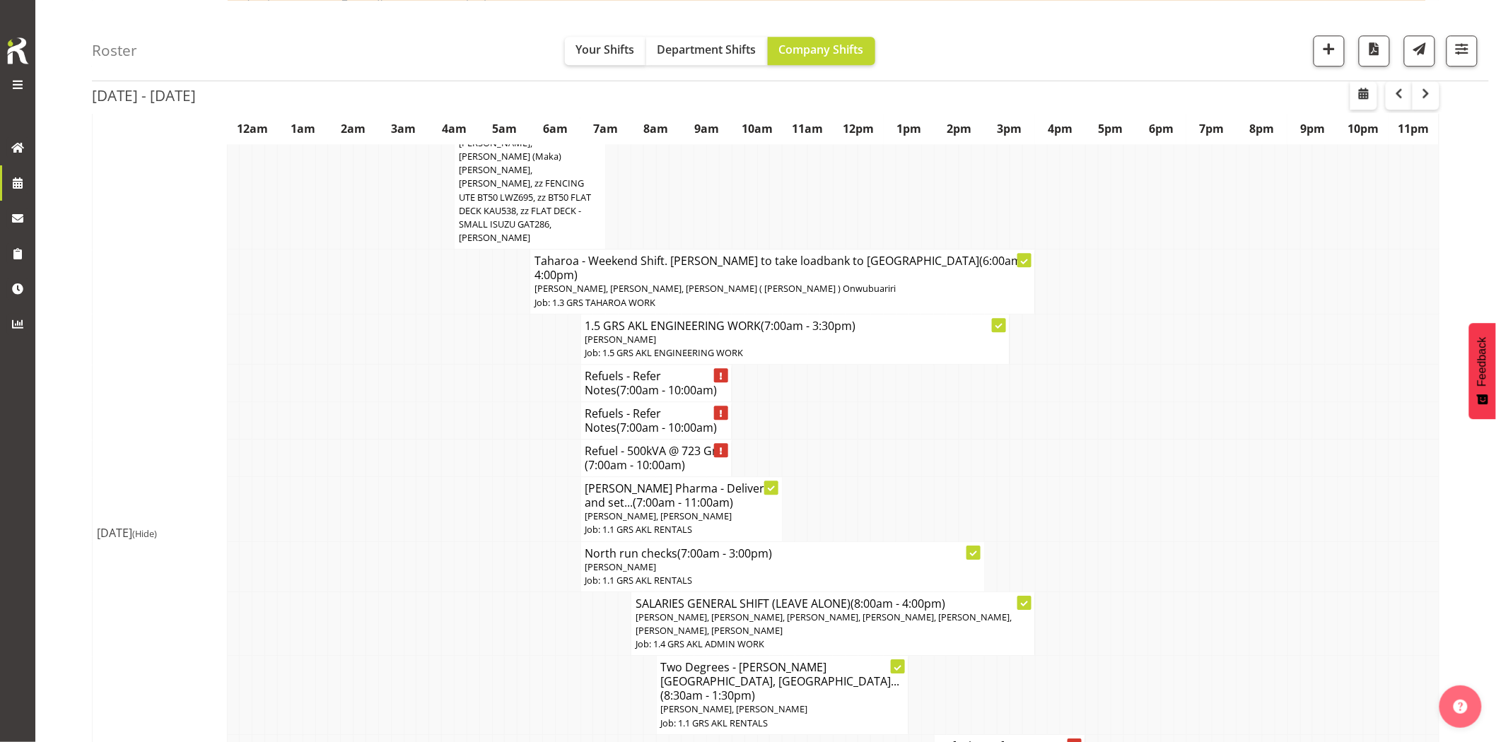
scroll to position [1495, 0]
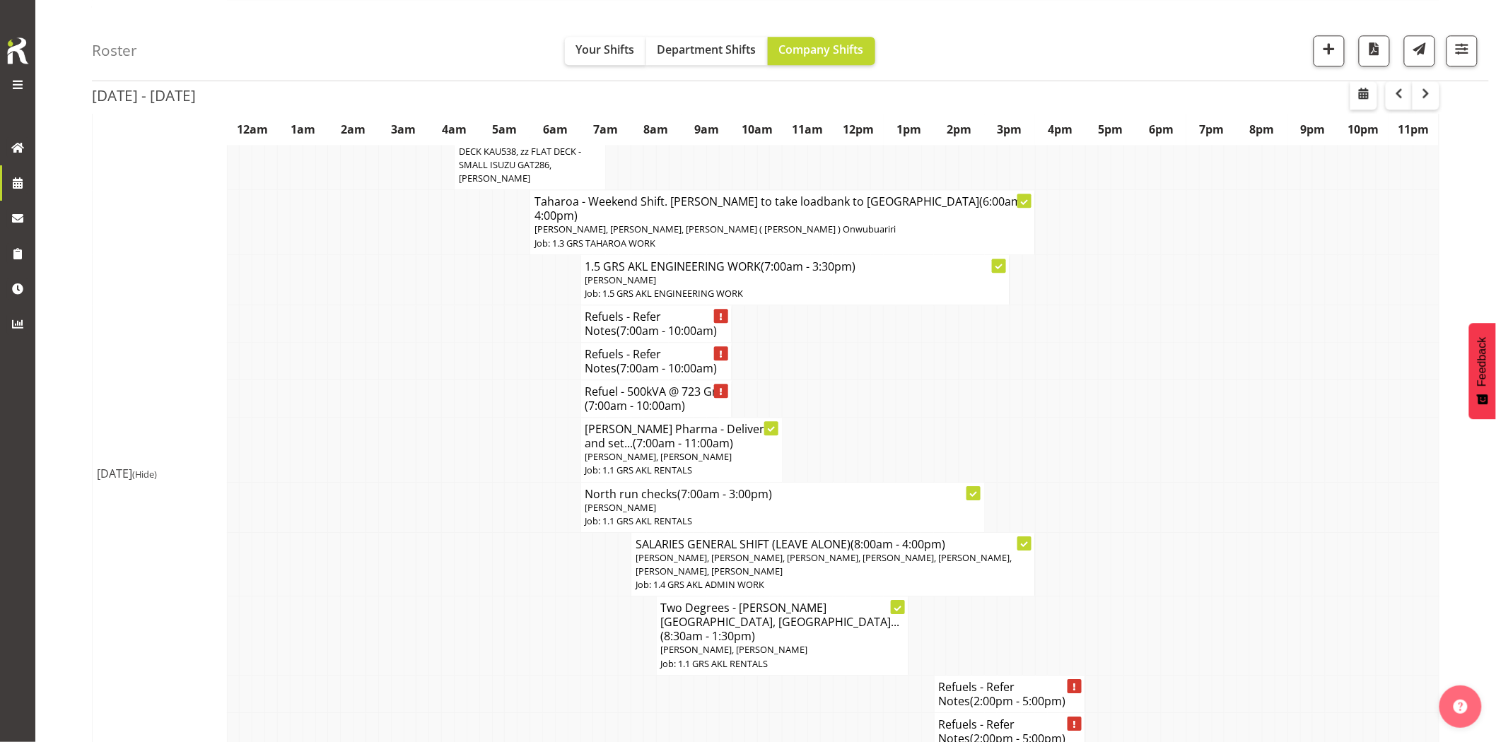
click at [611, 597] on td at bounding box center [612, 636] width 13 height 78
click at [468, 597] on td at bounding box center [472, 636] width 13 height 78
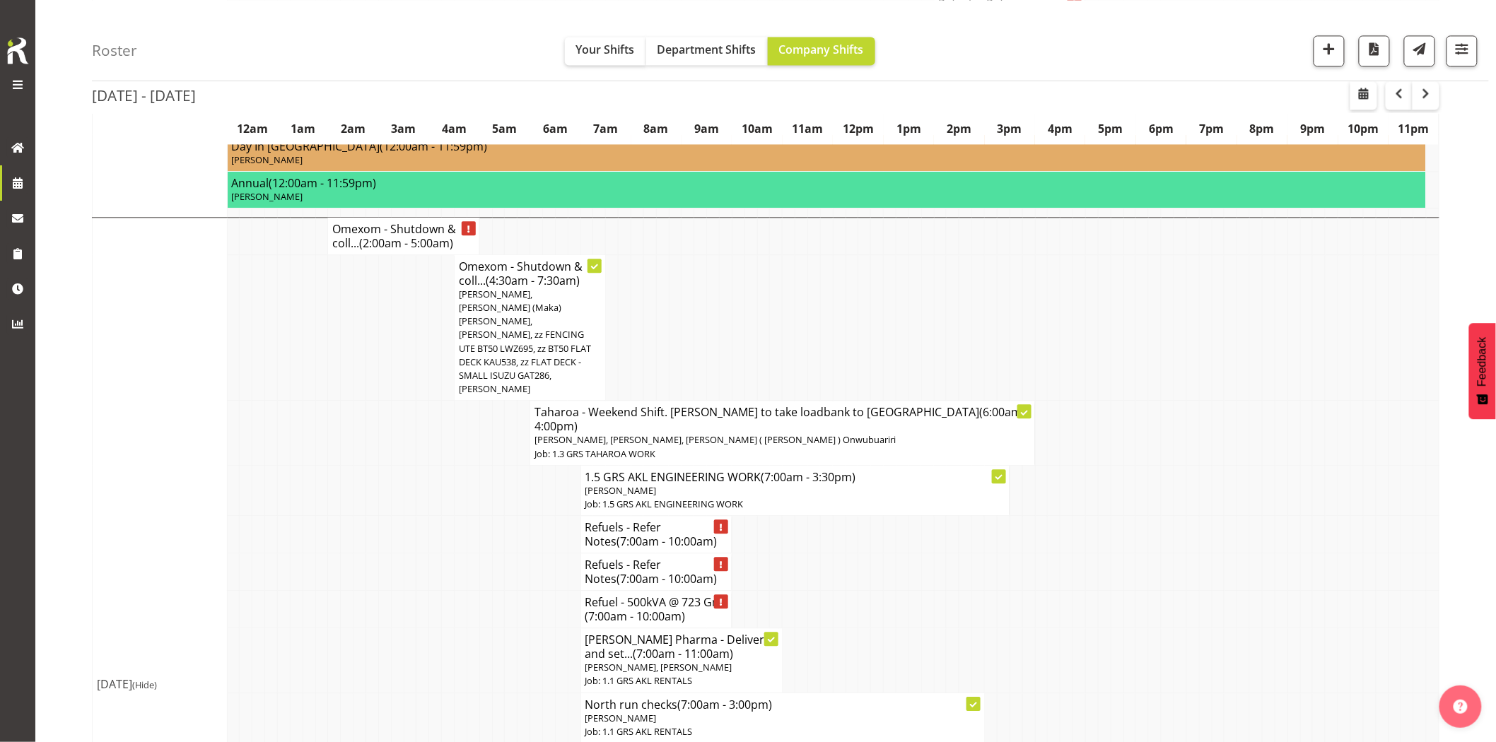
scroll to position [1259, 0]
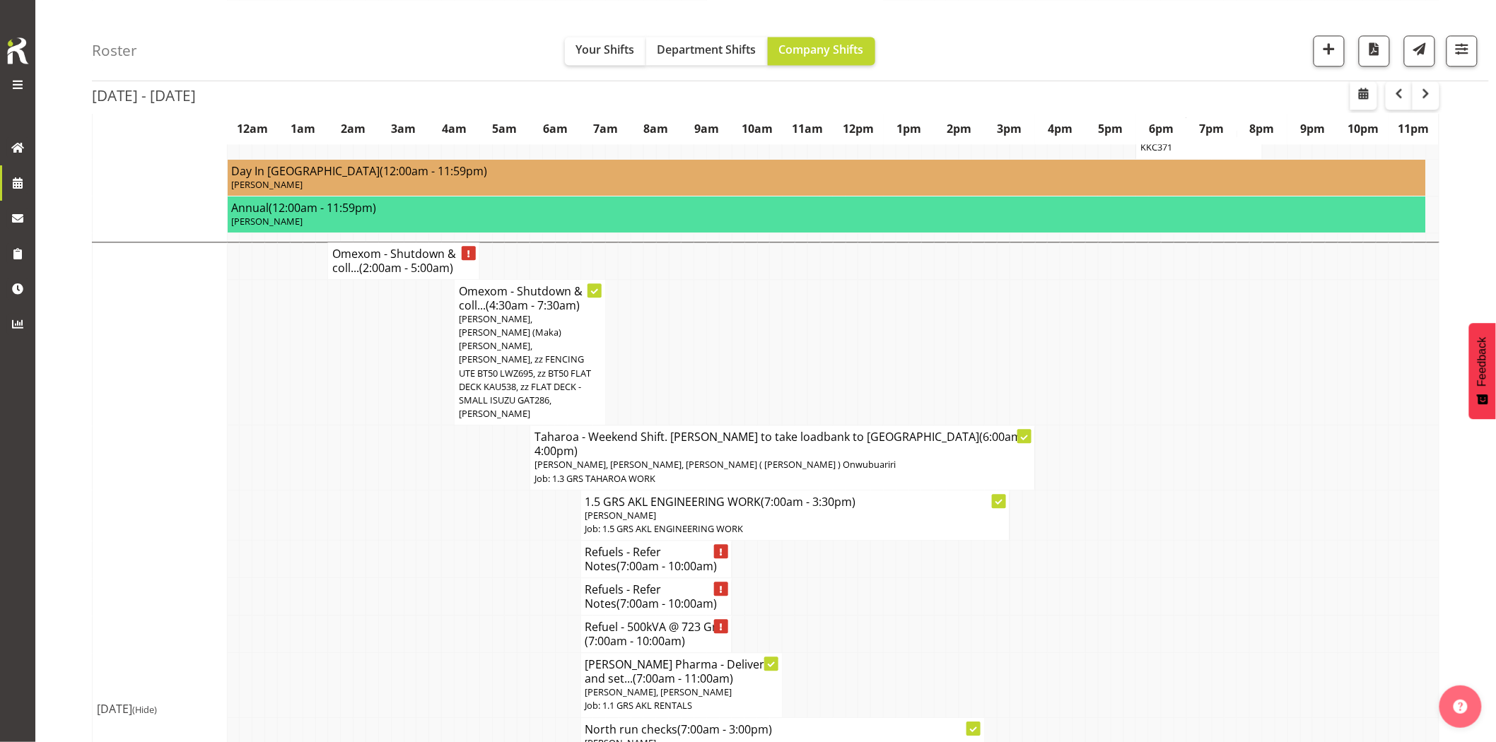
click at [387, 425] on td at bounding box center [384, 457] width 13 height 64
click at [406, 425] on td at bounding box center [410, 457] width 13 height 64
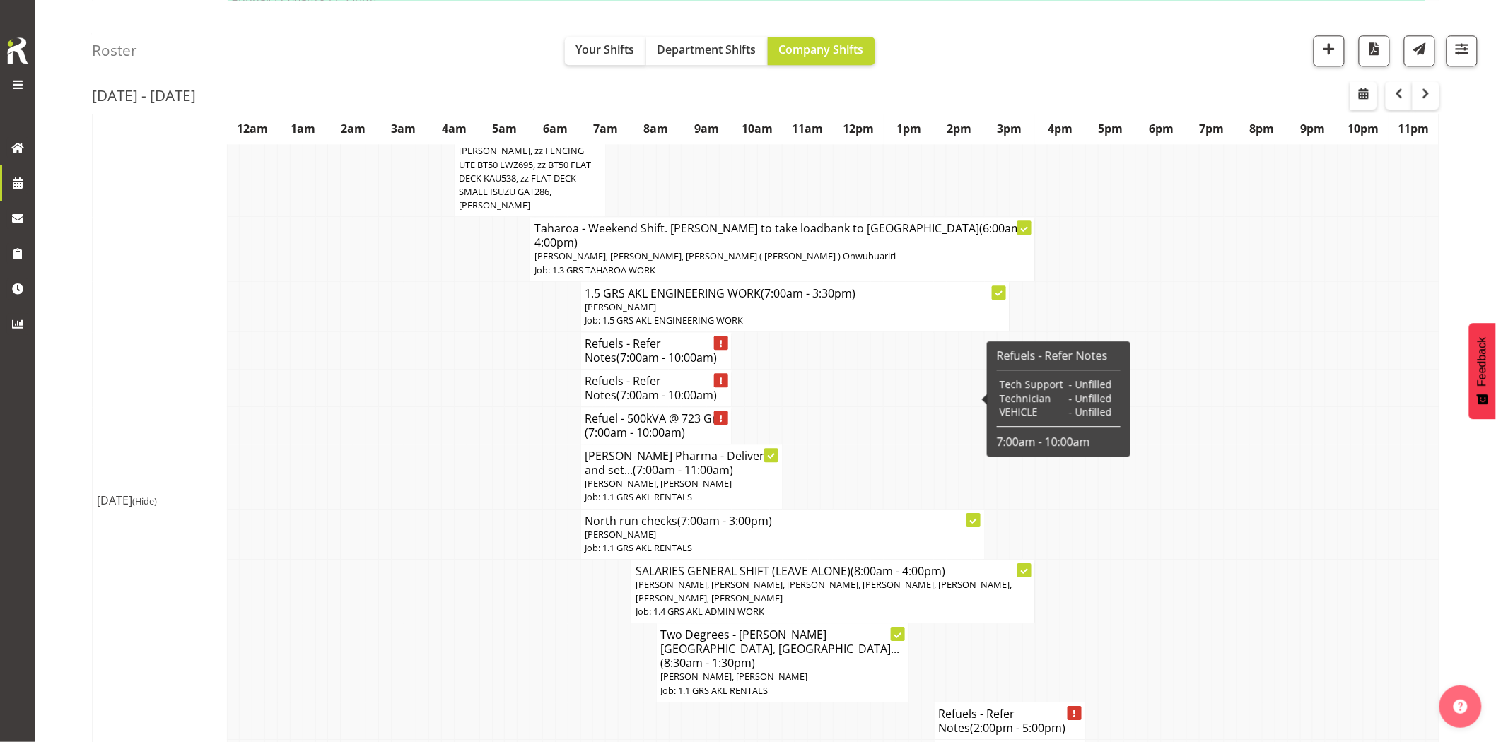
scroll to position [1495, 0]
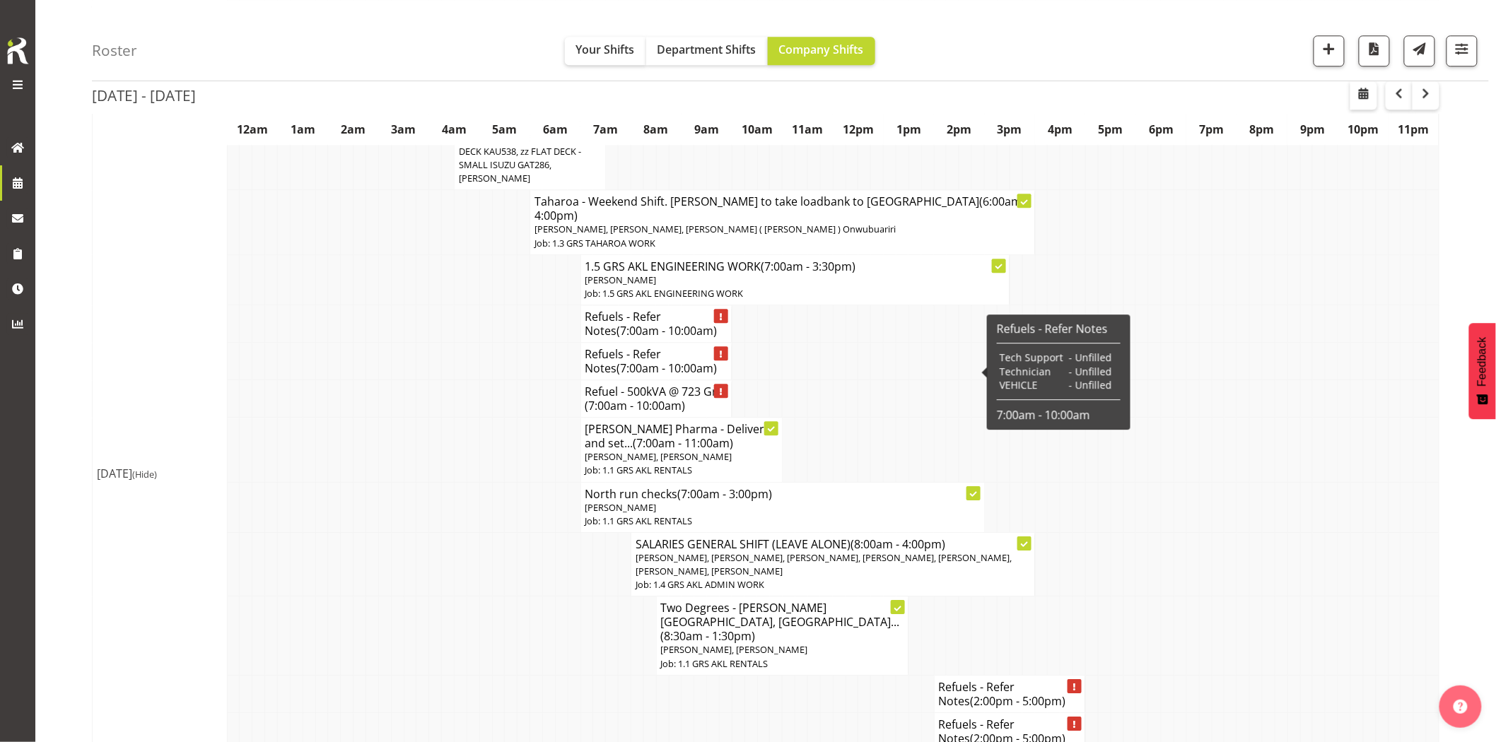
click at [619, 675] on td at bounding box center [624, 693] width 13 height 37
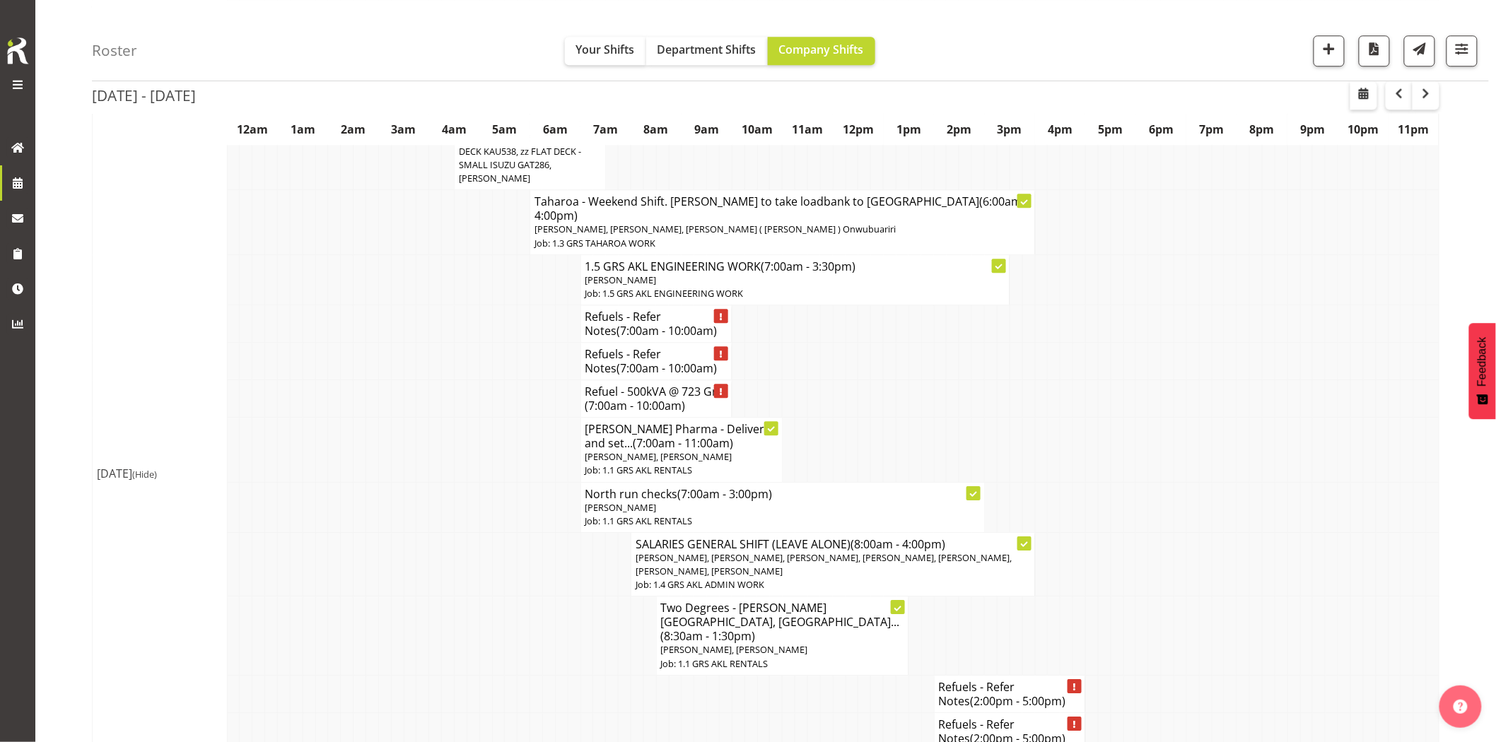
click at [476, 482] on td at bounding box center [472, 507] width 13 height 50
click at [577, 712] on td at bounding box center [574, 730] width 13 height 37
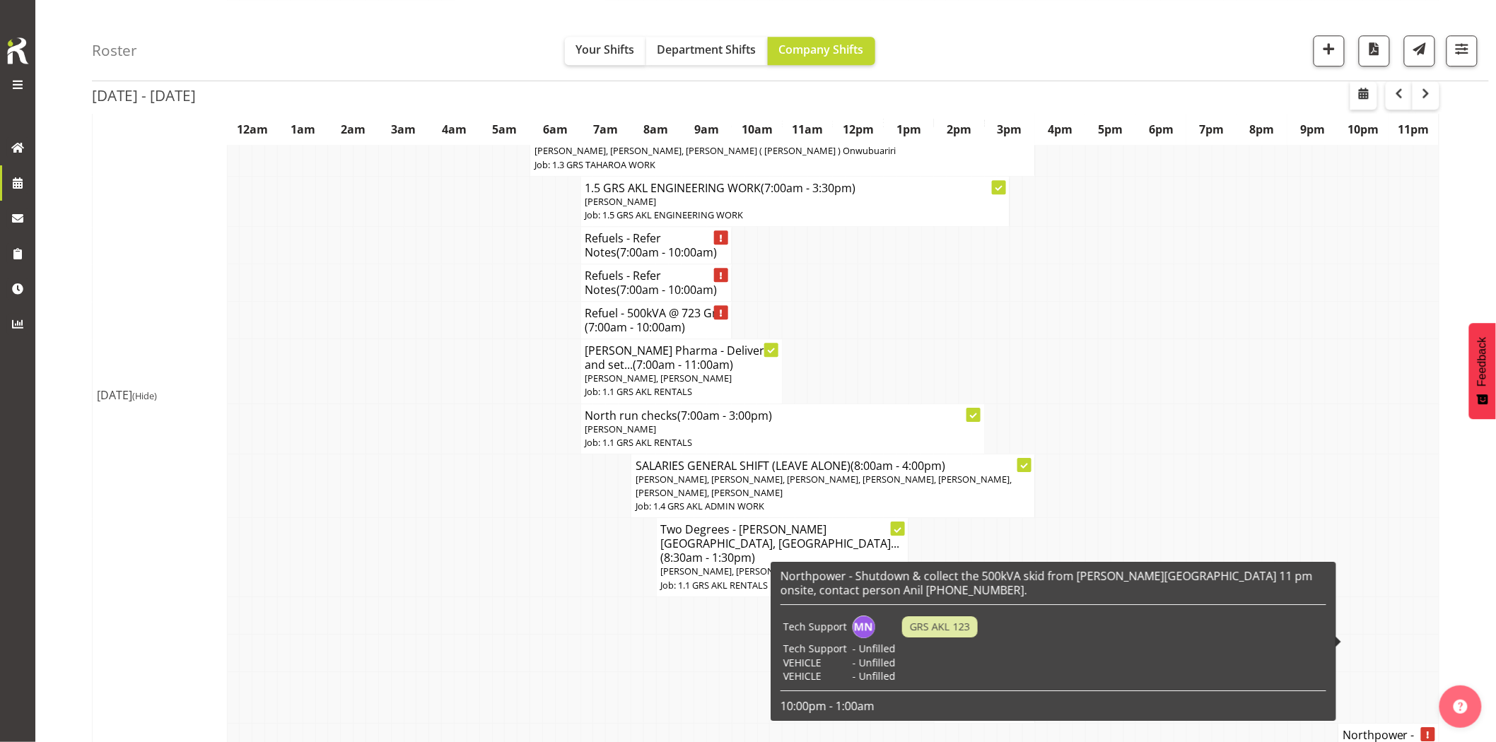
click at [1298, 597] on td at bounding box center [1293, 615] width 13 height 37
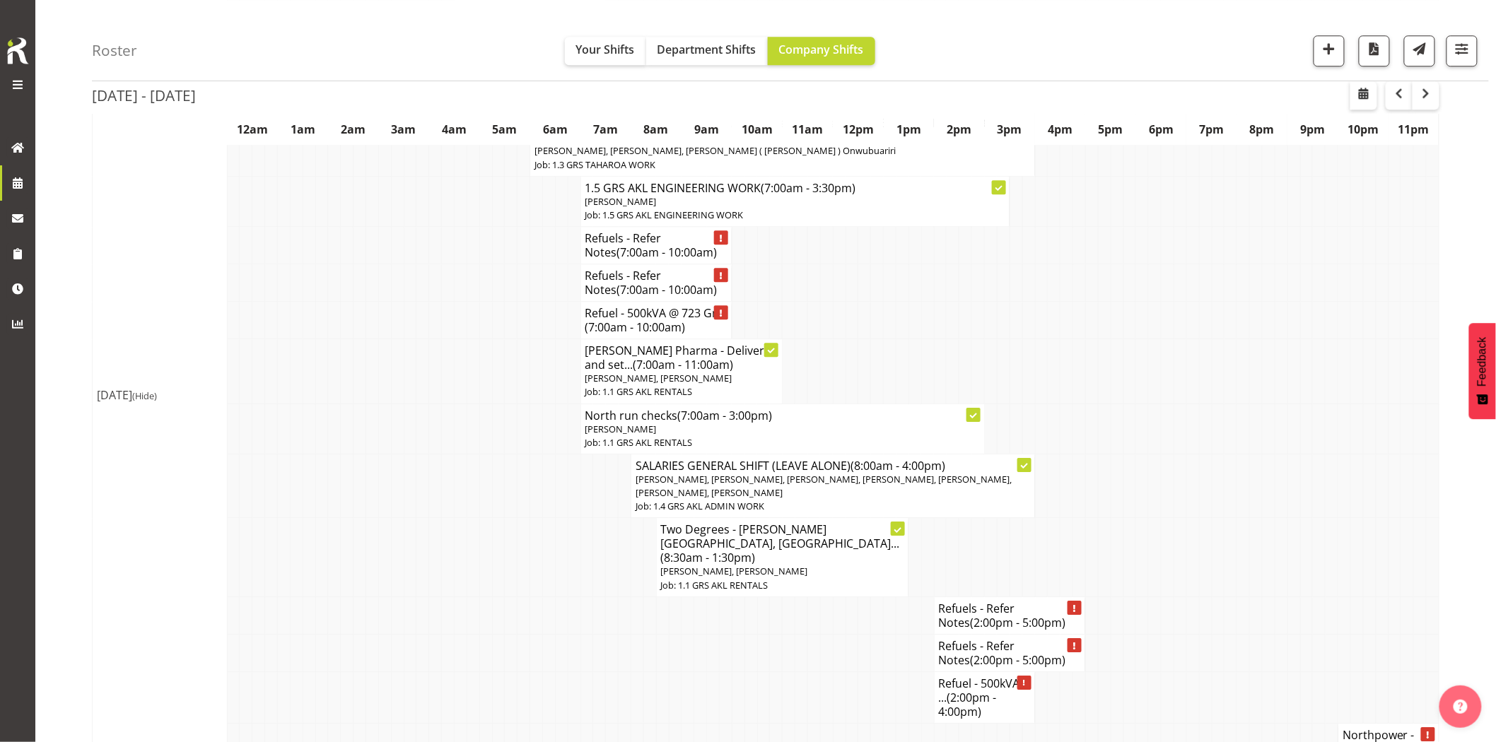
click at [419, 723] on td at bounding box center [422, 755] width 13 height 65
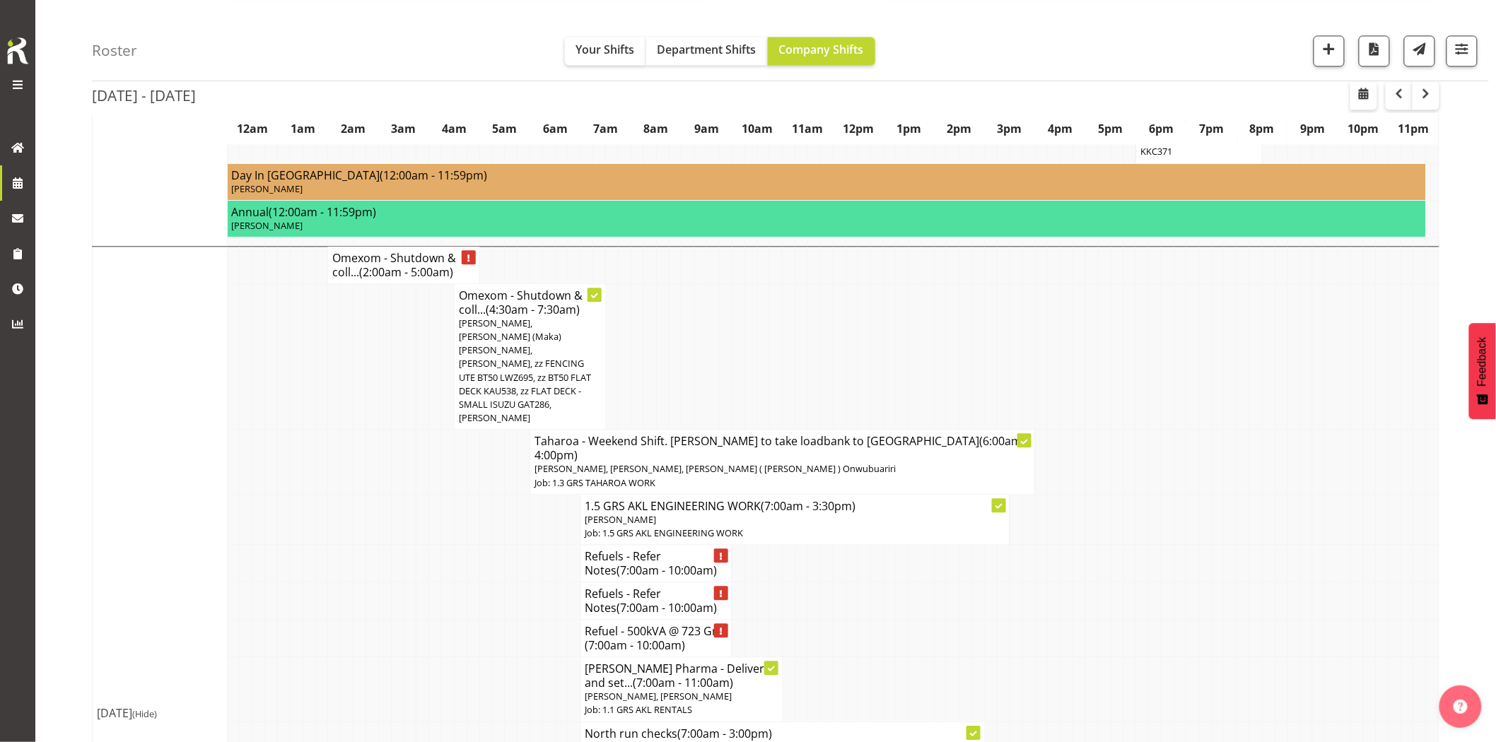
scroll to position [1181, 0]
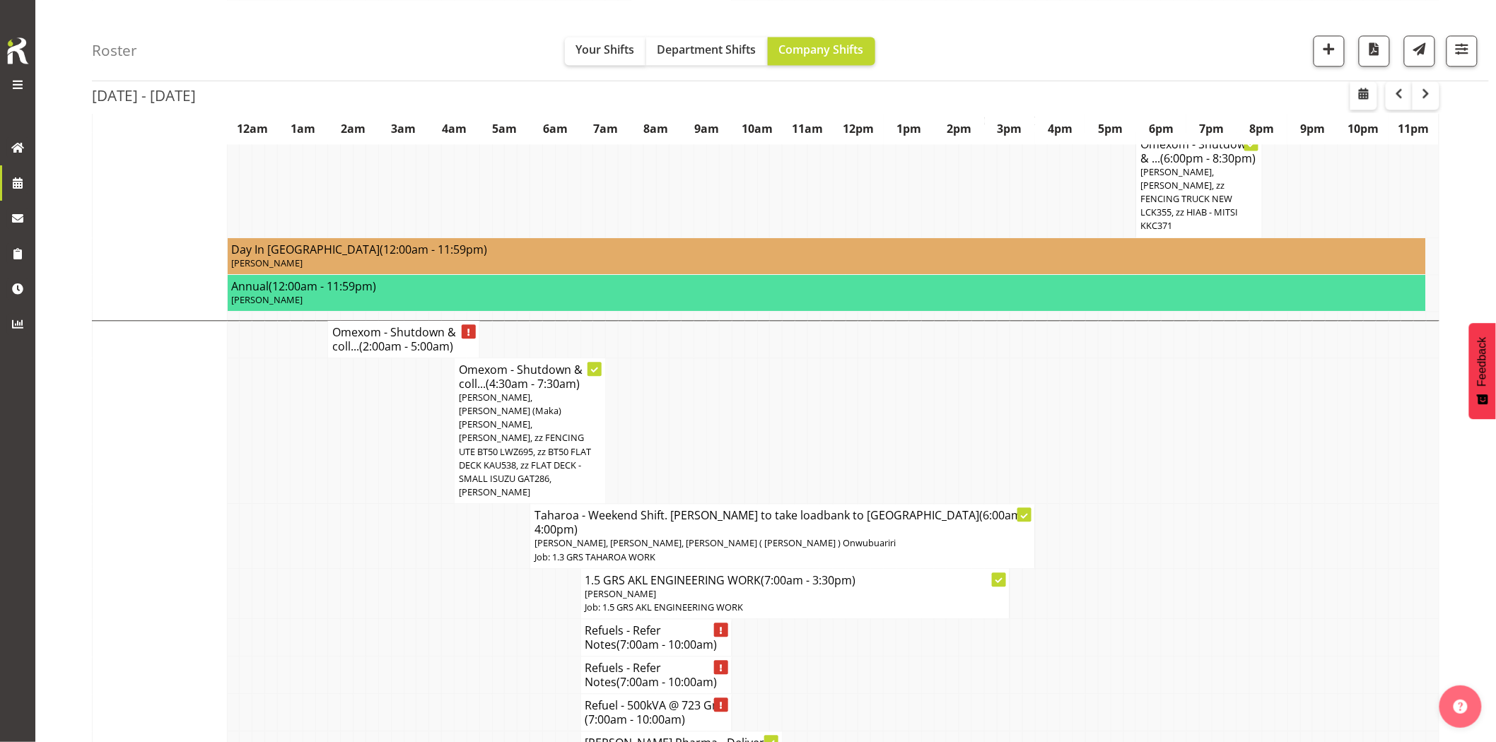
click at [401, 619] on td at bounding box center [397, 637] width 13 height 37
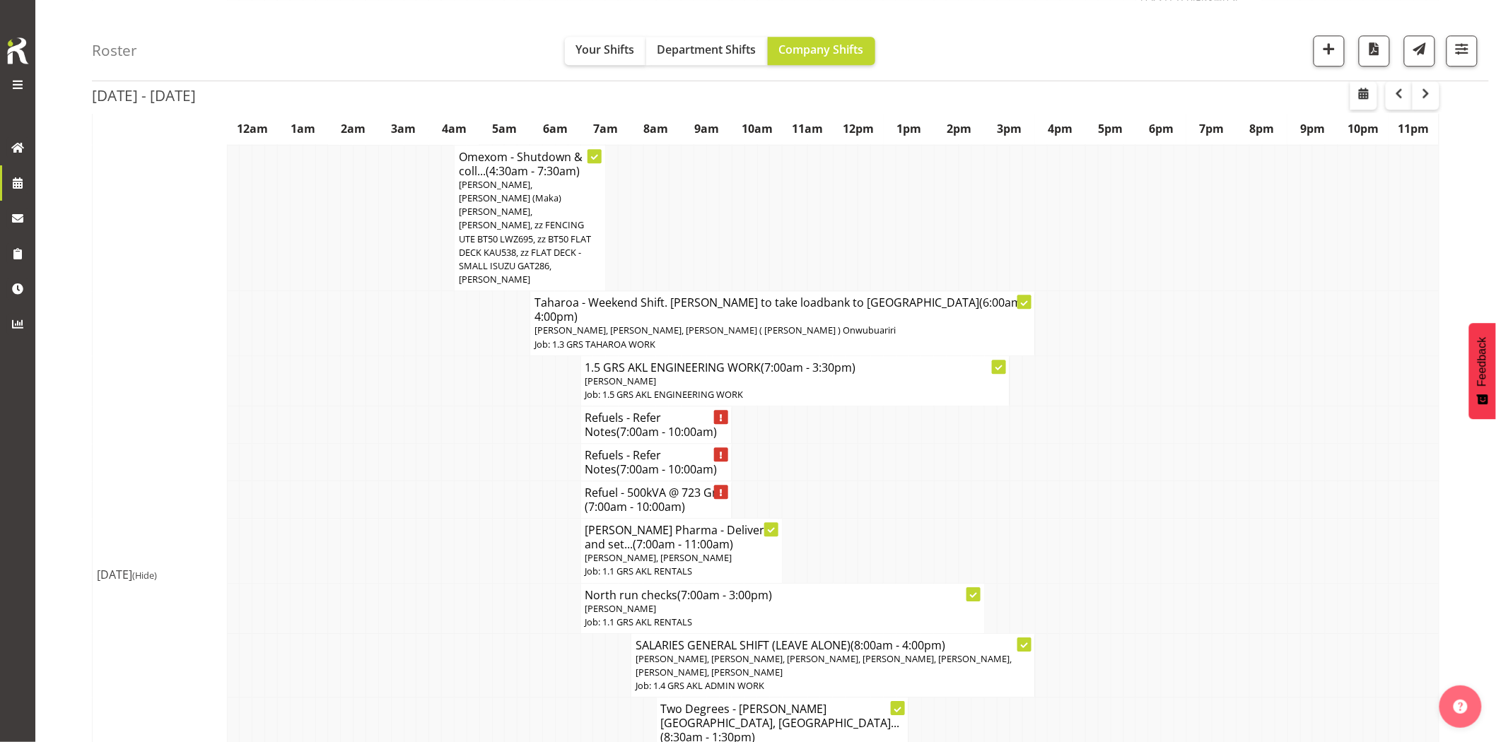
scroll to position [1338, 0]
